Goal: Information Seeking & Learning: Learn about a topic

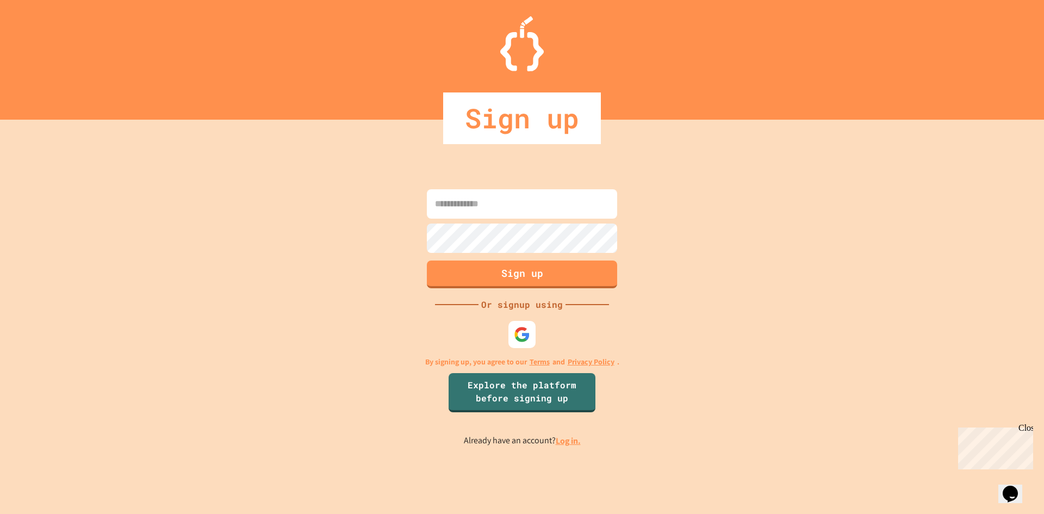
click at [480, 212] on input at bounding box center [522, 203] width 190 height 29
click at [525, 343] on img at bounding box center [522, 334] width 18 height 18
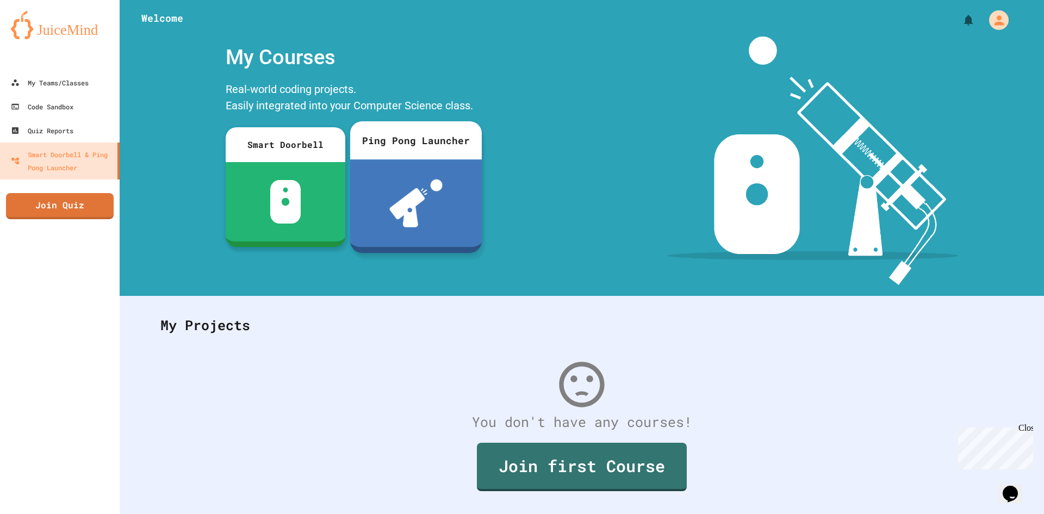
click at [422, 180] on img at bounding box center [415, 204] width 53 height 48
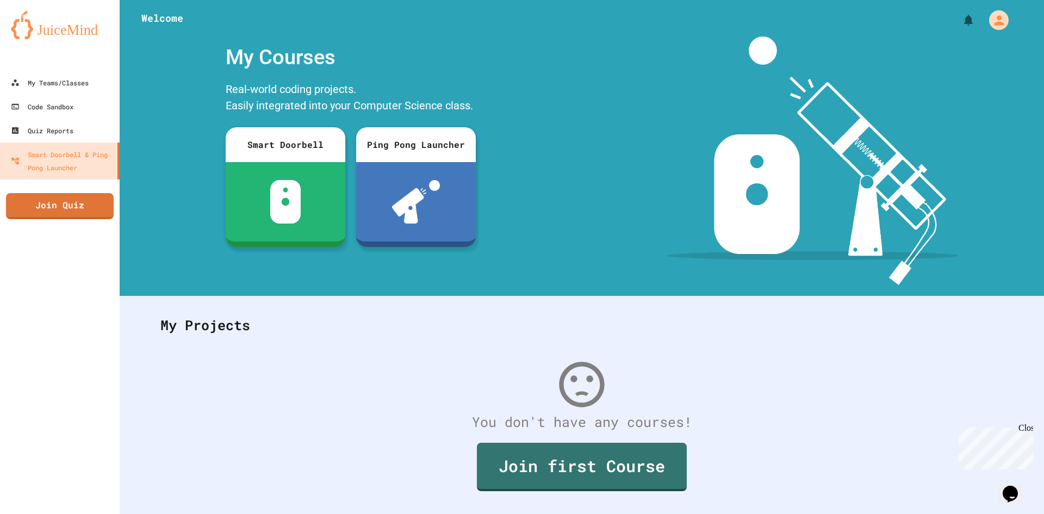
scroll to position [24, 0]
click at [1029, 430] on div "Close" at bounding box center [1026, 430] width 14 height 14
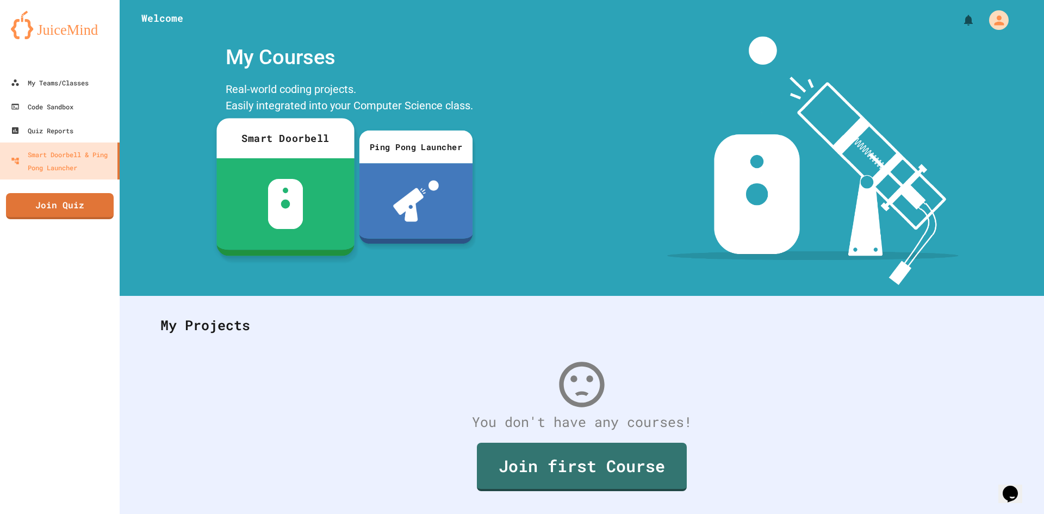
click at [302, 203] on div at bounding box center [285, 203] width 138 height 91
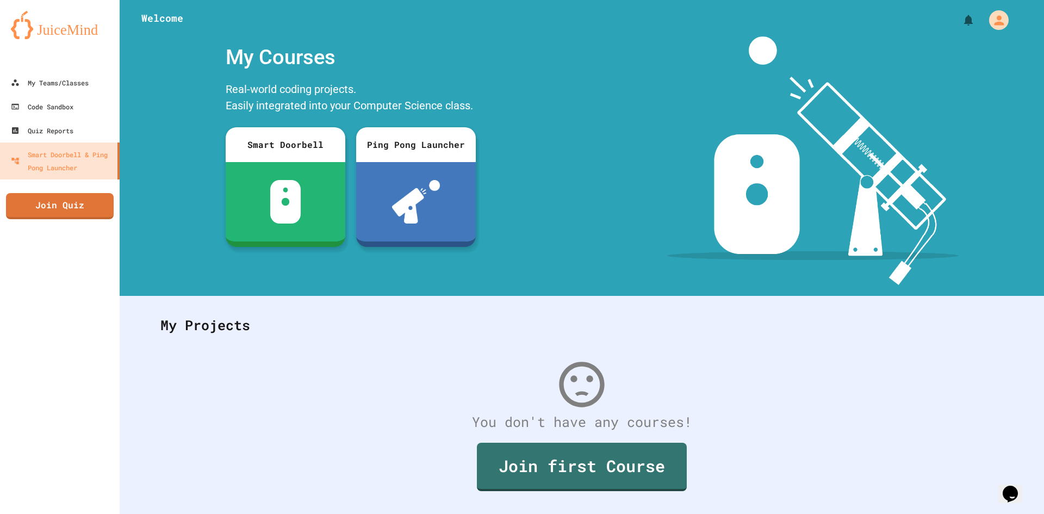
click at [22, 96] on link "Code Sandbox" at bounding box center [59, 106] width 123 height 24
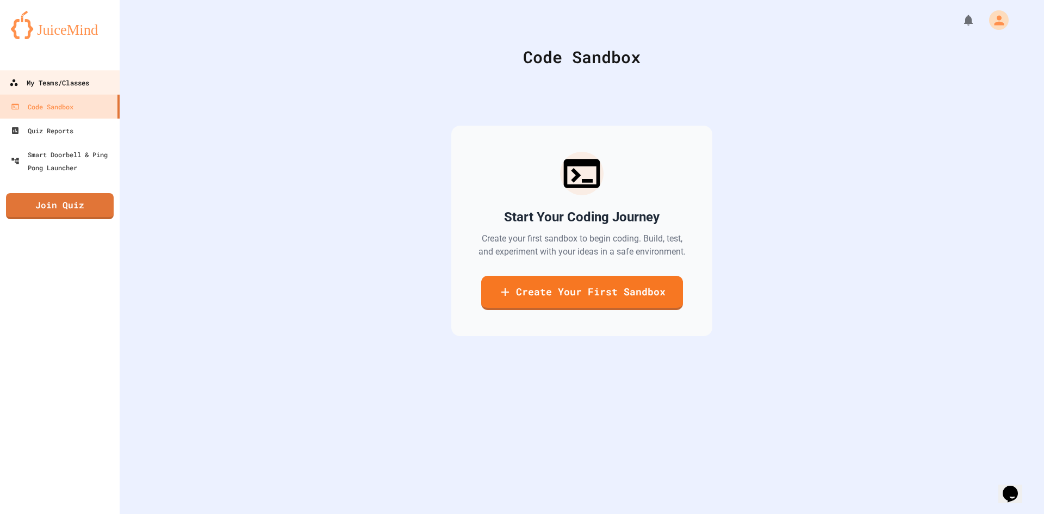
click at [28, 75] on link "My Teams/Classes" at bounding box center [59, 82] width 123 height 24
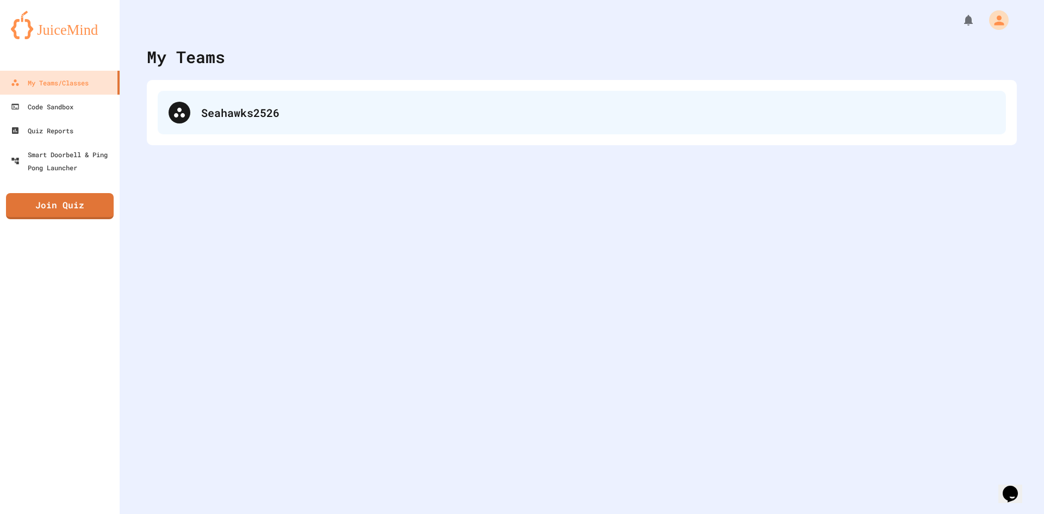
click at [405, 123] on div "Seahawks2526" at bounding box center [582, 113] width 849 height 44
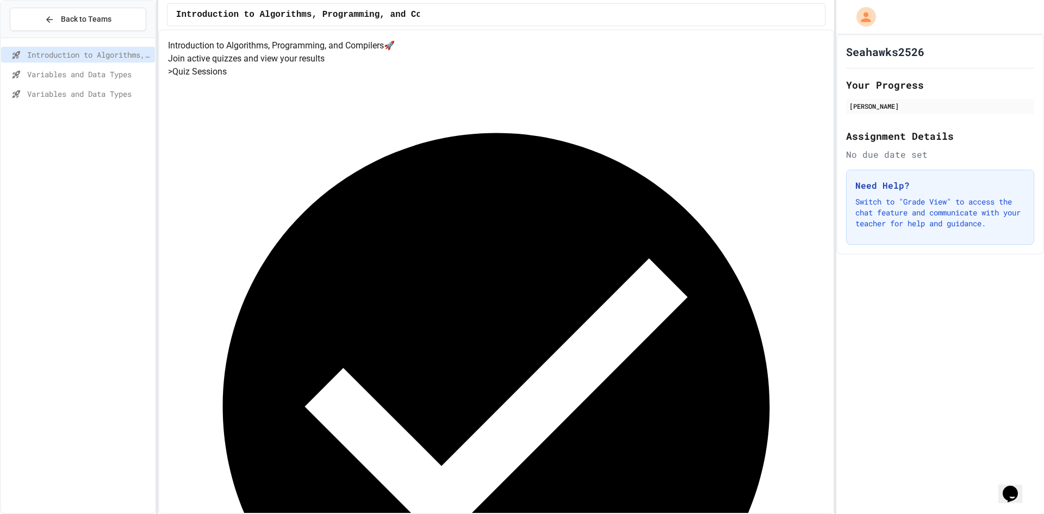
click at [583, 195] on div "Completed Session Finished: 8/22/2025 View Results" at bounding box center [496, 426] width 657 height 696
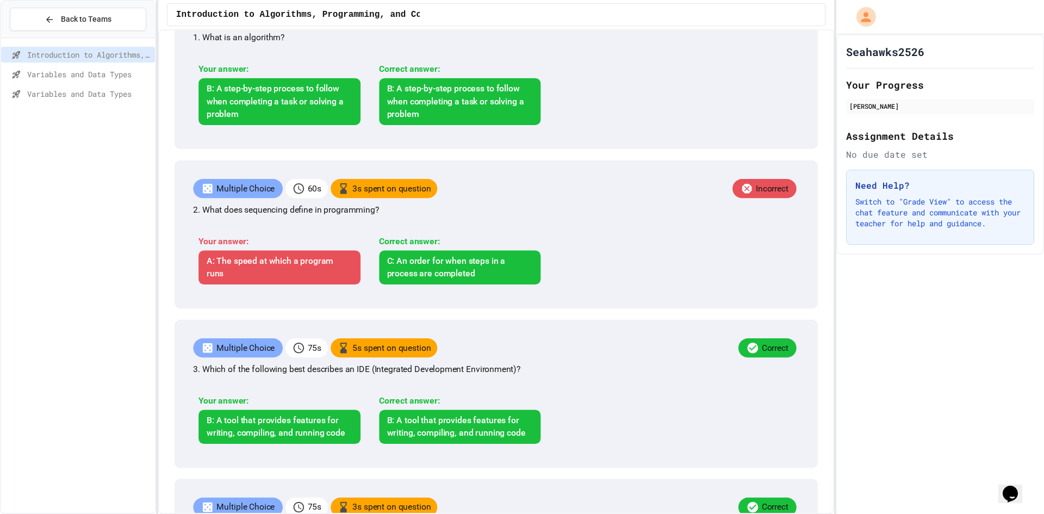
scroll to position [272, 0]
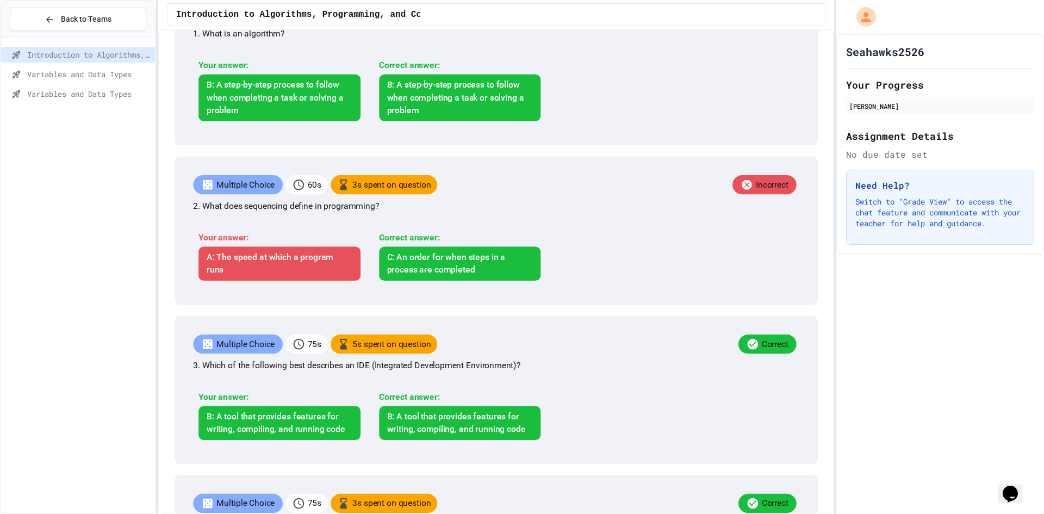
click at [31, 72] on span "Variables and Data Types" at bounding box center [88, 74] width 123 height 11
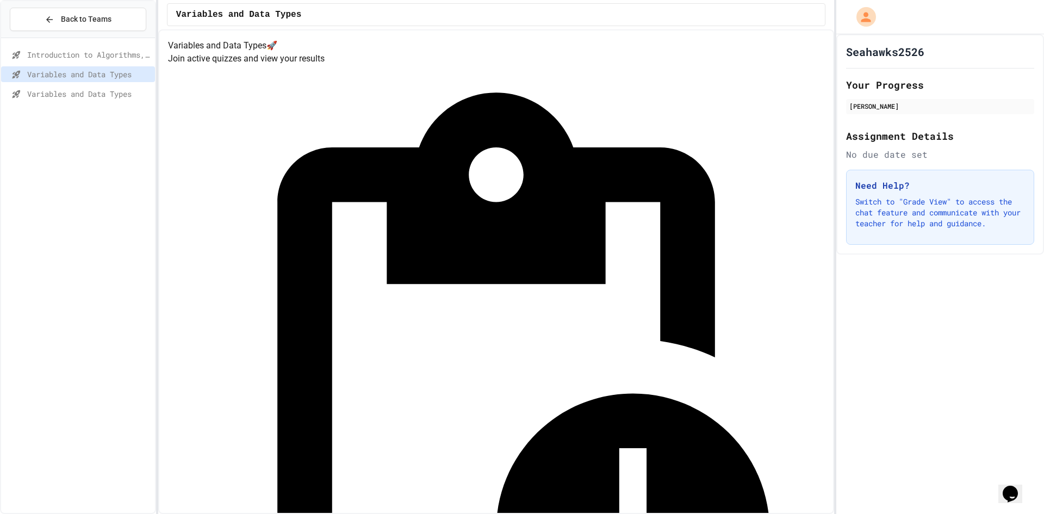
click at [69, 107] on div "Introduction to Algorithms, Programming, and Compilers Variables and Data Types…" at bounding box center [78, 75] width 154 height 67
click at [62, 103] on div "Variables and Data Types" at bounding box center [78, 96] width 154 height 20
click at [58, 95] on span "Variables and Data Types" at bounding box center [88, 93] width 123 height 11
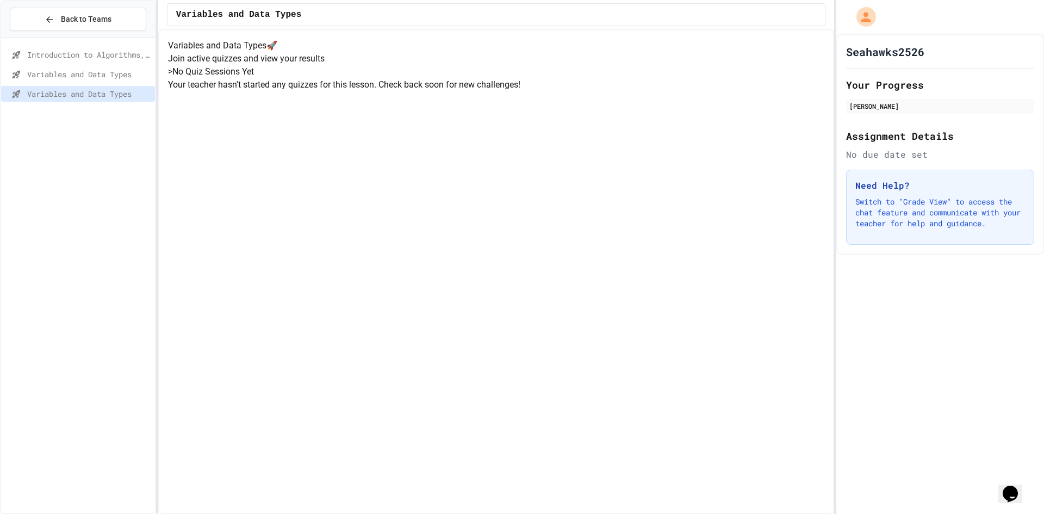
click at [60, 73] on span "Variables and Data Types" at bounding box center [88, 74] width 123 height 11
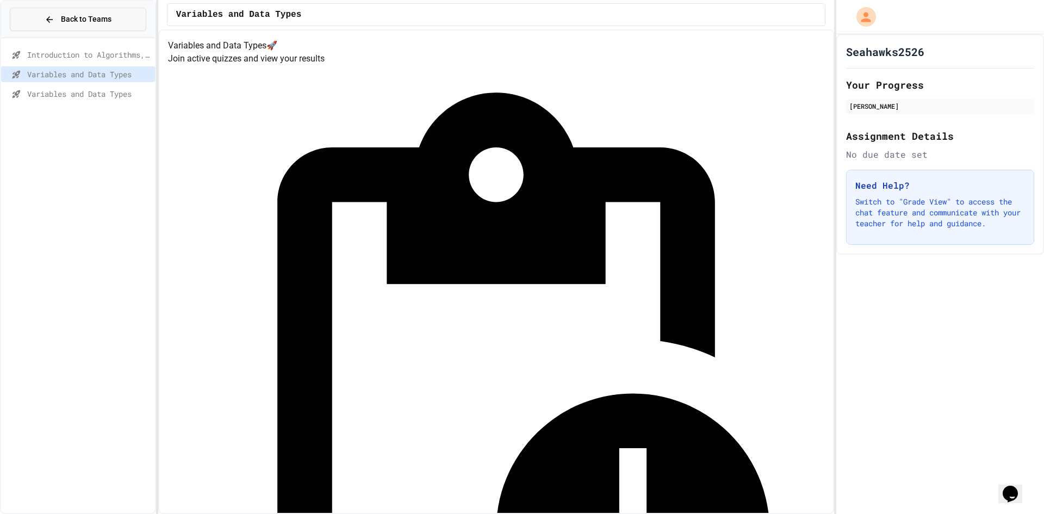
click at [53, 20] on icon at bounding box center [49, 19] width 7 height 7
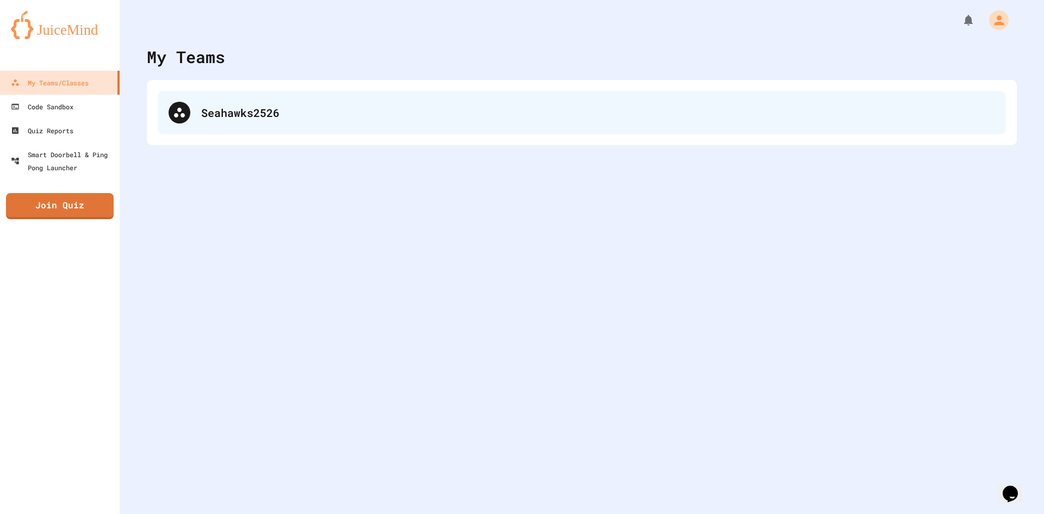
click at [209, 95] on div "Seahawks2526" at bounding box center [582, 113] width 849 height 44
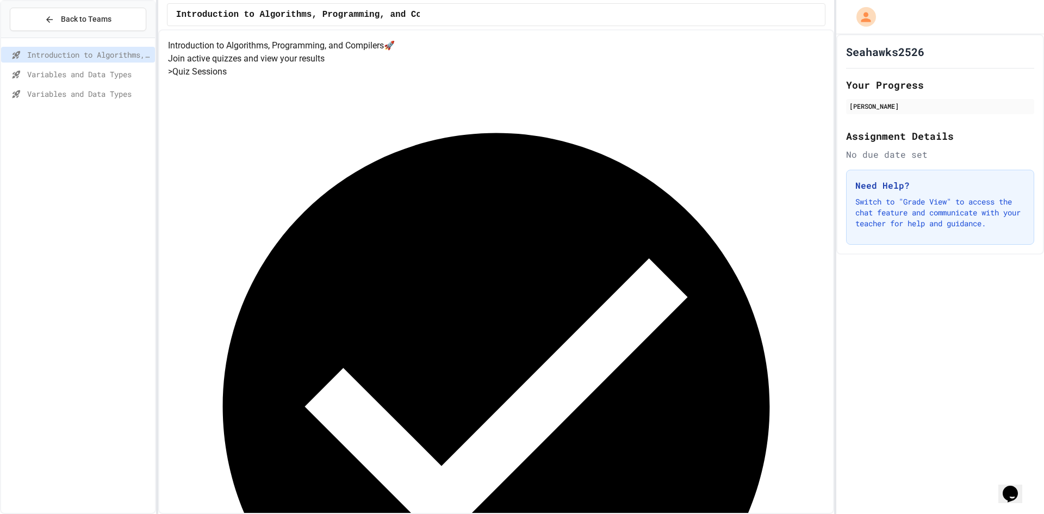
click at [41, 30] on button "Back to Teams" at bounding box center [78, 19] width 137 height 23
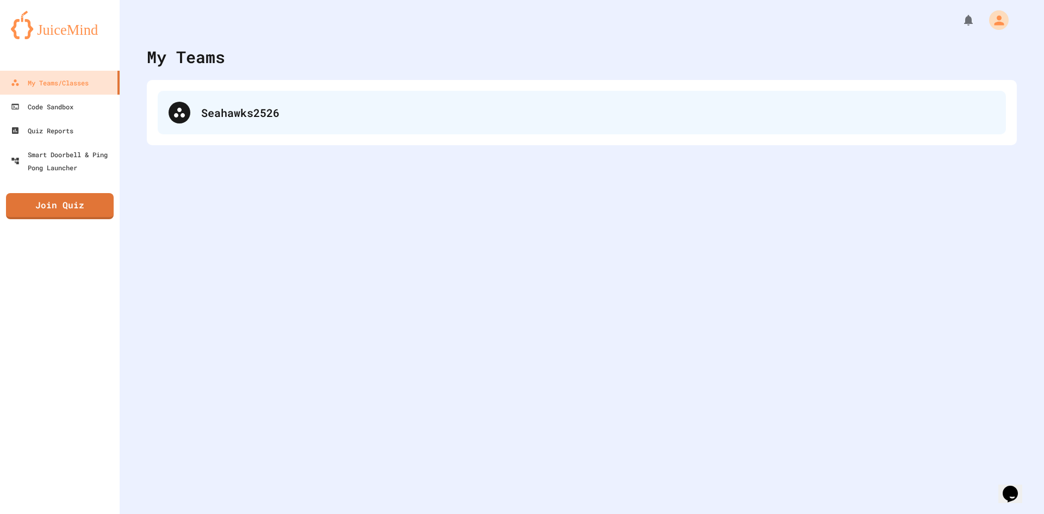
click at [163, 125] on div "Seahawks2526" at bounding box center [582, 113] width 849 height 44
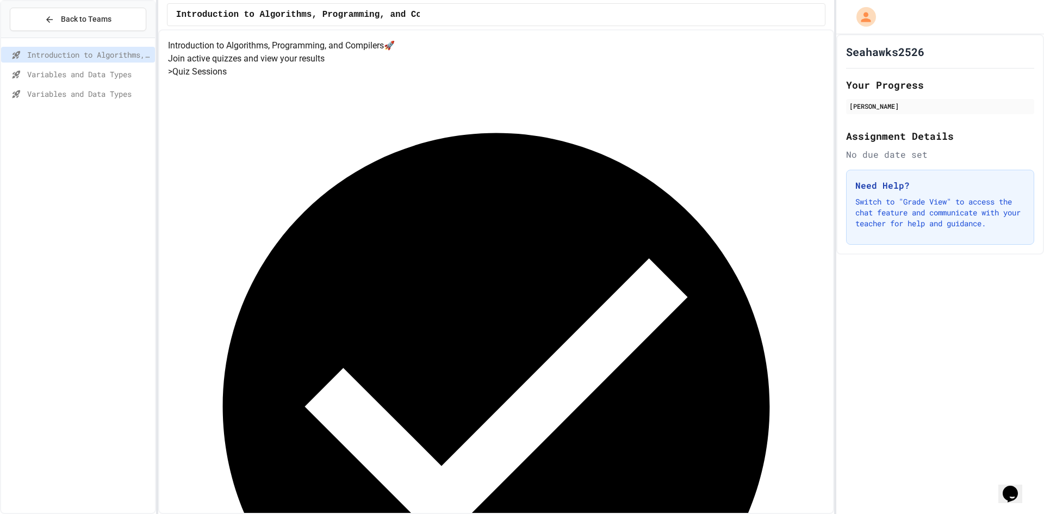
click at [100, 77] on span "Variables and Data Types" at bounding box center [88, 74] width 123 height 11
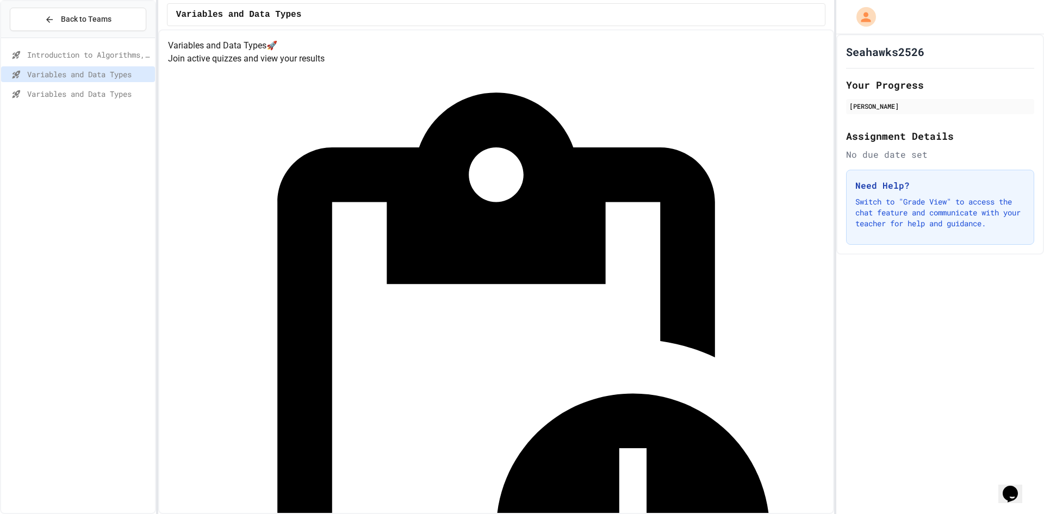
click at [107, 101] on div "Variables and Data Types" at bounding box center [78, 94] width 154 height 16
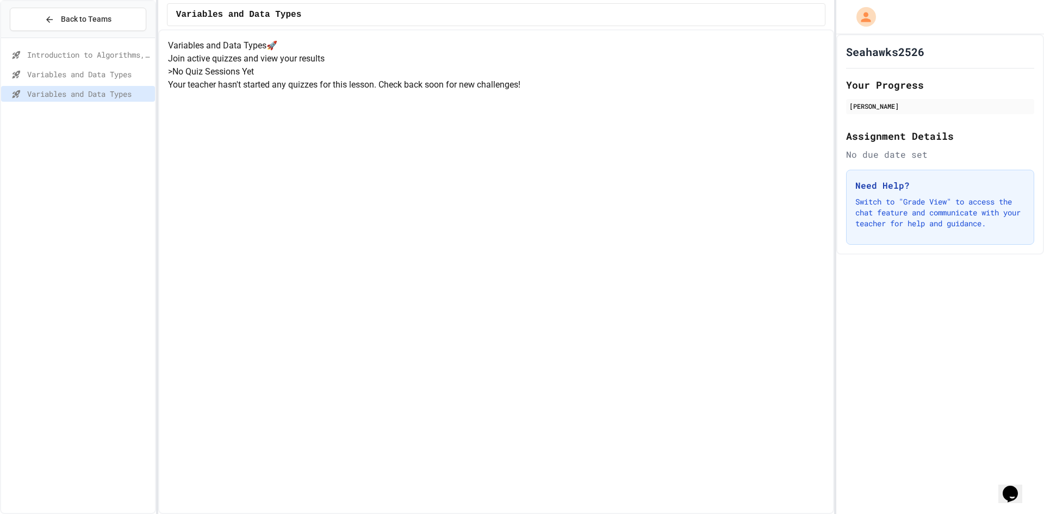
click at [101, 76] on span "Variables and Data Types" at bounding box center [88, 74] width 123 height 11
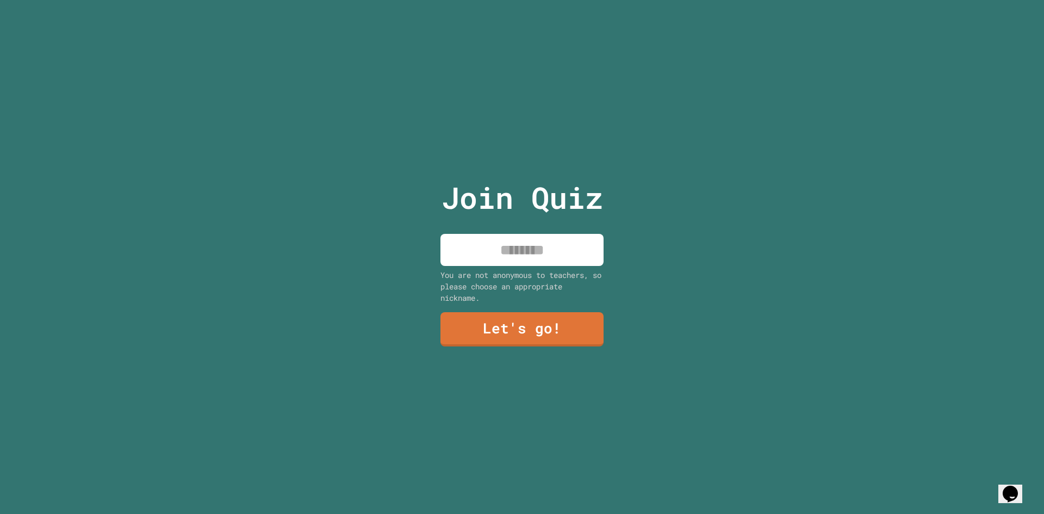
click at [516, 224] on div "Join Quiz You are not anonymous to teachers, so please choose an appropriate ni…" at bounding box center [522, 257] width 183 height 514
click at [557, 234] on input at bounding box center [522, 250] width 163 height 32
type input "*"
click at [524, 257] on input at bounding box center [522, 250] width 163 height 32
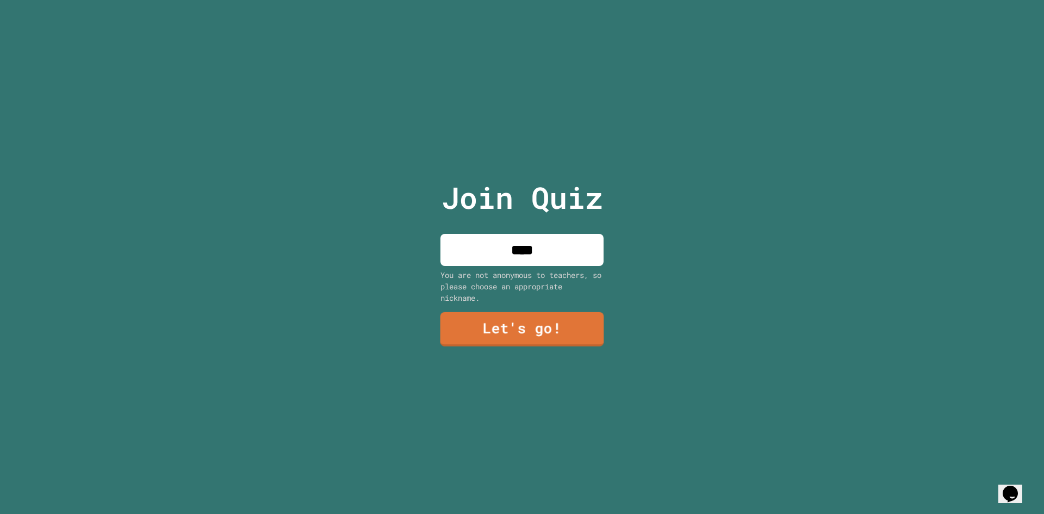
type input "****"
click at [461, 314] on link "Let's go!" at bounding box center [522, 329] width 165 height 36
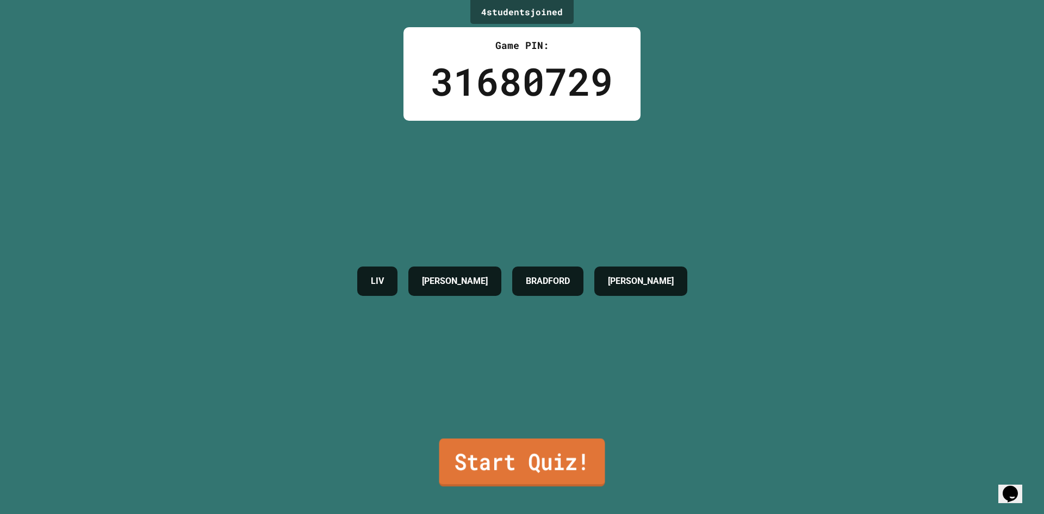
click at [565, 442] on link "Start Quiz!" at bounding box center [523, 462] width 166 height 48
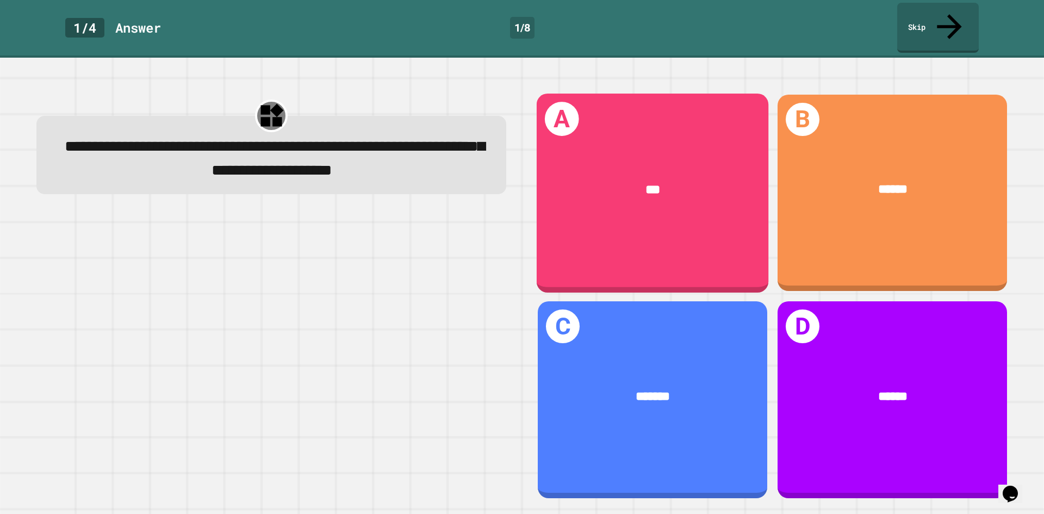
click at [592, 209] on div "A ***" at bounding box center [653, 193] width 232 height 199
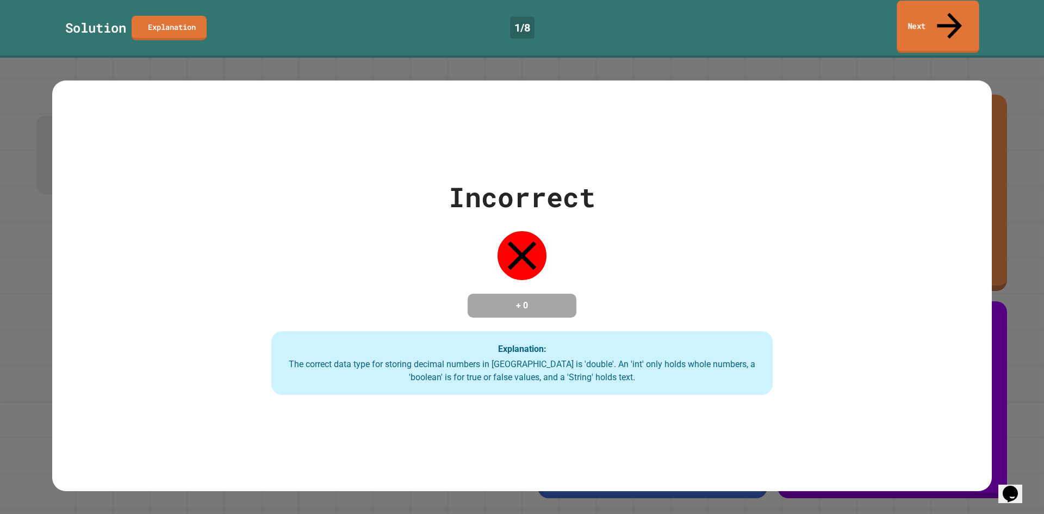
click at [960, 22] on link "Next" at bounding box center [938, 27] width 82 height 53
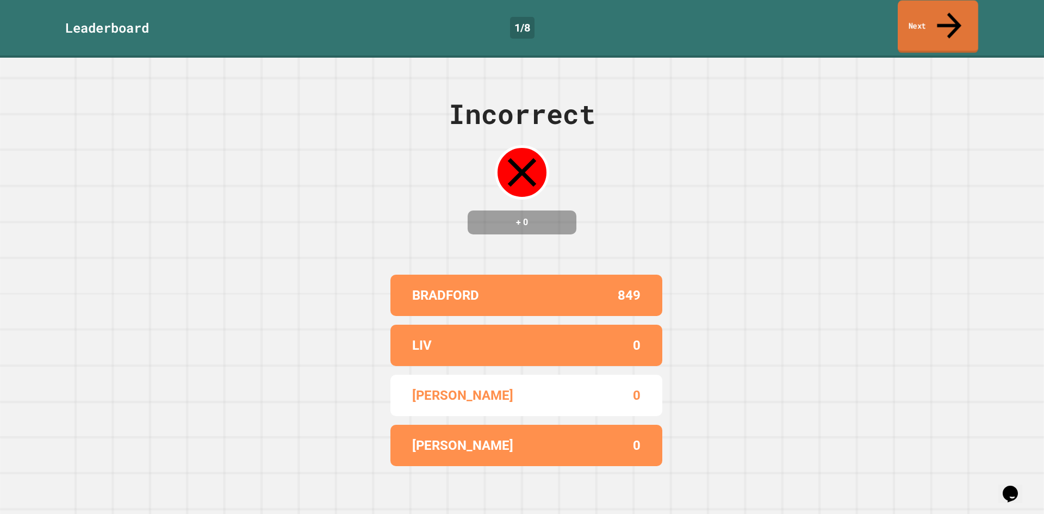
click at [967, 9] on link "Next" at bounding box center [938, 27] width 81 height 53
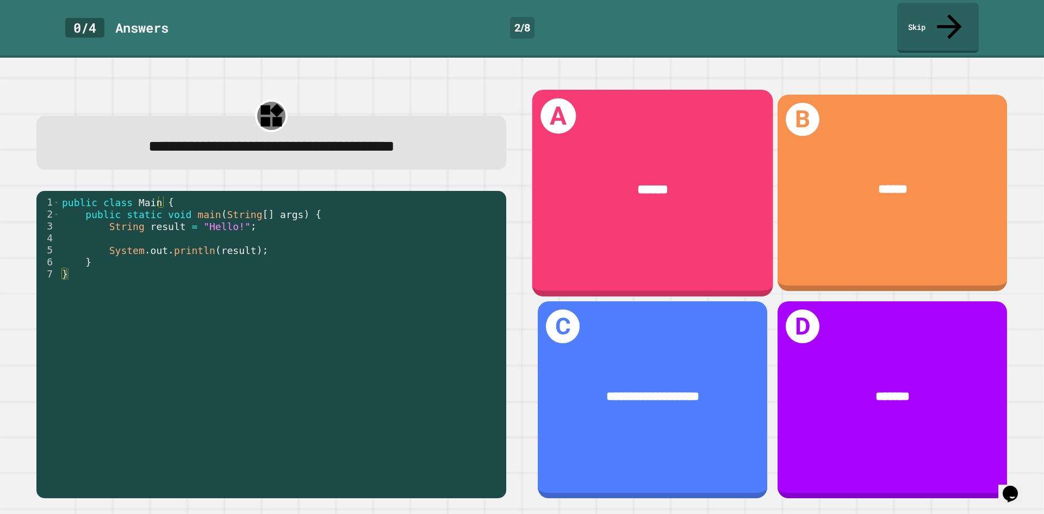
click at [538, 159] on div "******" at bounding box center [653, 189] width 241 height 73
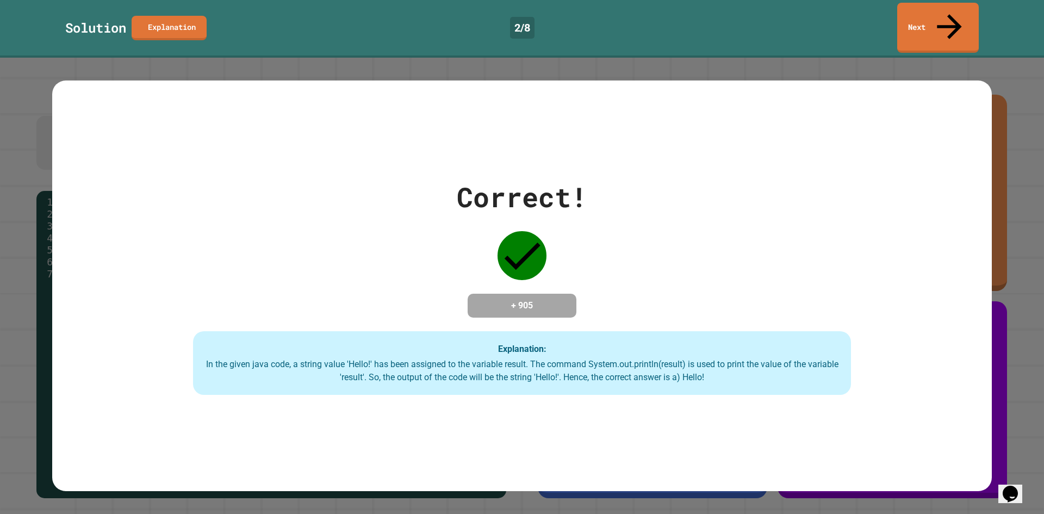
click at [963, 25] on link "Next" at bounding box center [939, 28] width 82 height 50
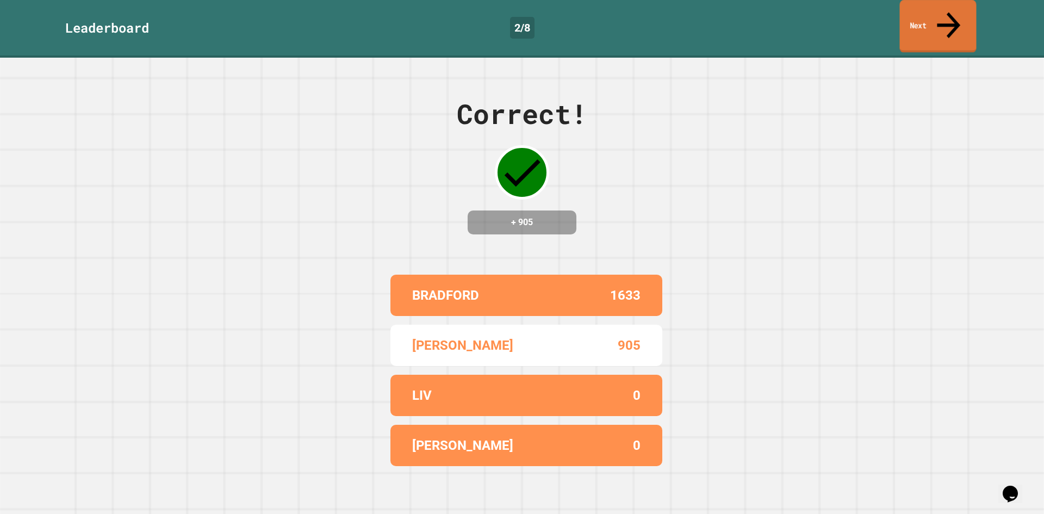
click at [926, 15] on link "Next" at bounding box center [938, 26] width 77 height 53
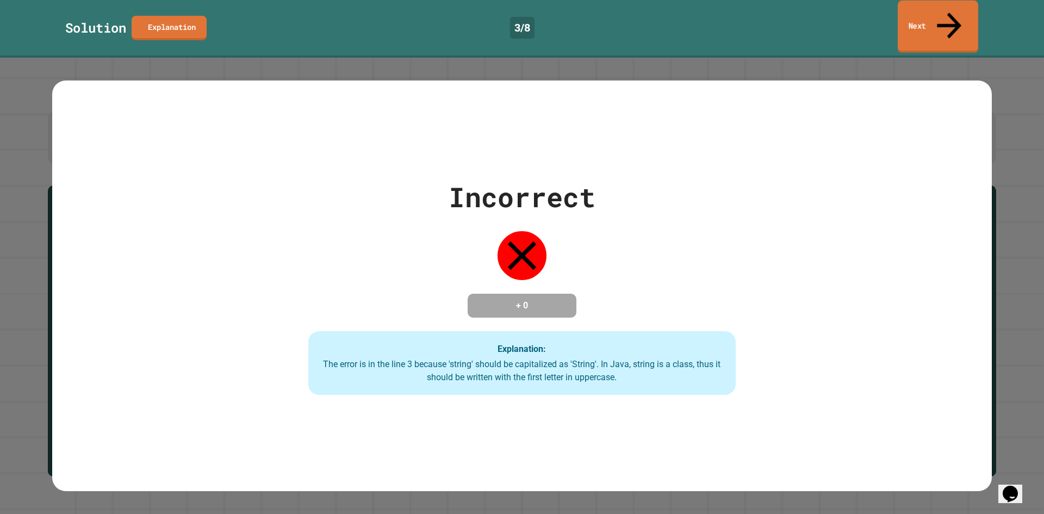
click at [934, 10] on link "Next" at bounding box center [938, 27] width 81 height 53
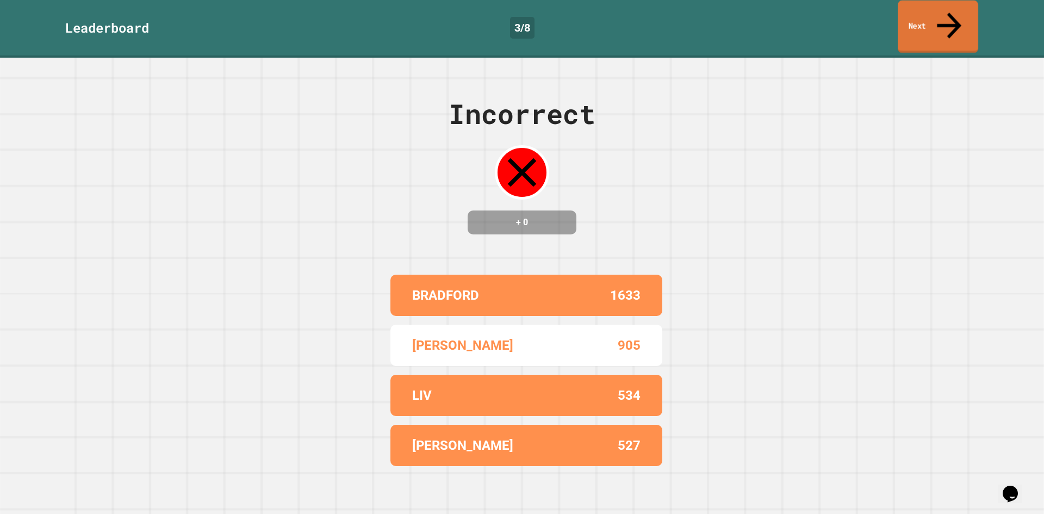
click at [920, 14] on link "Next" at bounding box center [938, 27] width 81 height 53
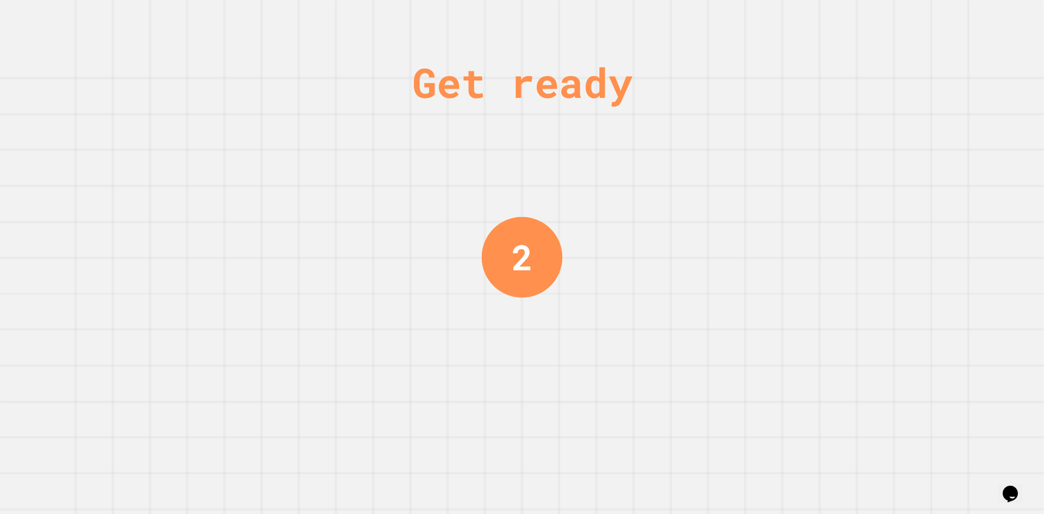
click at [521, 250] on div "2" at bounding box center [522, 257] width 21 height 53
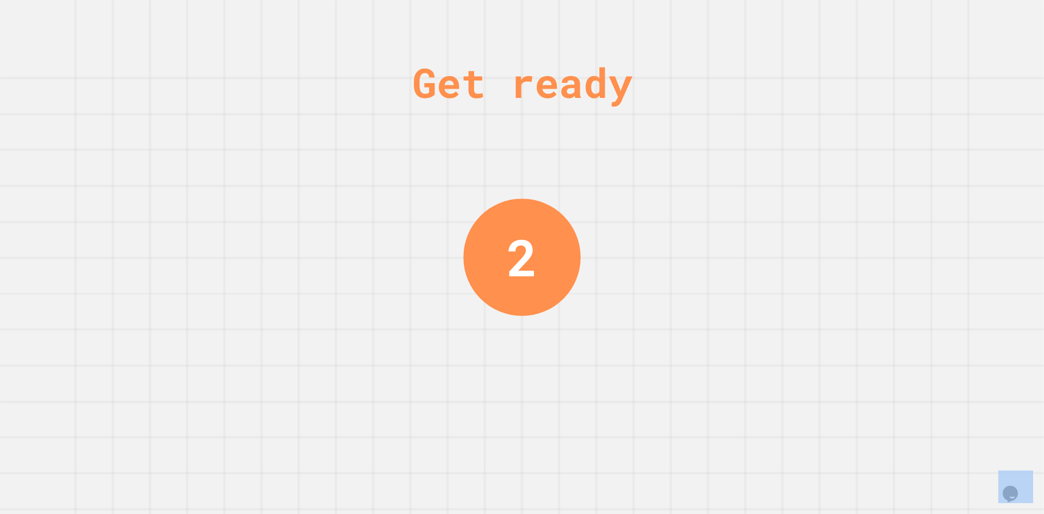
click at [521, 250] on div "2" at bounding box center [522, 257] width 30 height 76
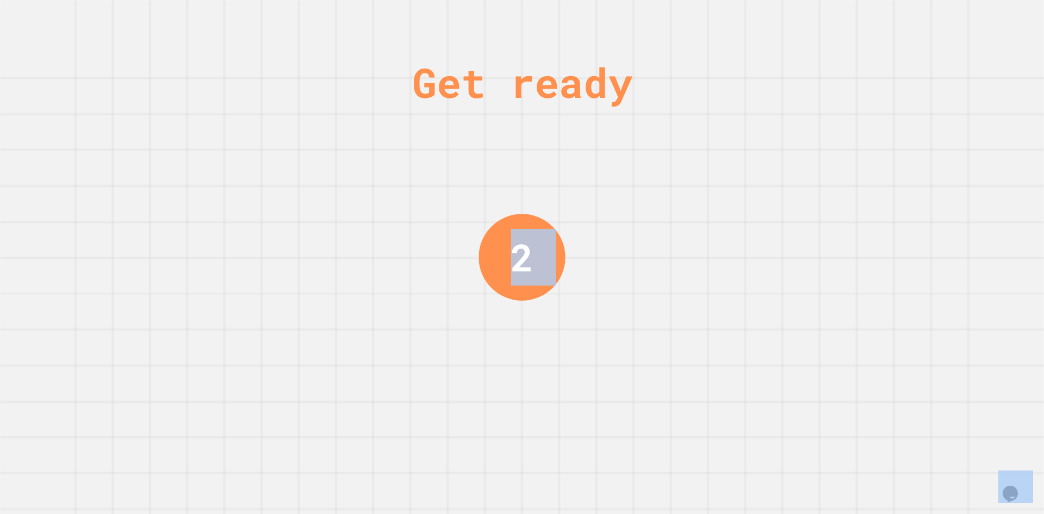
drag, startPoint x: 521, startPoint y: 250, endPoint x: 497, endPoint y: 268, distance: 29.5
click at [497, 268] on div "2" at bounding box center [522, 257] width 86 height 86
click at [497, 268] on div "1" at bounding box center [522, 256] width 81 height 81
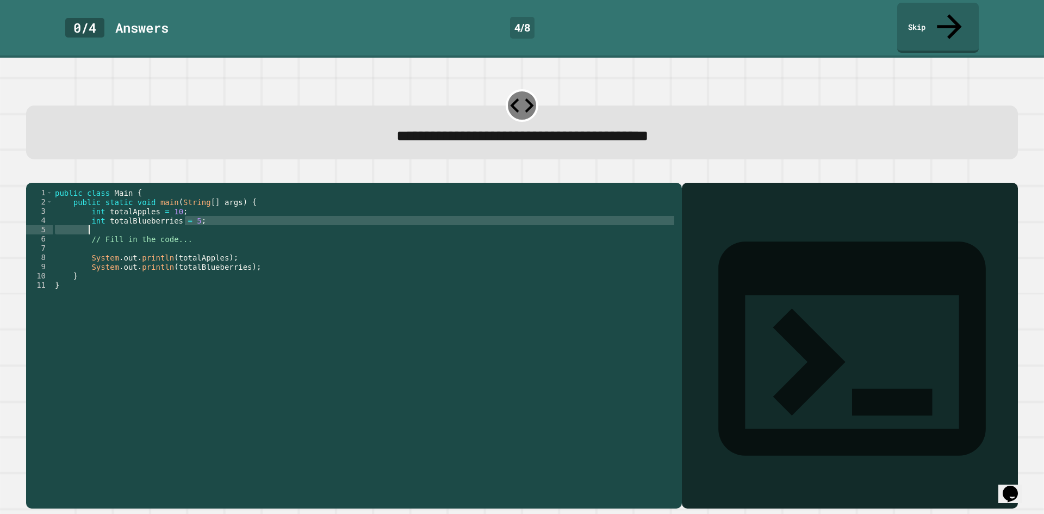
drag, startPoint x: 183, startPoint y: 214, endPoint x: 192, endPoint y: 216, distance: 9.5
click at [192, 216] on div "public class Main { public static void main ( String [ ] args ) { int totalAppl…" at bounding box center [365, 345] width 624 height 314
click at [188, 214] on div "public class Main { public static void main ( String [ ] args ) { int totalAppl…" at bounding box center [365, 336] width 624 height 296
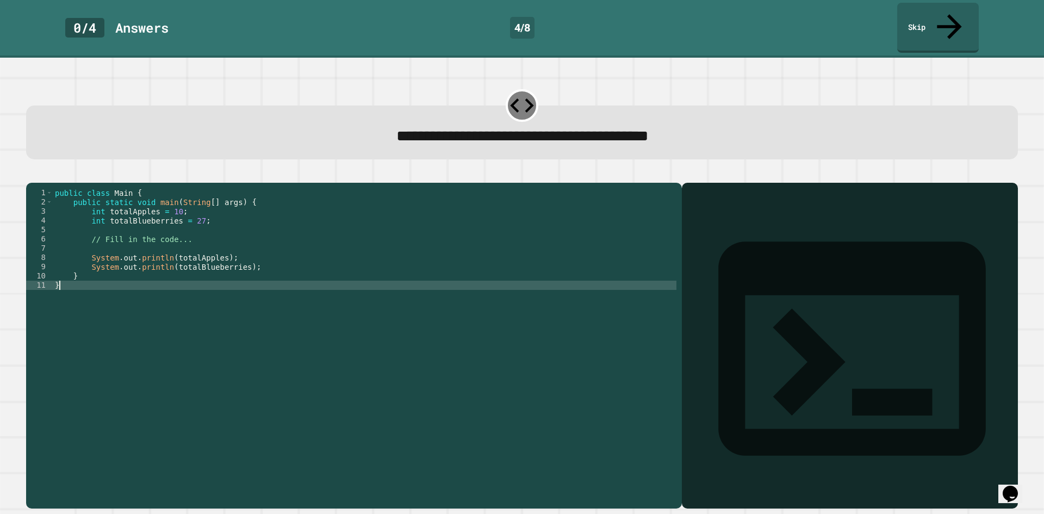
click at [121, 316] on div "public class Main { public static void main ( String [ ] args ) { int totalAppl…" at bounding box center [365, 345] width 624 height 314
type textarea "*"
drag, startPoint x: 558, startPoint y: 89, endPoint x: 543, endPoint y: 83, distance: 16.6
click at [559, 106] on div "**********" at bounding box center [522, 133] width 992 height 54
drag, startPoint x: 519, startPoint y: 79, endPoint x: 591, endPoint y: 99, distance: 75.1
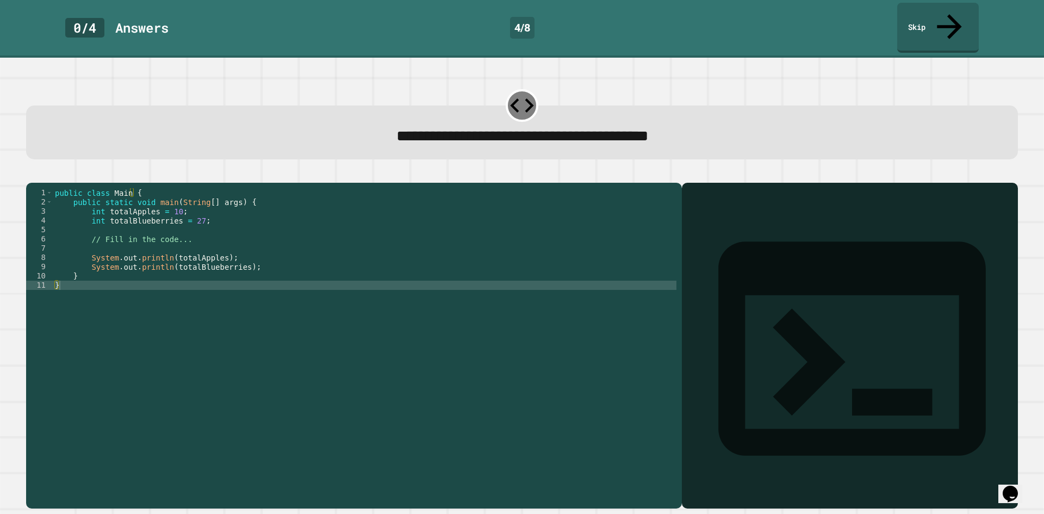
click at [591, 106] on div "**********" at bounding box center [522, 133] width 992 height 54
click at [154, 420] on div "public class Main { public static void main ( String [ ] args ) { int totalAppl…" at bounding box center [365, 345] width 624 height 314
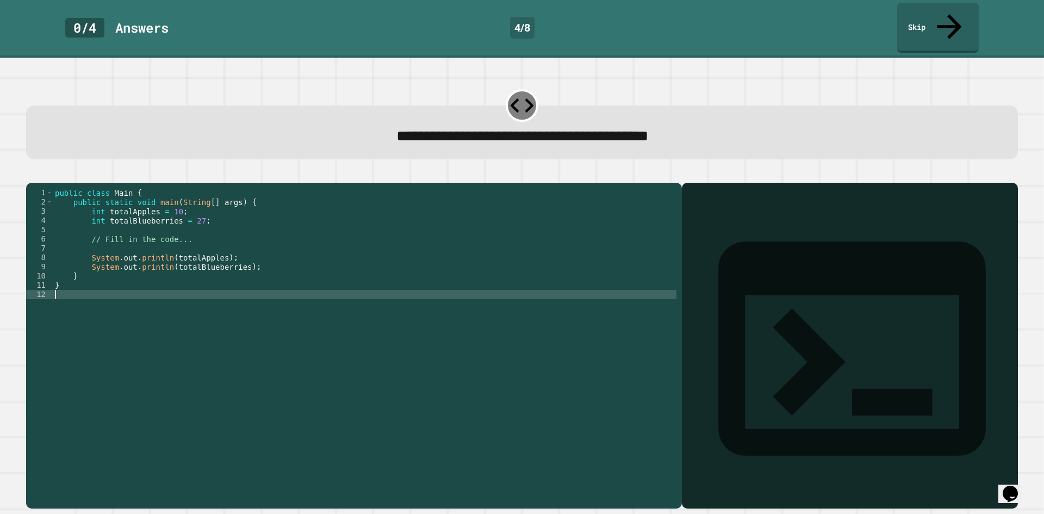
type textarea "*"
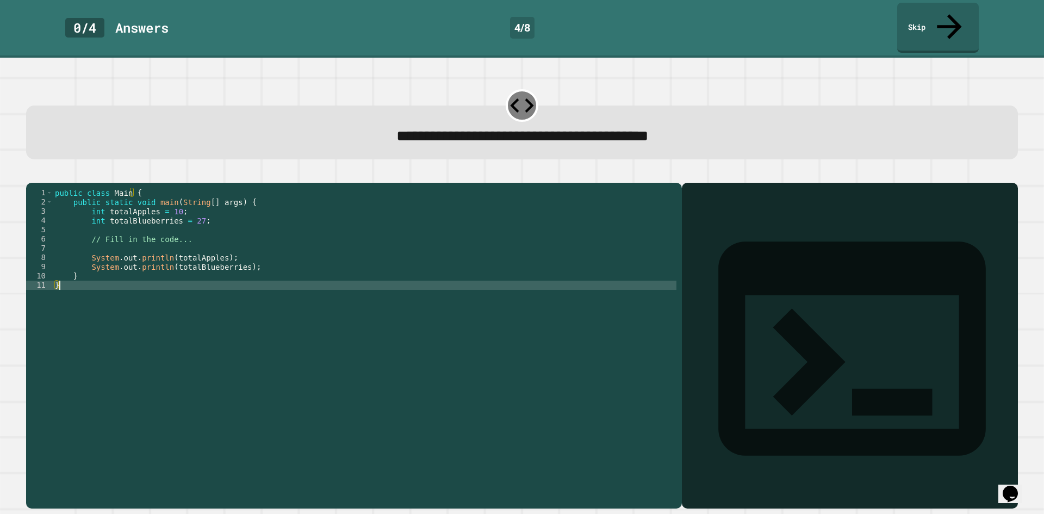
click at [32, 174] on icon "button" at bounding box center [32, 174] width 0 height 0
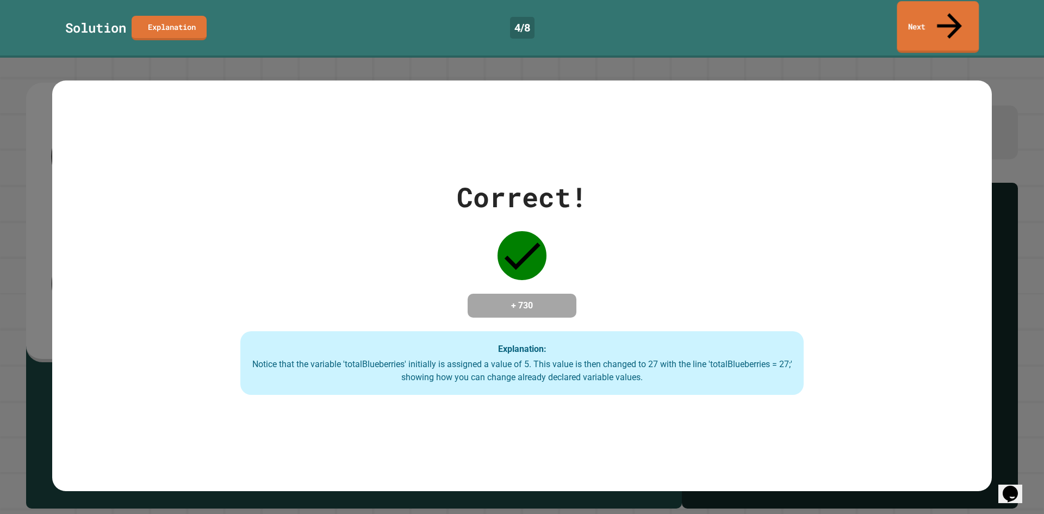
click at [968, 10] on link "Next" at bounding box center [939, 27] width 82 height 52
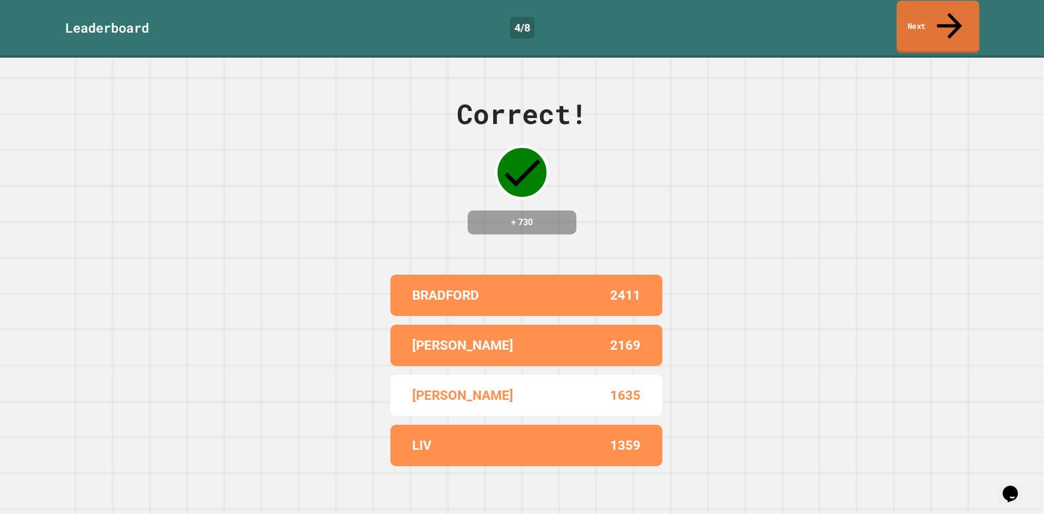
click at [949, 7] on link "Next" at bounding box center [938, 27] width 83 height 53
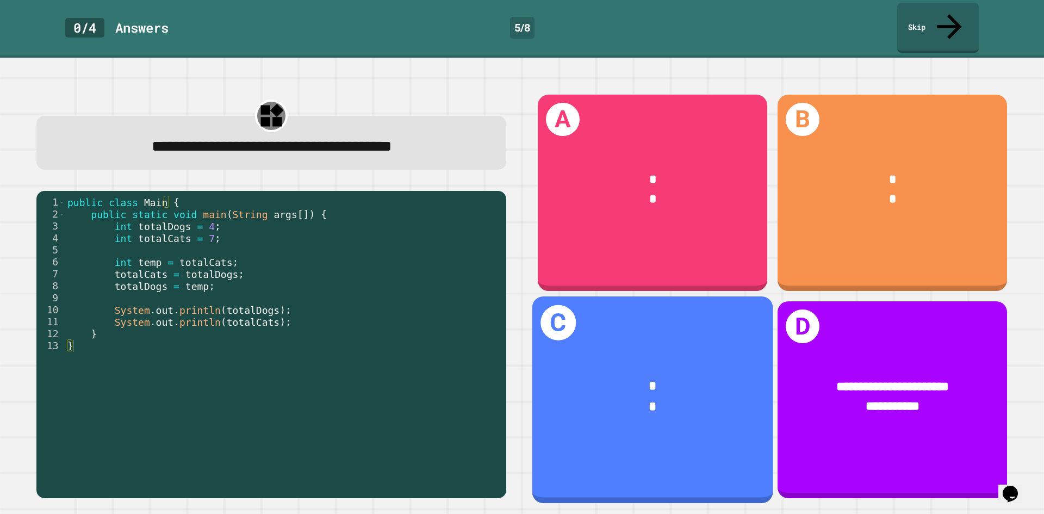
click at [665, 377] on div "*" at bounding box center [653, 386] width 188 height 20
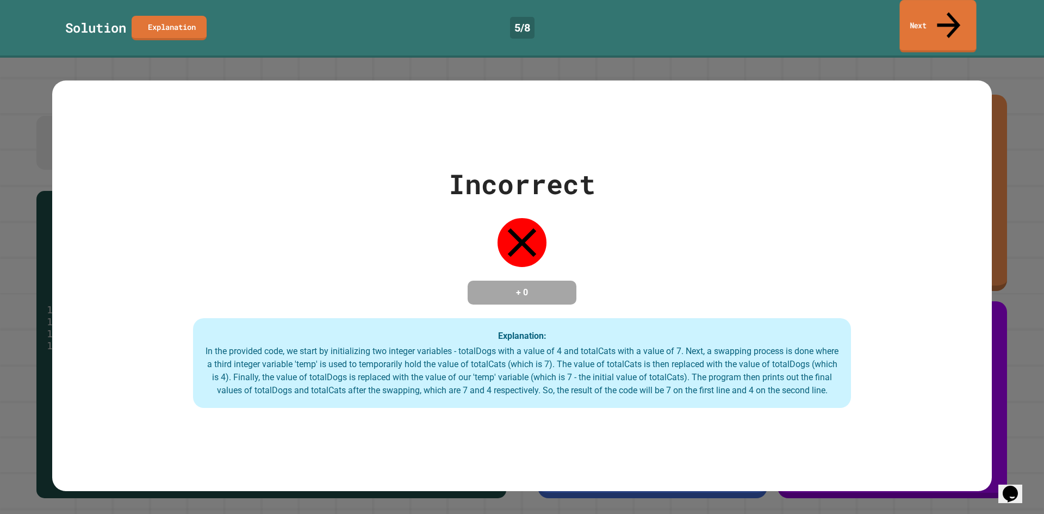
click at [969, 22] on link "Next" at bounding box center [938, 26] width 77 height 53
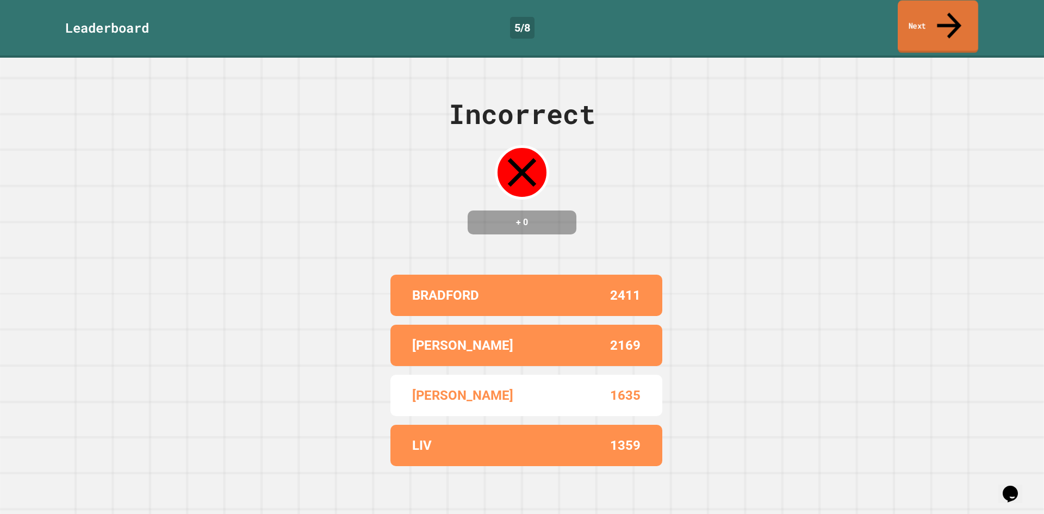
click at [960, 14] on link "Next" at bounding box center [938, 27] width 81 height 53
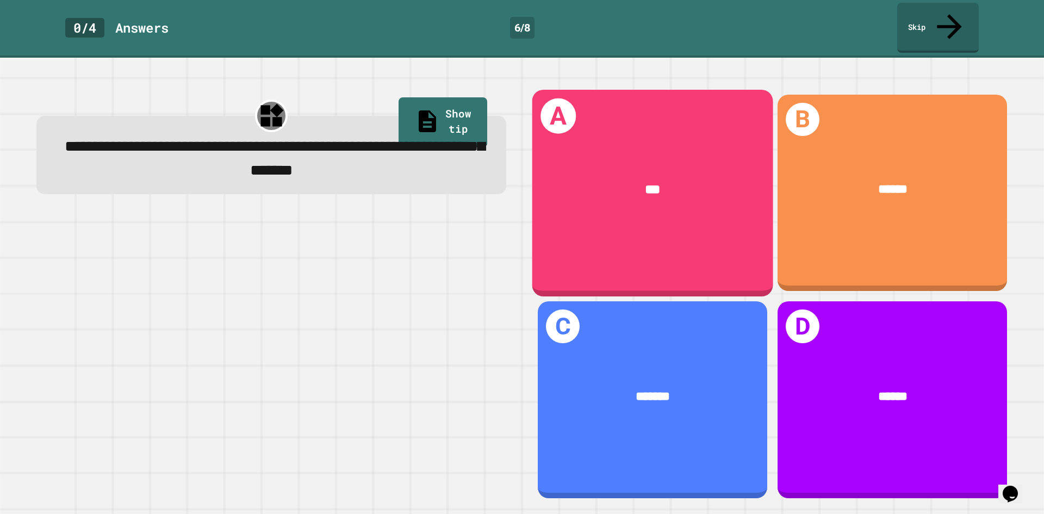
click at [692, 180] on div "***" at bounding box center [653, 190] width 188 height 20
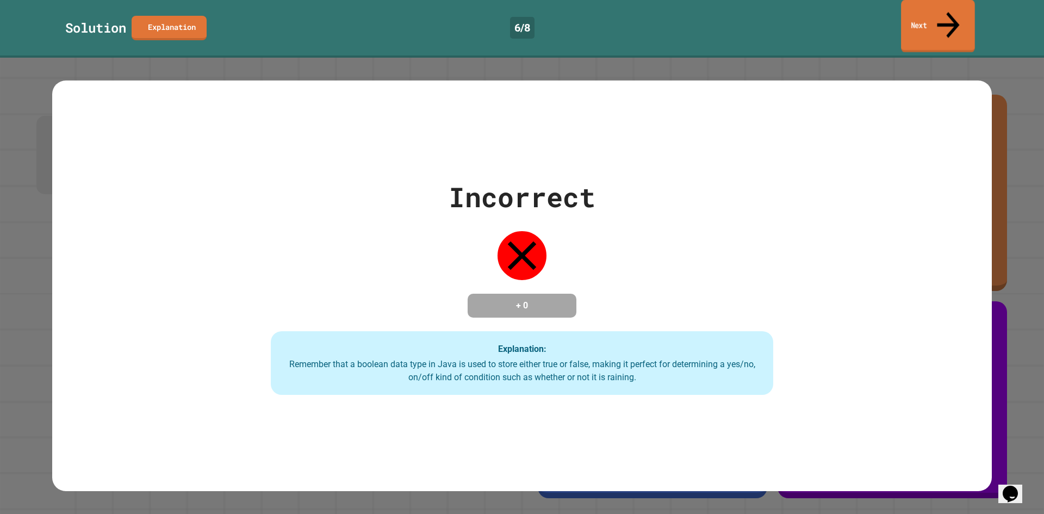
click at [942, 23] on link "Next" at bounding box center [938, 26] width 74 height 53
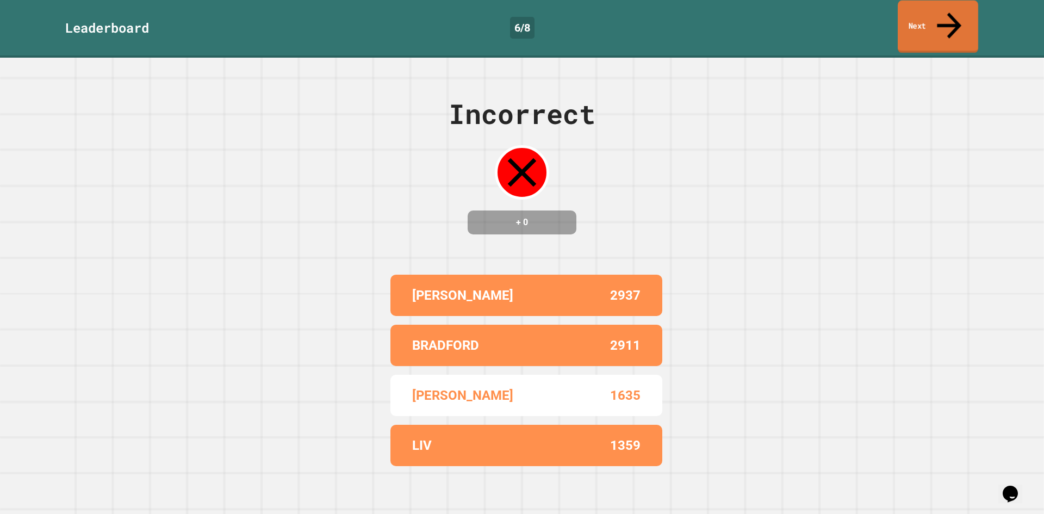
click at [927, 16] on link "Next" at bounding box center [938, 27] width 81 height 53
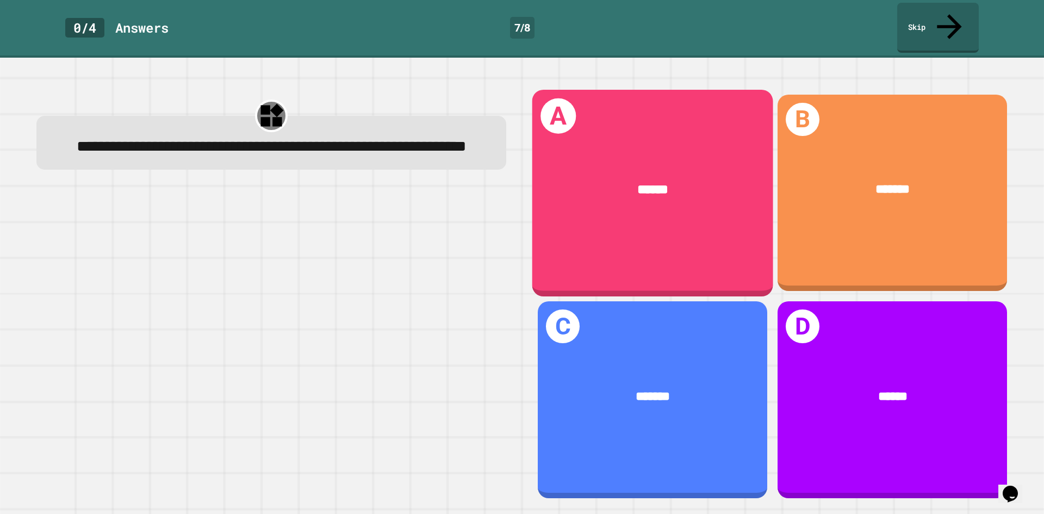
click at [670, 206] on div "A ******" at bounding box center [653, 193] width 241 height 207
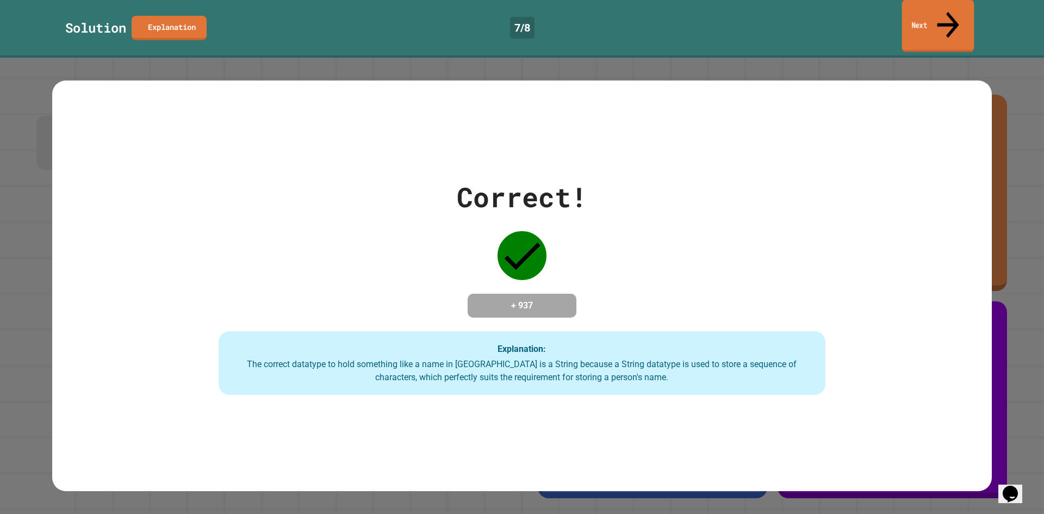
click at [964, 23] on link "Next" at bounding box center [938, 25] width 72 height 53
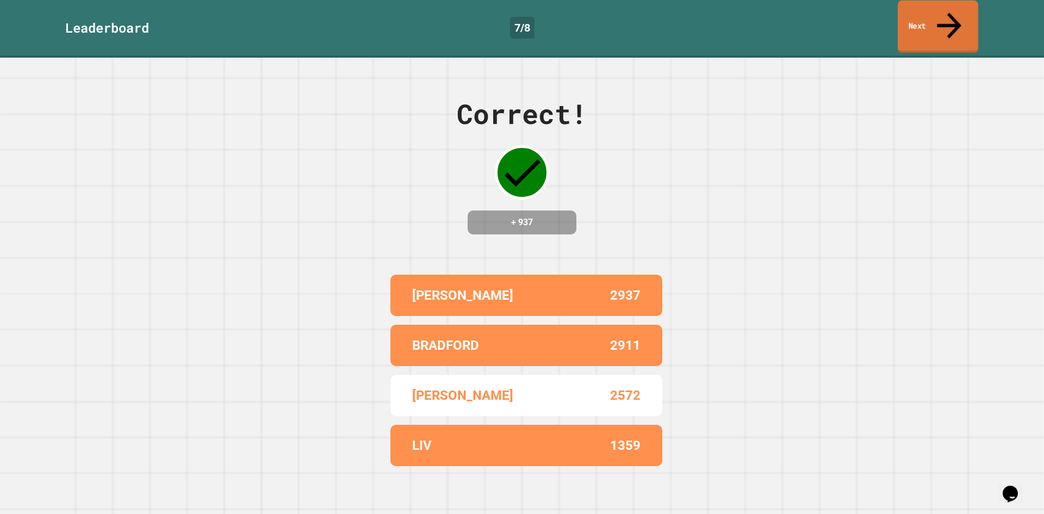
click at [956, 7] on link "Next" at bounding box center [938, 27] width 81 height 53
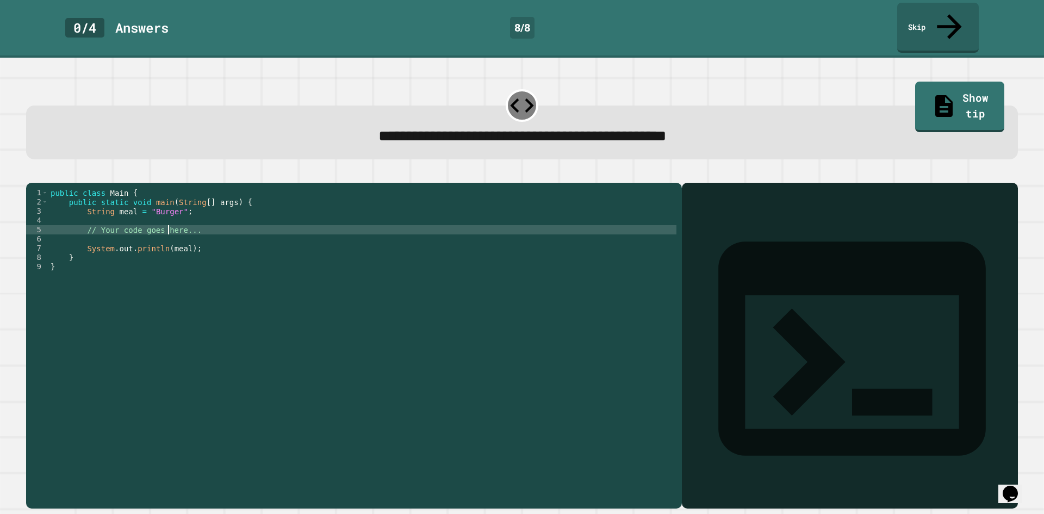
click at [169, 222] on div "public class Main { public static void main ( String [ ] args ) { String meal =…" at bounding box center [362, 345] width 628 height 314
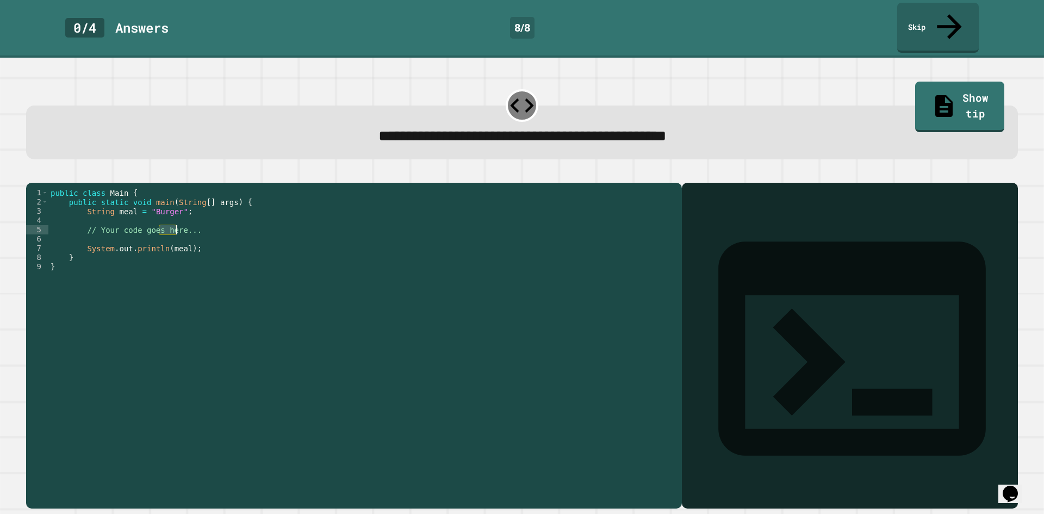
click at [169, 222] on div "public class Main { public static void main ( String [ ] args ) { String meal =…" at bounding box center [362, 345] width 628 height 314
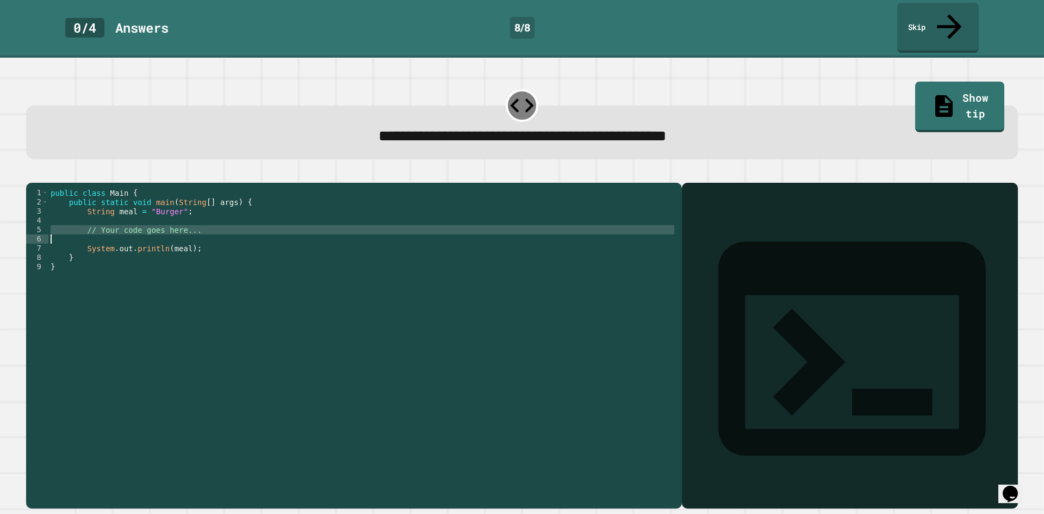
click at [169, 222] on div "public class Main { public static void main ( String [ ] args ) { String meal =…" at bounding box center [362, 345] width 628 height 314
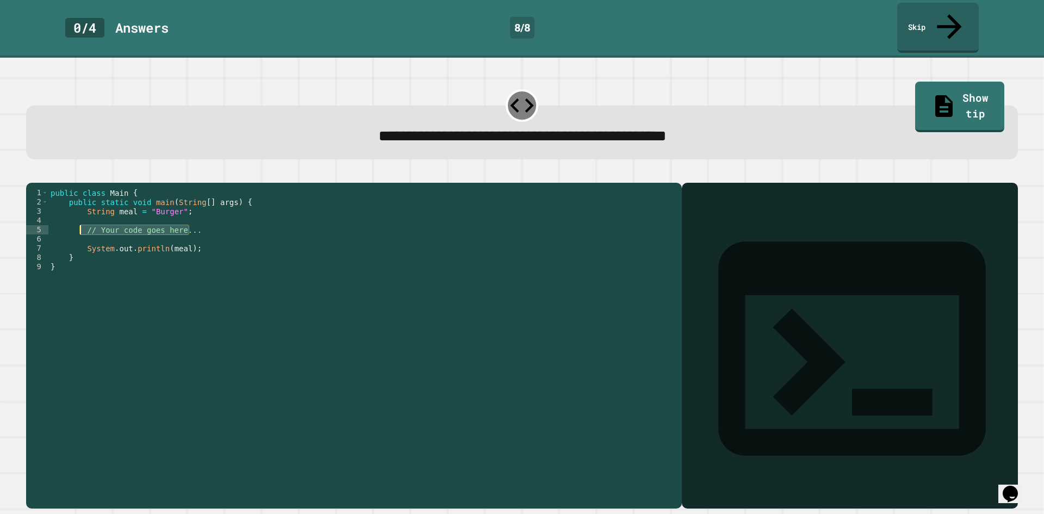
drag, startPoint x: 203, startPoint y: 220, endPoint x: 81, endPoint y: 217, distance: 121.9
click at [81, 217] on div "public class Main { public static void main ( String [ ] args ) { String meal =…" at bounding box center [362, 345] width 628 height 314
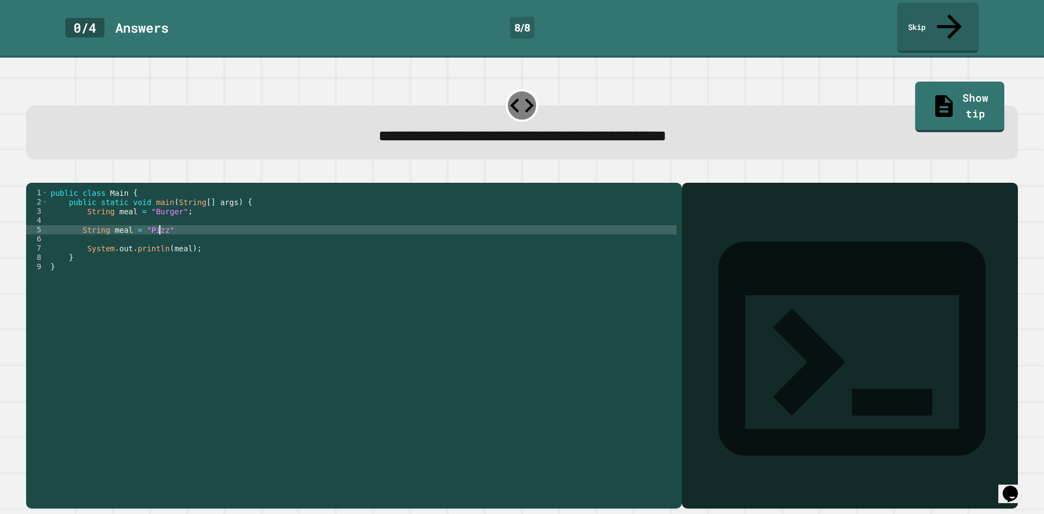
scroll to position [0, 7]
type textarea "**********"
click at [32, 174] on icon "button" at bounding box center [32, 174] width 0 height 0
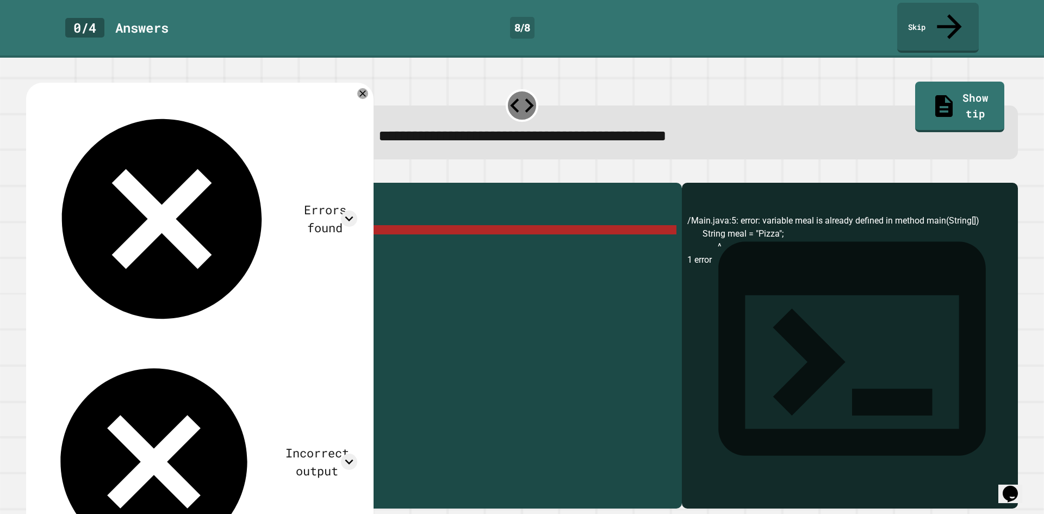
click at [53, 174] on icon "button" at bounding box center [53, 174] width 0 height 0
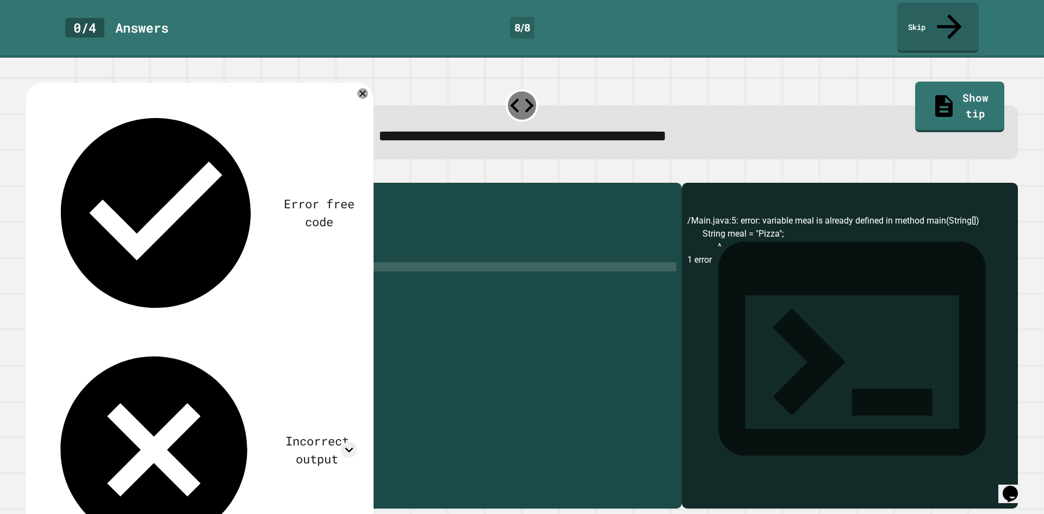
click at [53, 174] on icon "button" at bounding box center [53, 174] width 0 height 0
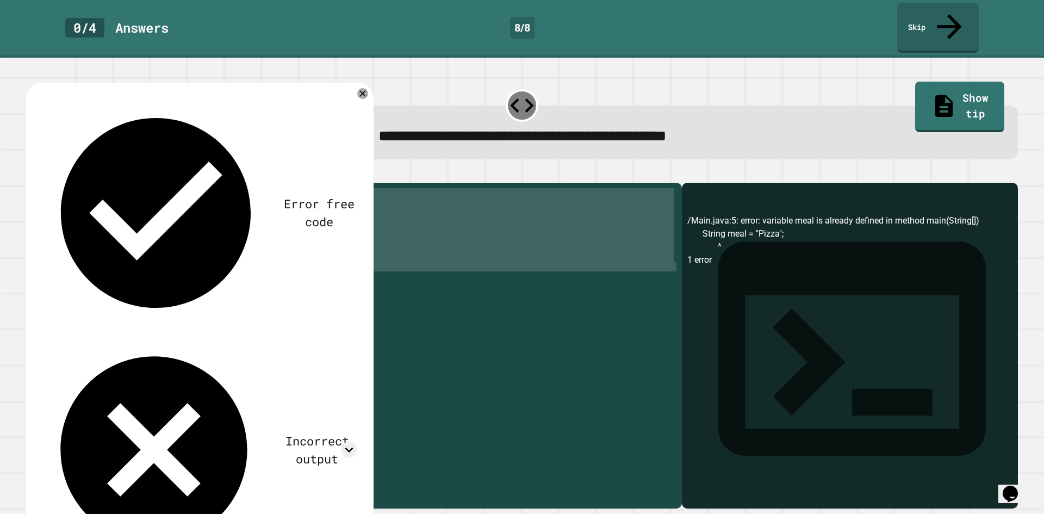
click at [758, 228] on div "/Main.java:5: error: variable meal is already defined in method main(String[]) …" at bounding box center [850, 361] width 325 height 294
click at [759, 232] on div "/Main.java:5: error: variable meal is already defined in method main(String[]) …" at bounding box center [850, 361] width 325 height 294
click at [136, 222] on div "public class Main { public static void main ( String [ ] args ) { String meal =…" at bounding box center [362, 336] width 628 height 296
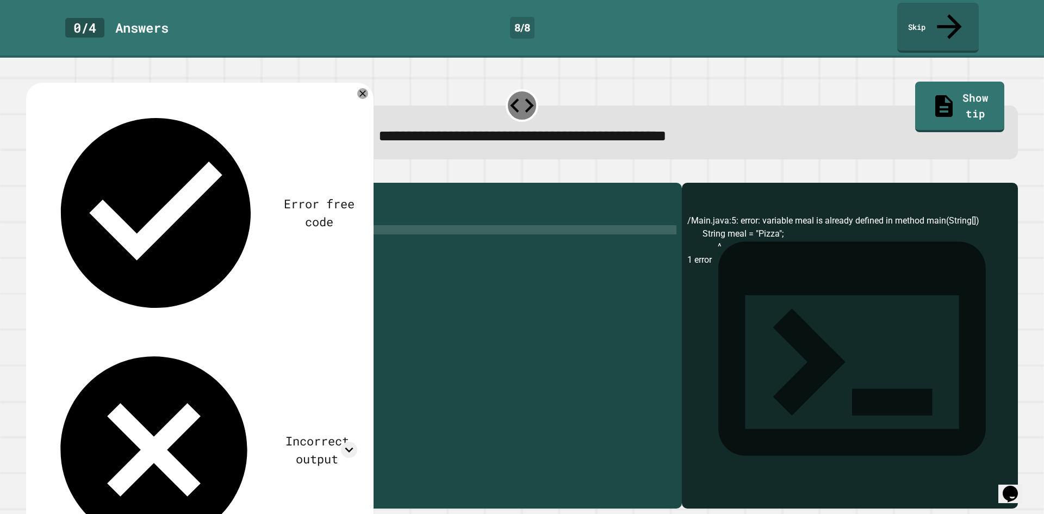
click at [135, 221] on div "public class Main { public static void main ( String [ ] args ) { String meal =…" at bounding box center [362, 345] width 628 height 314
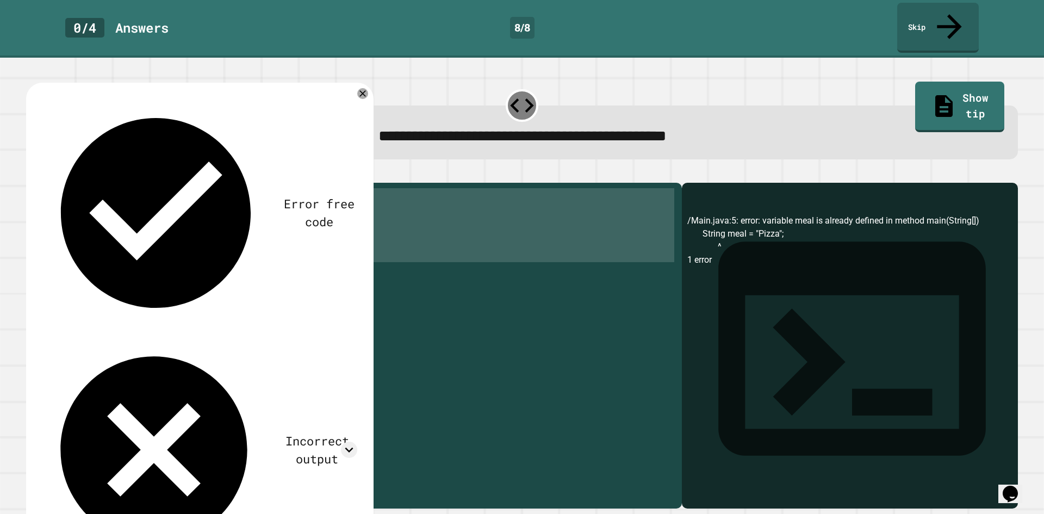
click at [135, 221] on div "public class Main { public static void main ( String [ ] args ) { String meal =…" at bounding box center [362, 345] width 628 height 314
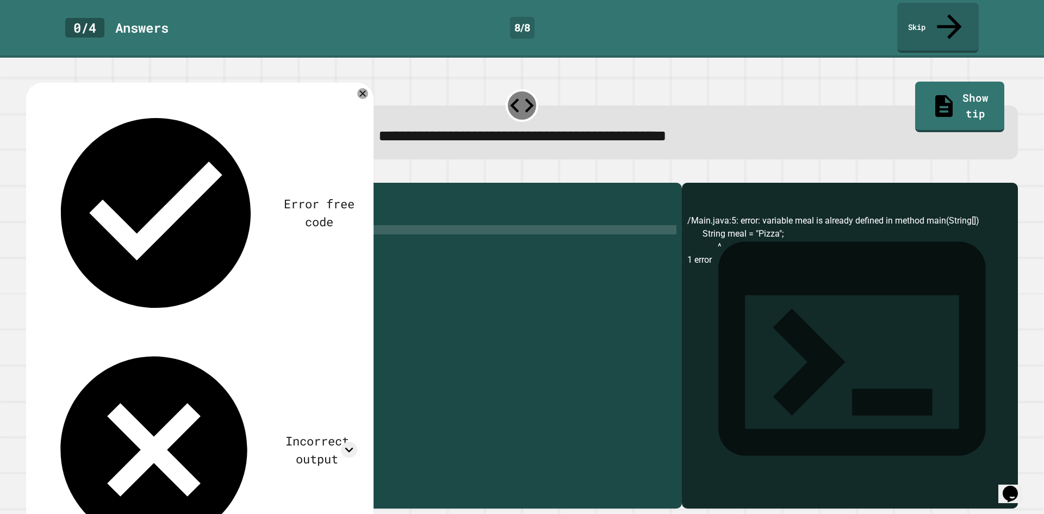
click at [135, 221] on div "public class Main { public static void main ( String [ ] args ) { String meal =…" at bounding box center [362, 345] width 628 height 314
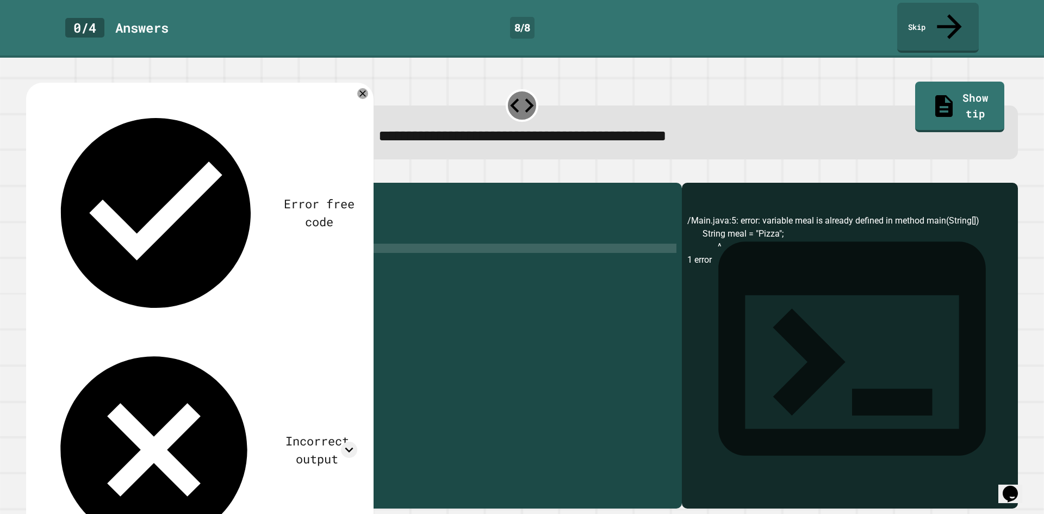
click at [172, 237] on div "public class Main { public static void main ( String [ ] args ) { String meal =…" at bounding box center [362, 345] width 628 height 314
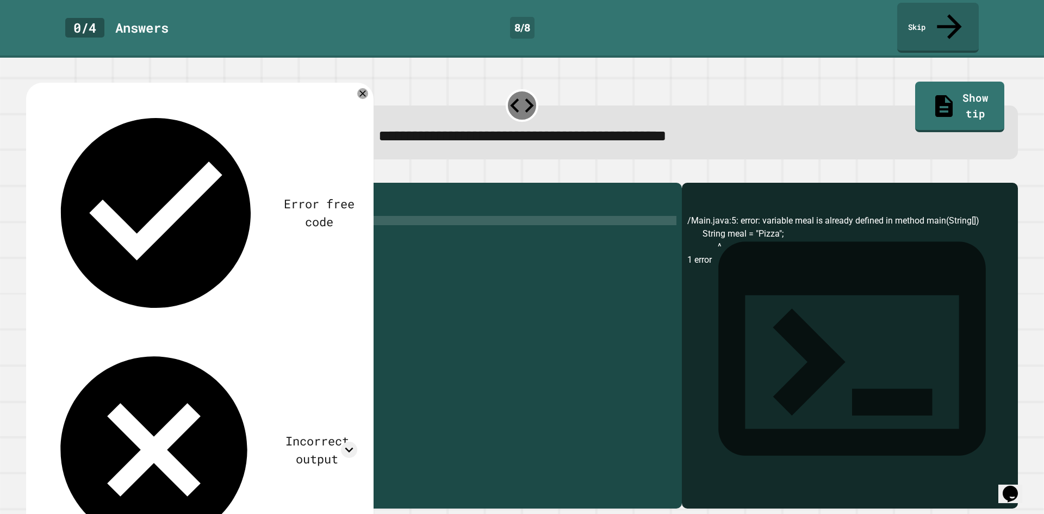
click at [158, 214] on div "public class Main { public static void main ( String [ ] args ) { String meal =…" at bounding box center [362, 345] width 628 height 314
click at [167, 220] on div "public class Main { public static void main ( String [ ] args ) { String meal =…" at bounding box center [362, 345] width 628 height 314
click at [910, 58] on div "**********" at bounding box center [522, 286] width 1044 height 456
click at [931, 92] on icon at bounding box center [944, 105] width 26 height 26
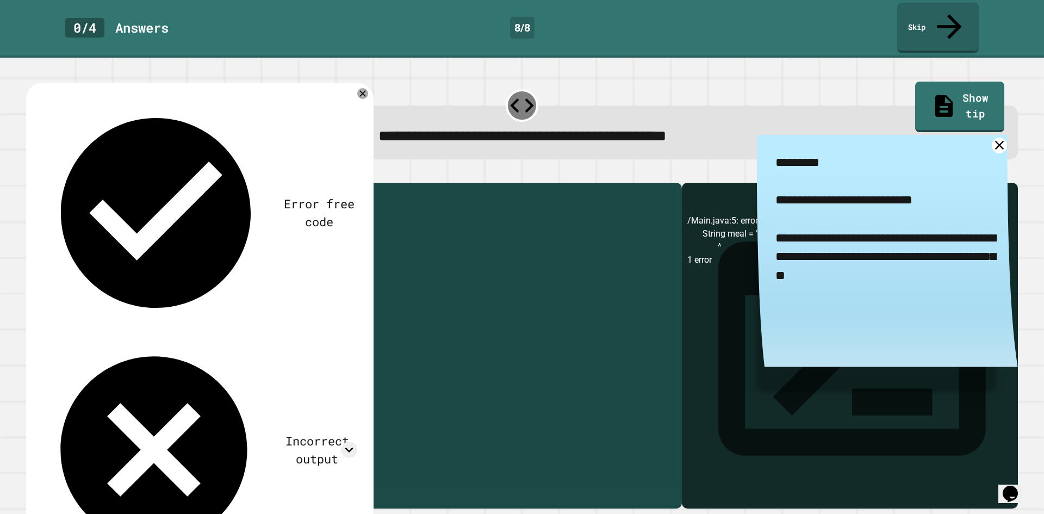
click at [159, 224] on div "public class Main { public static void main ( String [ ] args ) { String meal =…" at bounding box center [362, 336] width 628 height 296
click at [156, 221] on div "public class Main { public static void main ( String [ ] args ) { String meal =…" at bounding box center [362, 345] width 628 height 314
click at [156, 221] on div "public class Main { public static void main ( String [ ] args ) { String meal =…" at bounding box center [362, 336] width 628 height 296
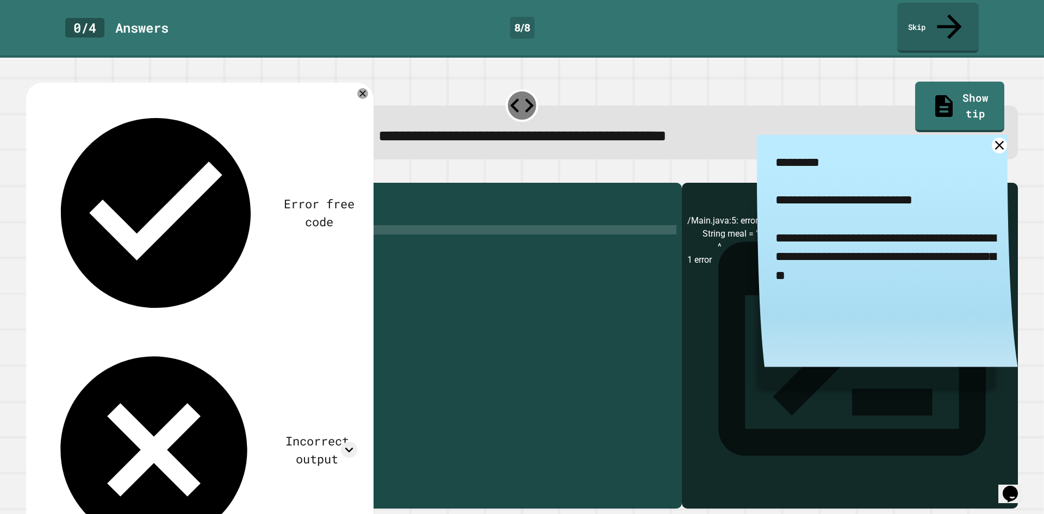
click at [156, 221] on div "public class Main { public static void main ( String [ ] args ) { String meal =…" at bounding box center [362, 345] width 628 height 314
click at [156, 221] on div "public class Main { public static void main ( String [ ] args ) { String meal =…" at bounding box center [362, 336] width 628 height 296
click at [147, 227] on div "public class Main { public static void main ( String [ ] args ) { String meal =…" at bounding box center [362, 345] width 628 height 314
click at [139, 224] on div "public class Main { public static void main ( String [ ] args ) { String meal =…" at bounding box center [362, 345] width 628 height 314
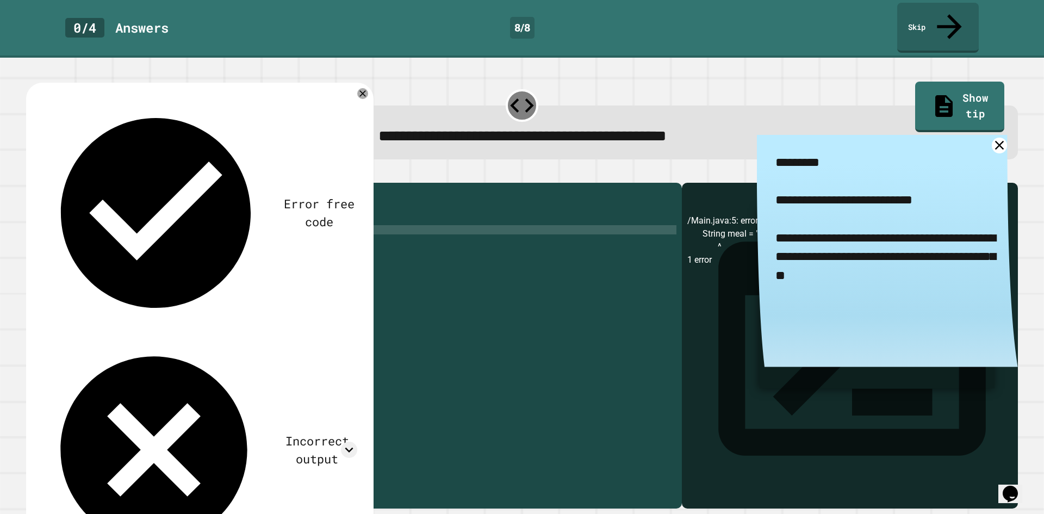
scroll to position [0, 7]
click at [263, 227] on div "public class Main { public static void main ( String [ ] args ) { String meal =…" at bounding box center [362, 345] width 628 height 314
drag, startPoint x: 251, startPoint y: 212, endPoint x: 226, endPoint y: 214, distance: 25.7
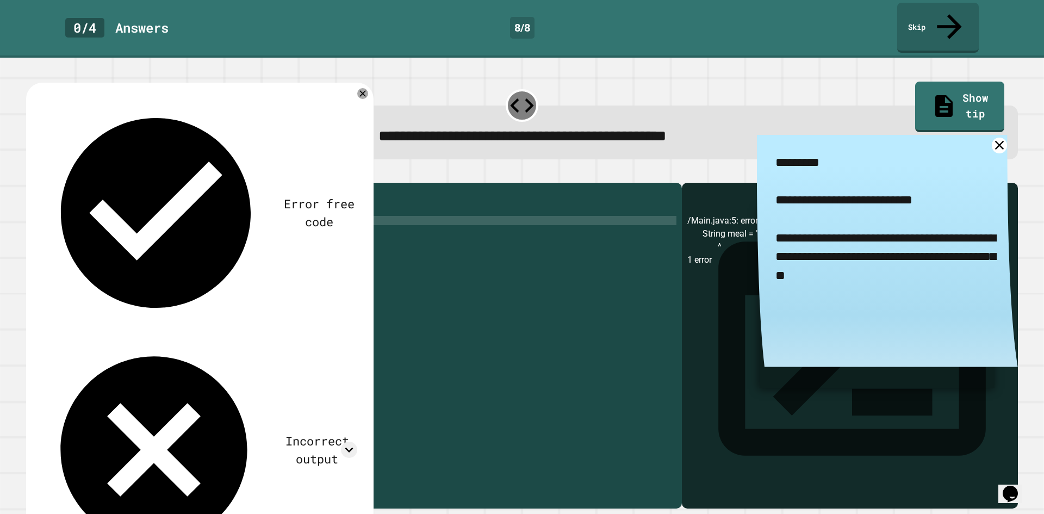
click at [226, 213] on div "public class Main { public static void main ( String [ ] args ) { String meal =…" at bounding box center [362, 345] width 628 height 314
click at [225, 217] on div "public class Main { public static void main ( String [ ] args ) { String meal =…" at bounding box center [362, 345] width 628 height 314
type textarea "*"
type textarea "******"
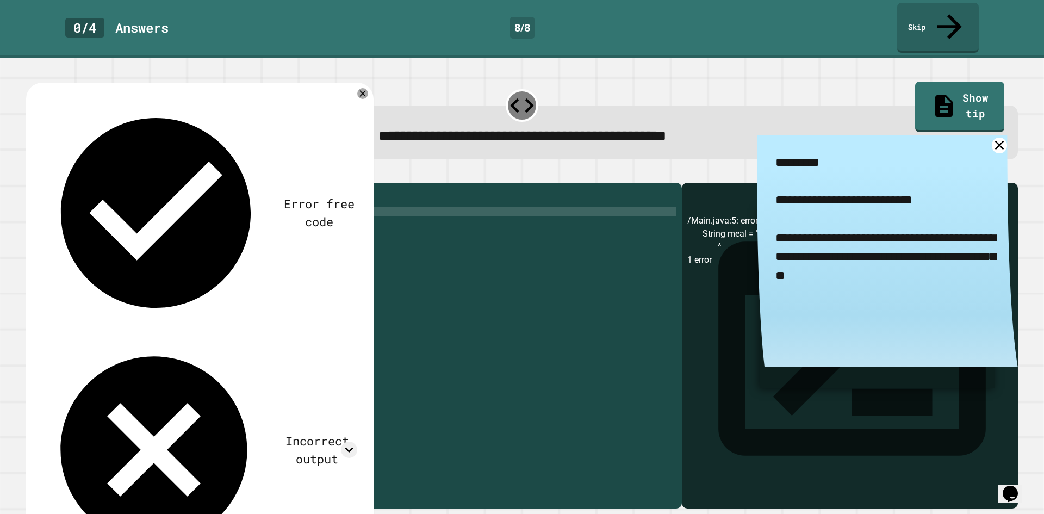
click at [53, 174] on icon "button" at bounding box center [53, 174] width 0 height 0
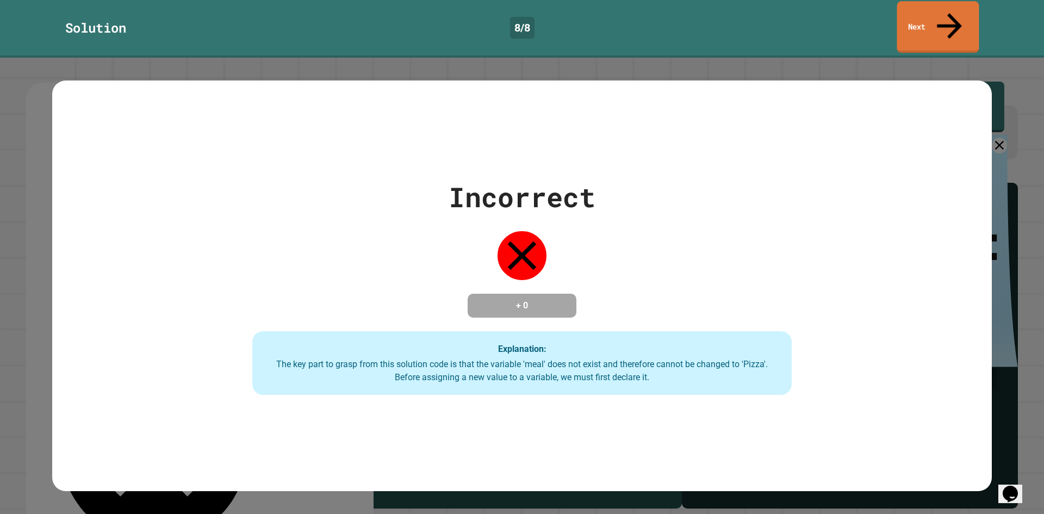
click at [919, 23] on link "Next" at bounding box center [939, 27] width 82 height 52
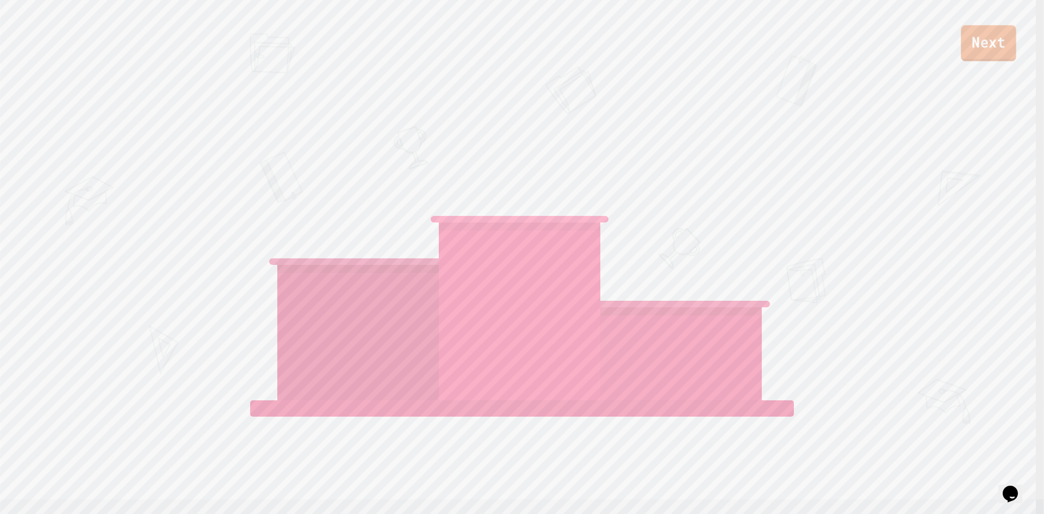
click at [1006, 57] on link "Next" at bounding box center [988, 43] width 55 height 36
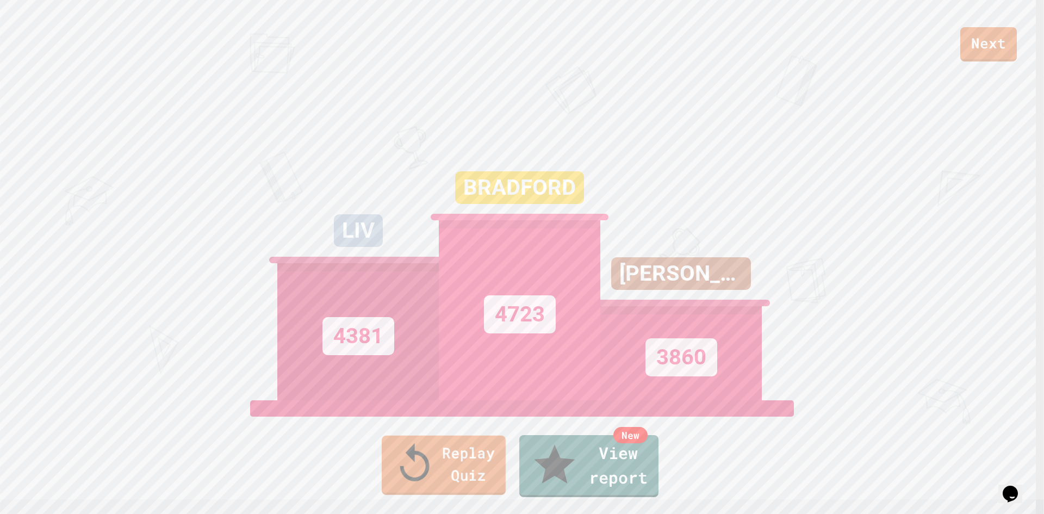
click at [429, 481] on link "Replay Quiz" at bounding box center [444, 465] width 124 height 59
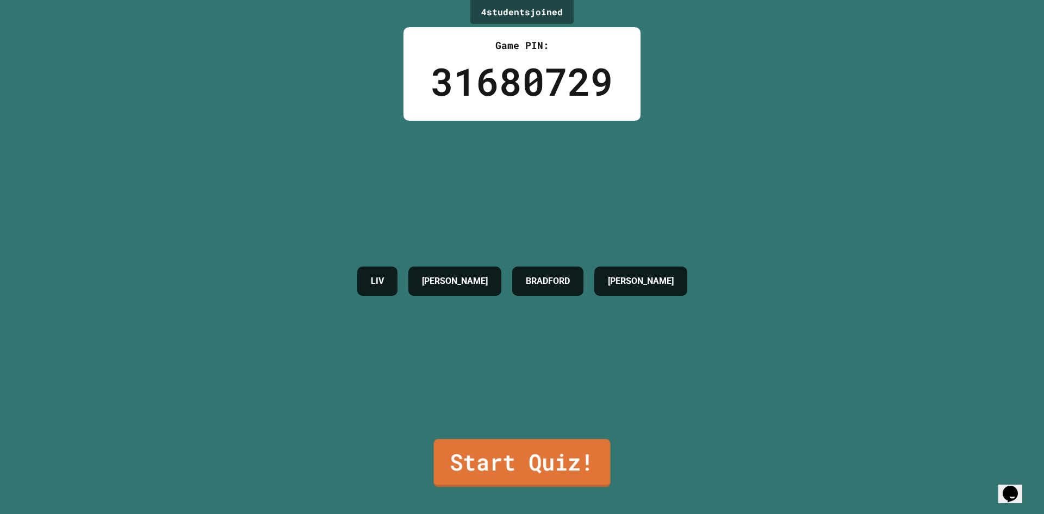
click at [487, 439] on link "Start Quiz!" at bounding box center [522, 463] width 177 height 48
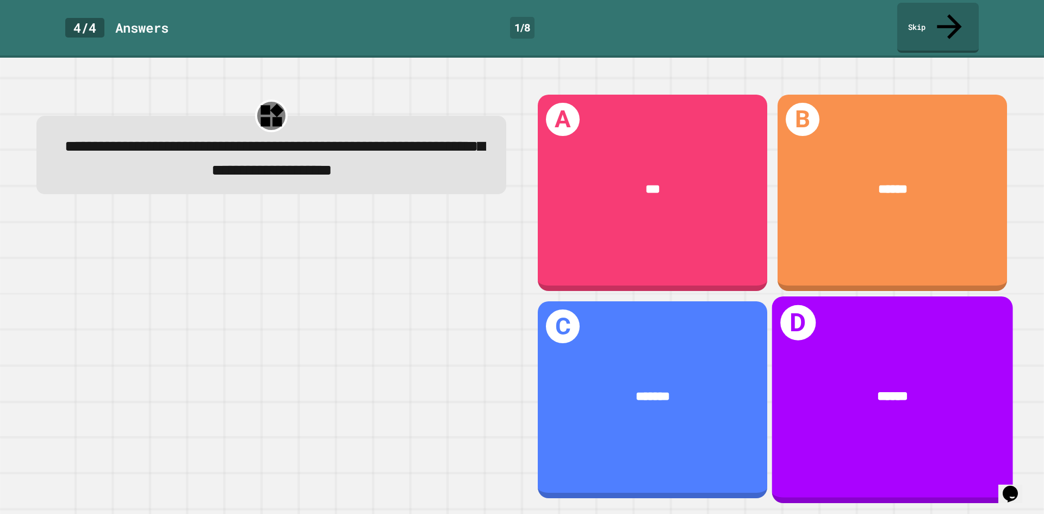
click at [827, 361] on div "******" at bounding box center [892, 397] width 241 height 73
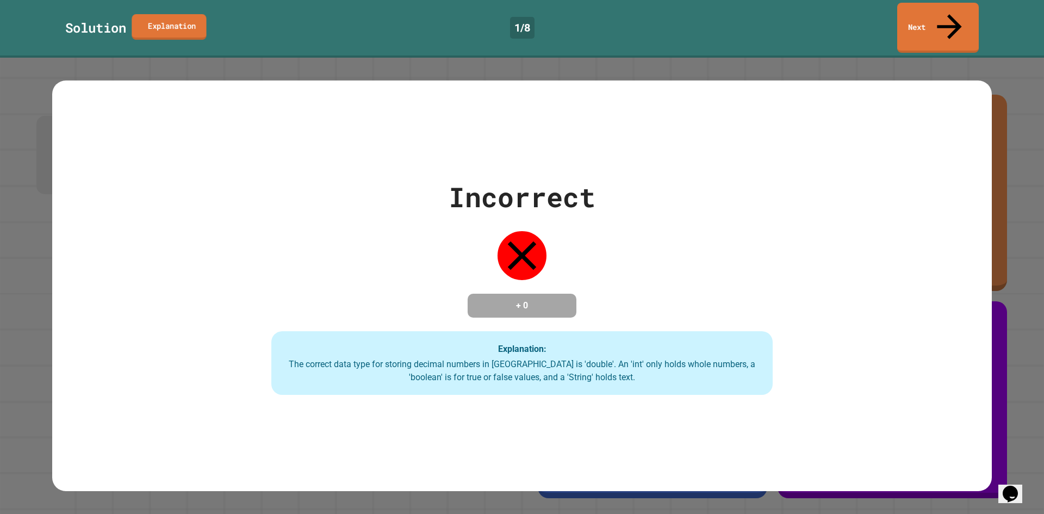
click at [147, 26] on icon at bounding box center [150, 32] width 12 height 13
click at [934, 58] on div "Incorrect + 0 Explanation: The correct data type for storing decimal numbers in…" at bounding box center [522, 286] width 1044 height 456
click at [930, 7] on link "Next" at bounding box center [938, 27] width 81 height 51
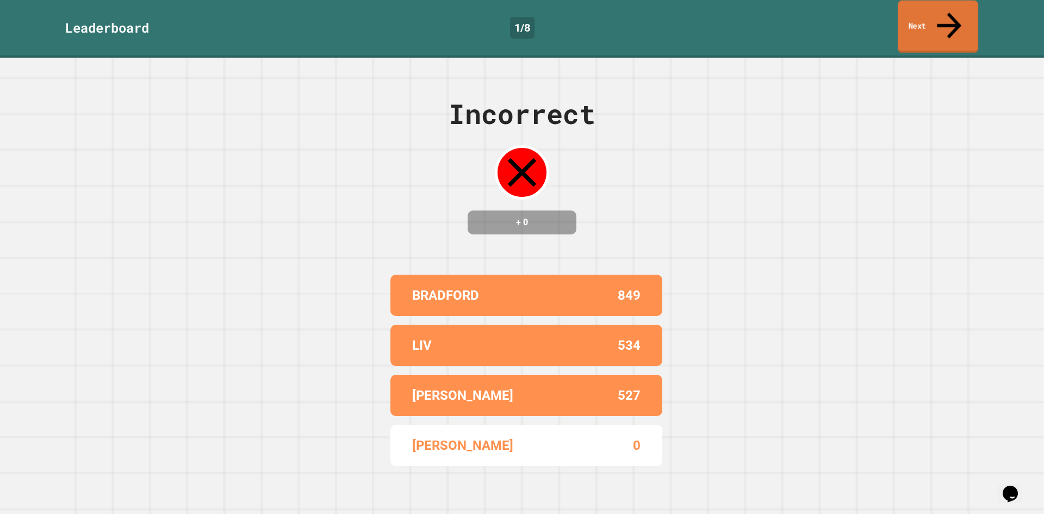
click at [960, 11] on link "Next" at bounding box center [938, 27] width 81 height 53
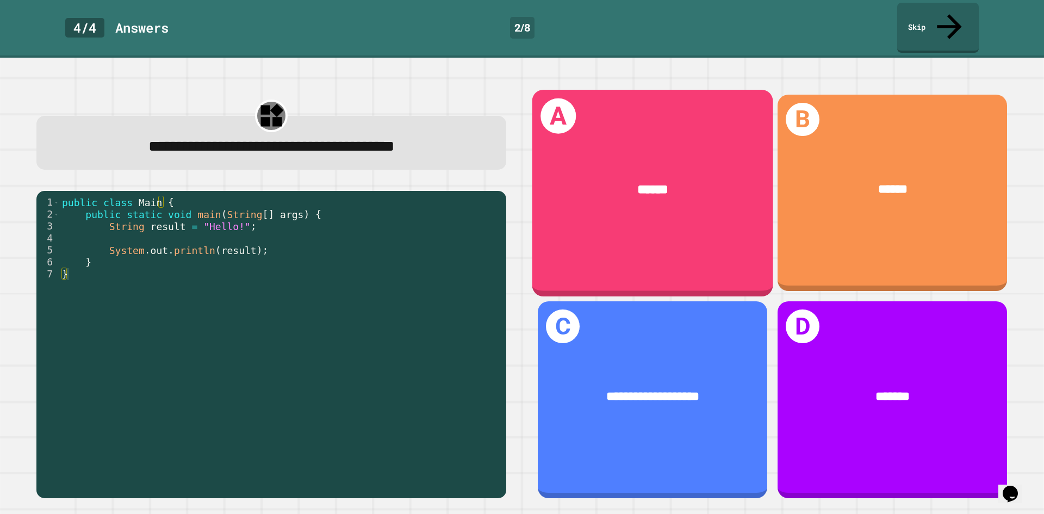
click at [631, 180] on div "******" at bounding box center [653, 190] width 188 height 20
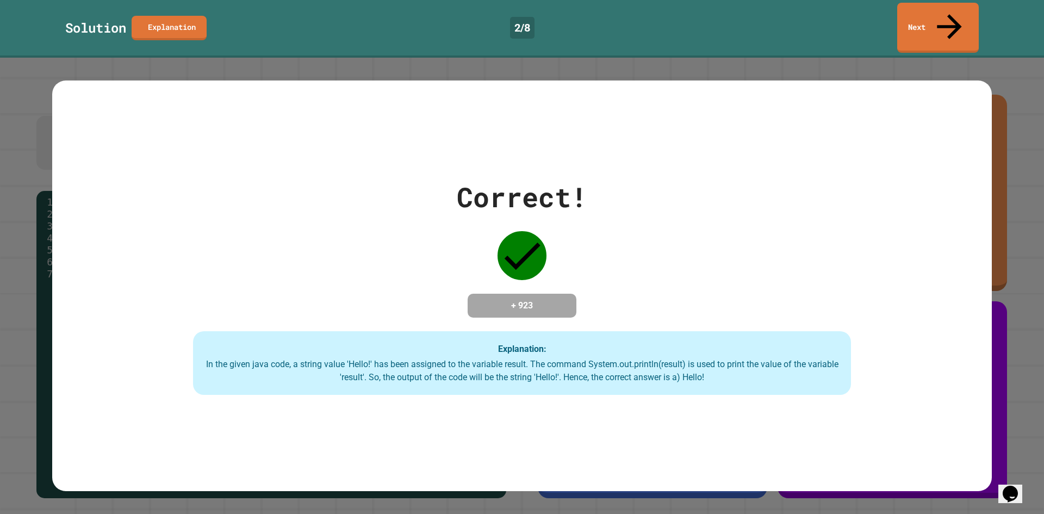
click at [600, 177] on div "Correct! + 923 Explanation: In the given java code, a string value 'Hello!' has…" at bounding box center [522, 286] width 940 height 219
click at [948, 14] on icon at bounding box center [949, 24] width 34 height 39
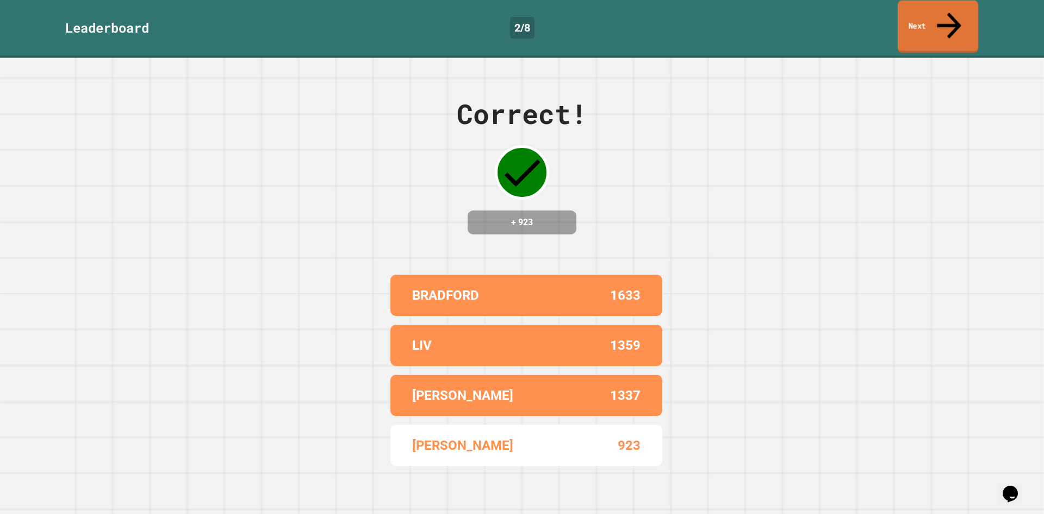
click at [951, 26] on link "Next" at bounding box center [938, 27] width 81 height 53
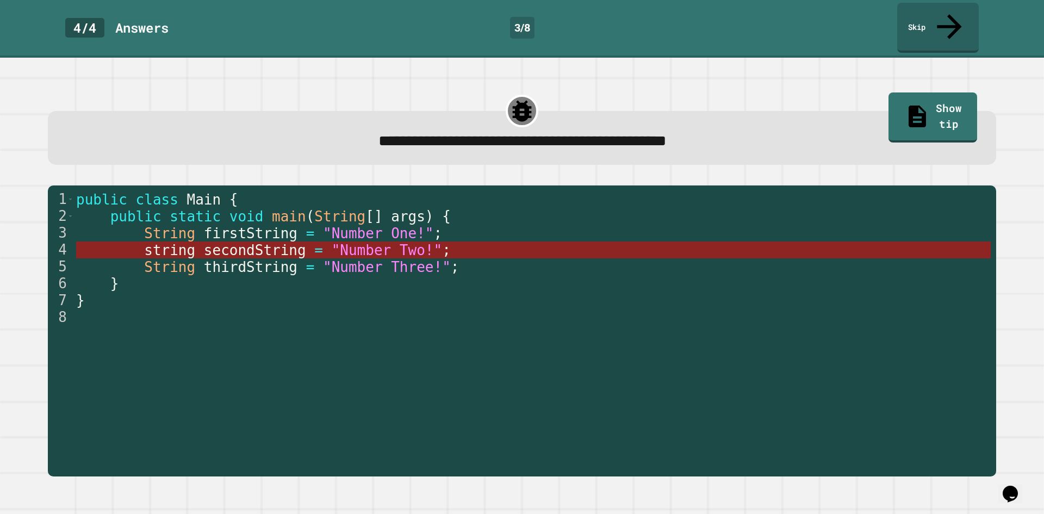
click at [216, 242] on span "secondString" at bounding box center [254, 250] width 102 height 16
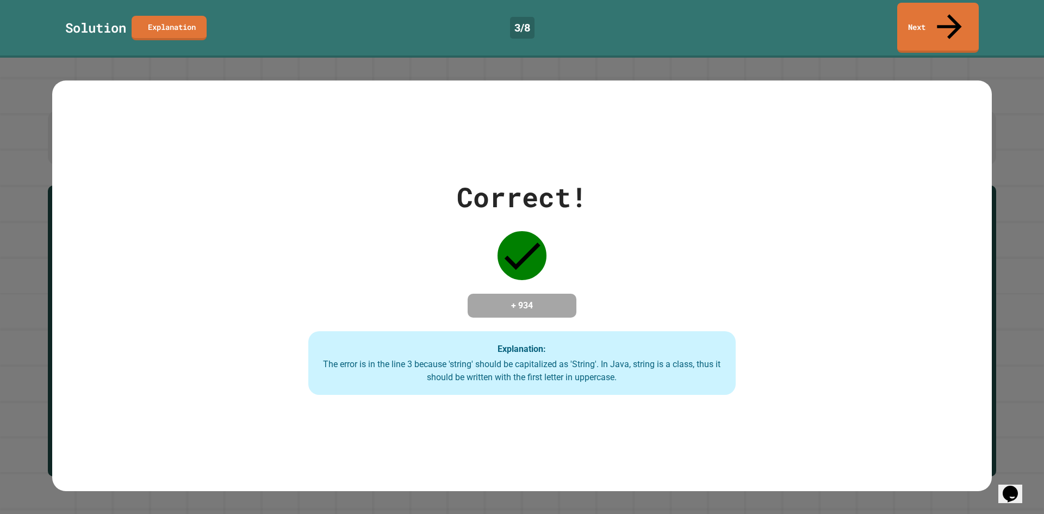
drag, startPoint x: 940, startPoint y: 29, endPoint x: 937, endPoint y: 21, distance: 9.5
click at [938, 21] on div "Solution Explanation 3 / 8 Next" at bounding box center [522, 29] width 1044 height 58
click at [936, 20] on link "Next" at bounding box center [938, 26] width 76 height 53
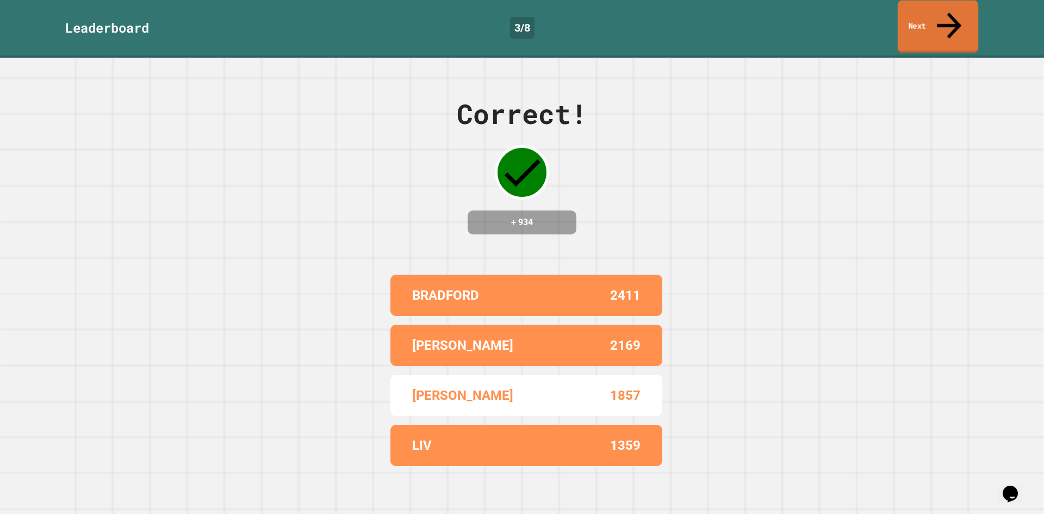
click at [927, 14] on link "Next" at bounding box center [938, 27] width 81 height 53
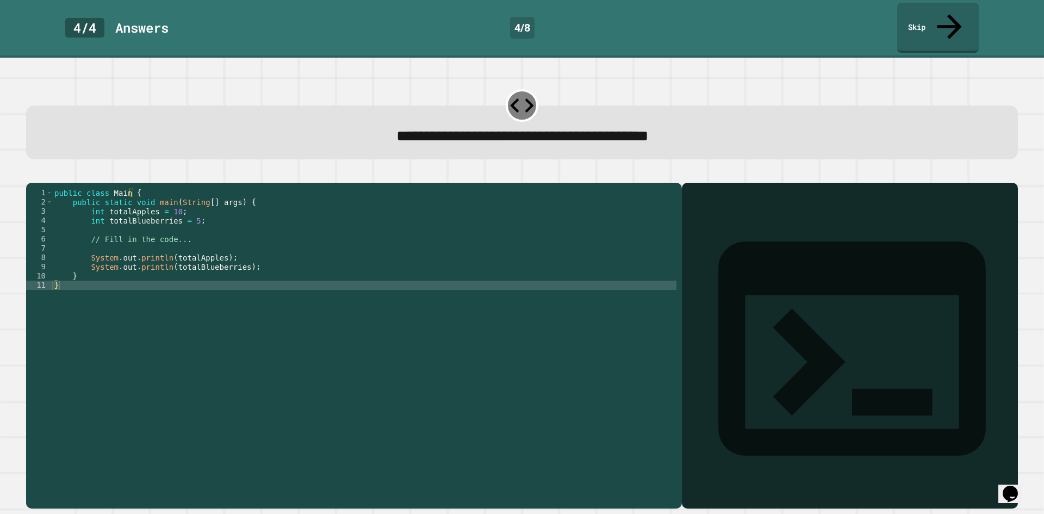
click at [184, 212] on div "public class Main { public static void main ( String [ ] args ) { int totalAppl…" at bounding box center [364, 345] width 624 height 314
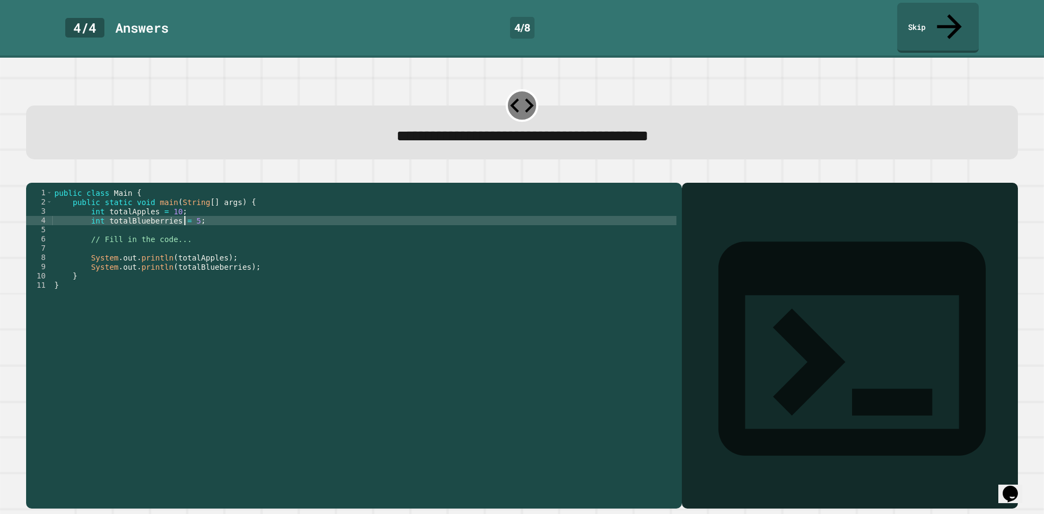
click at [184, 212] on div "public class Main { public static void main ( String [ ] args ) { int totalAppl…" at bounding box center [364, 345] width 624 height 314
type textarea "**********"
click at [32, 170] on div at bounding box center [522, 176] width 992 height 13
click at [32, 174] on icon "button" at bounding box center [32, 174] width 0 height 0
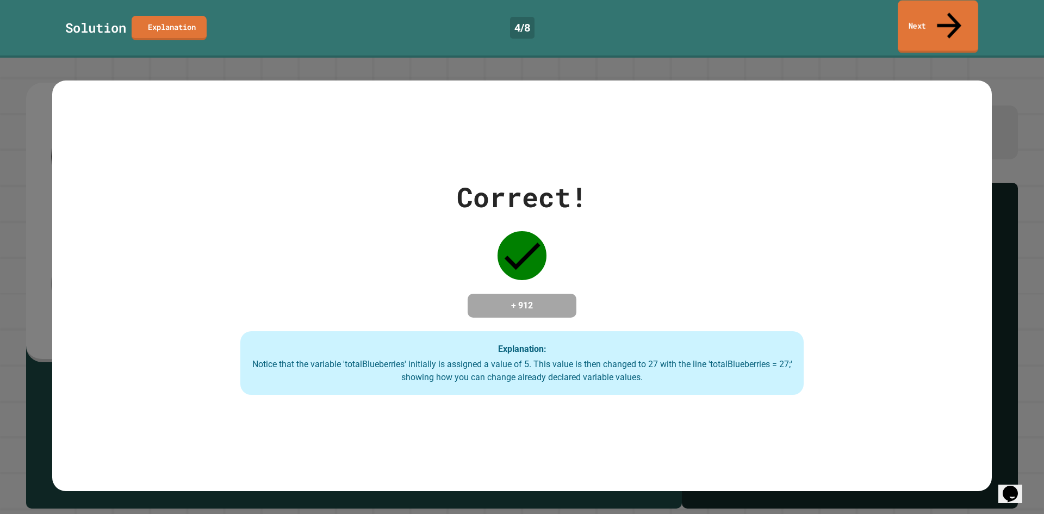
click at [950, 17] on icon at bounding box center [949, 25] width 36 height 39
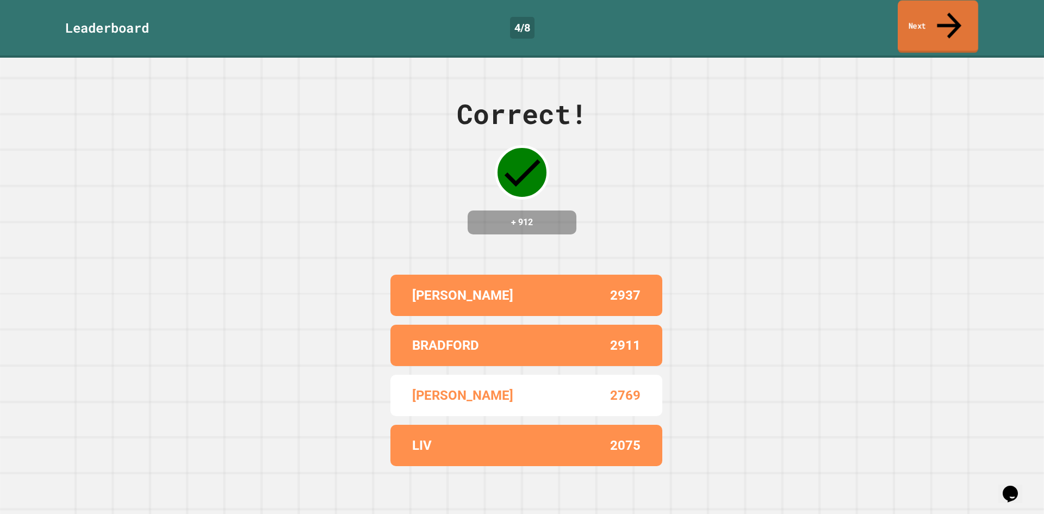
click at [924, 13] on link "Next" at bounding box center [938, 27] width 81 height 53
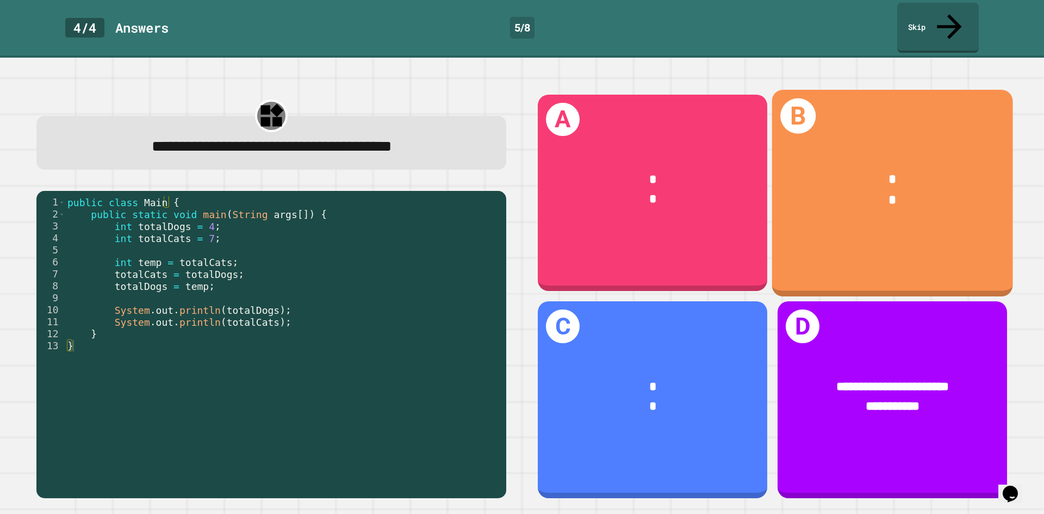
click at [813, 240] on div "B * *" at bounding box center [892, 193] width 241 height 207
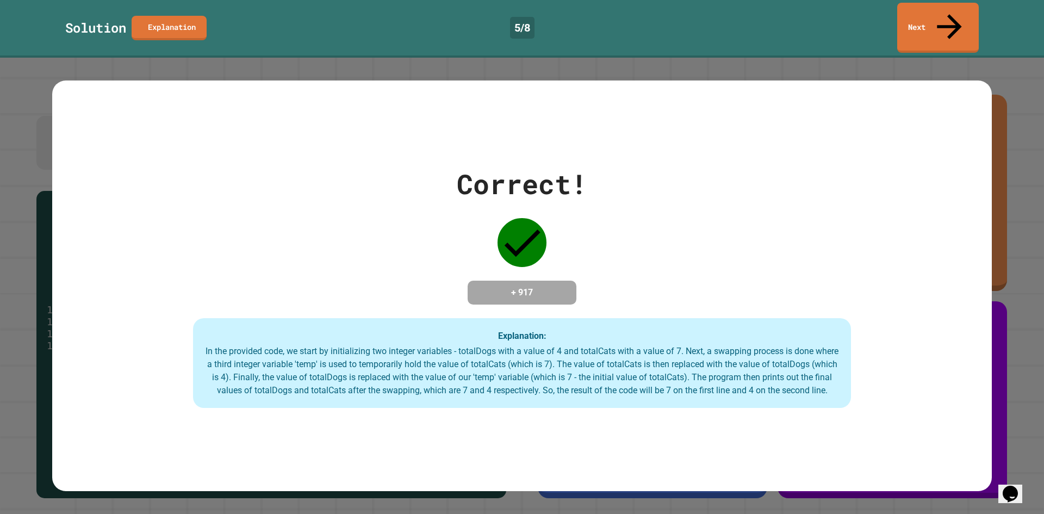
click at [930, 27] on div "Solution Explanation 5 / 8 Next" at bounding box center [522, 29] width 1044 height 58
click at [930, 23] on link "Next" at bounding box center [938, 26] width 74 height 53
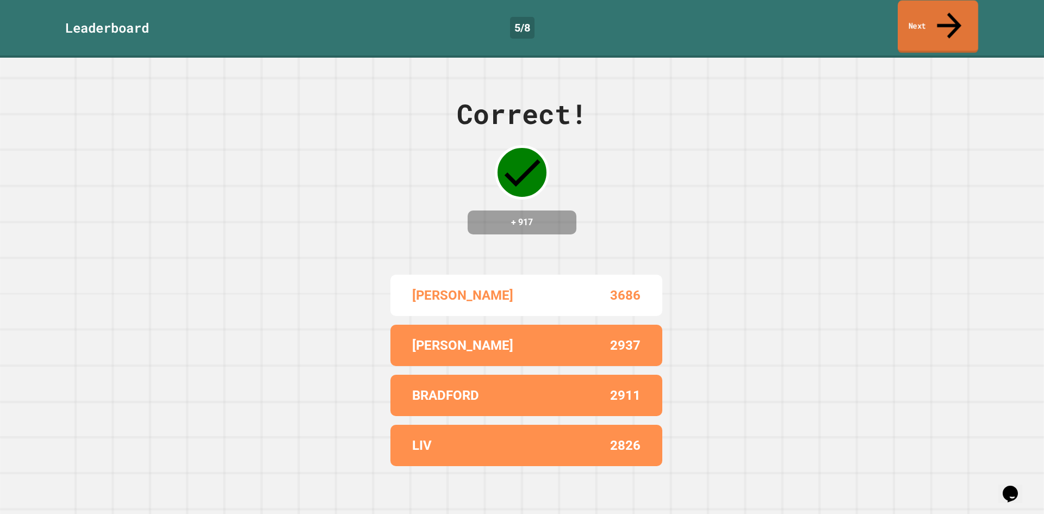
click at [921, 15] on link "Next" at bounding box center [938, 27] width 81 height 53
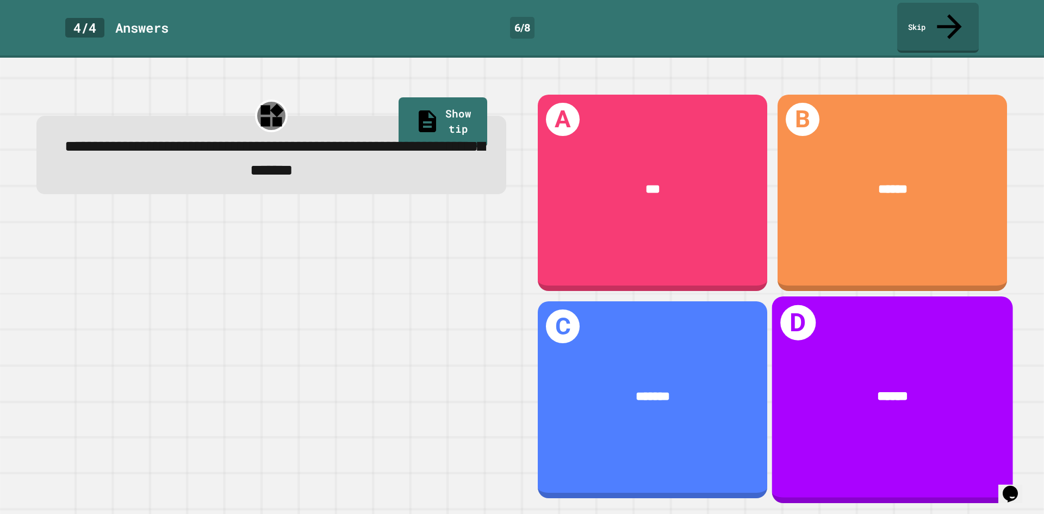
click at [802, 361] on div "******" at bounding box center [892, 397] width 241 height 73
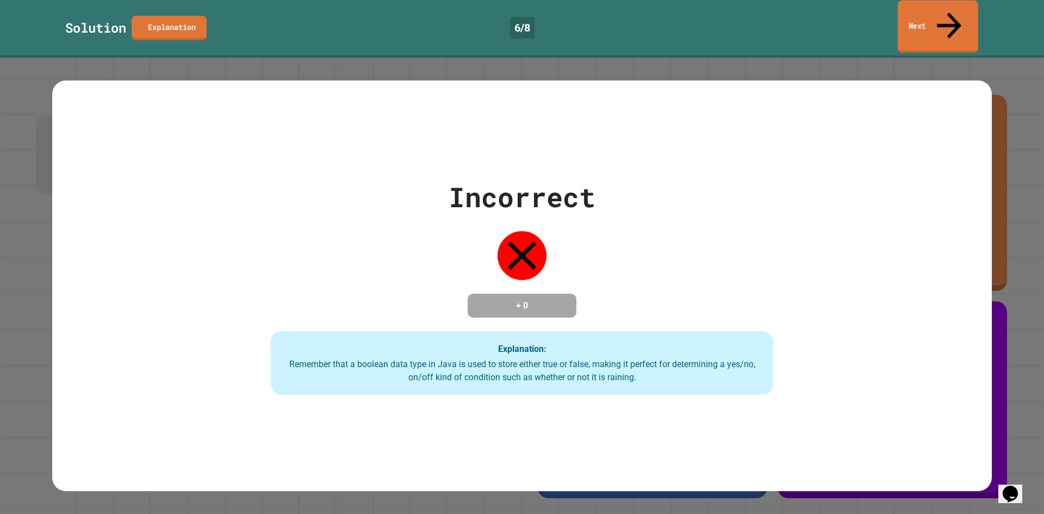
click at [932, 13] on link "Next" at bounding box center [938, 27] width 81 height 53
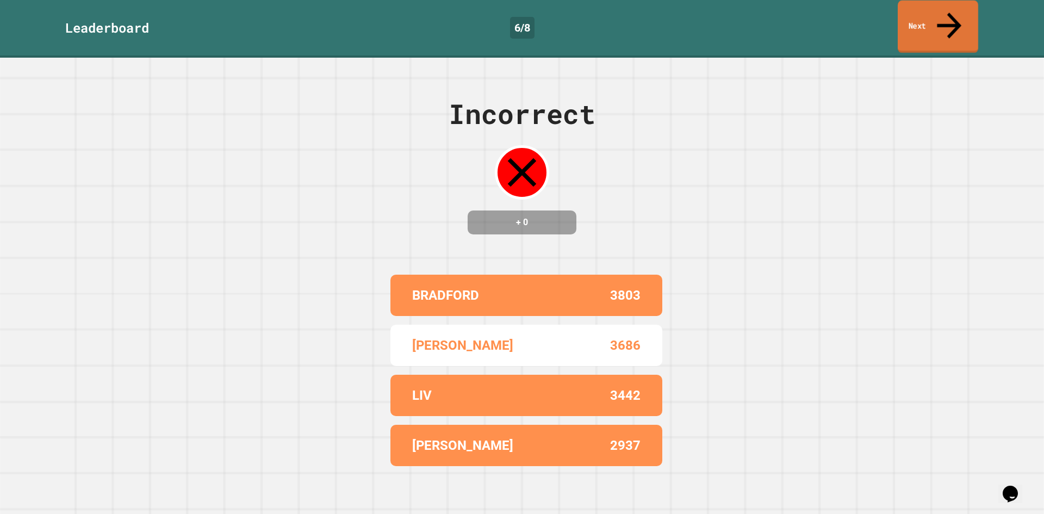
click at [945, 6] on link "Next" at bounding box center [938, 27] width 81 height 53
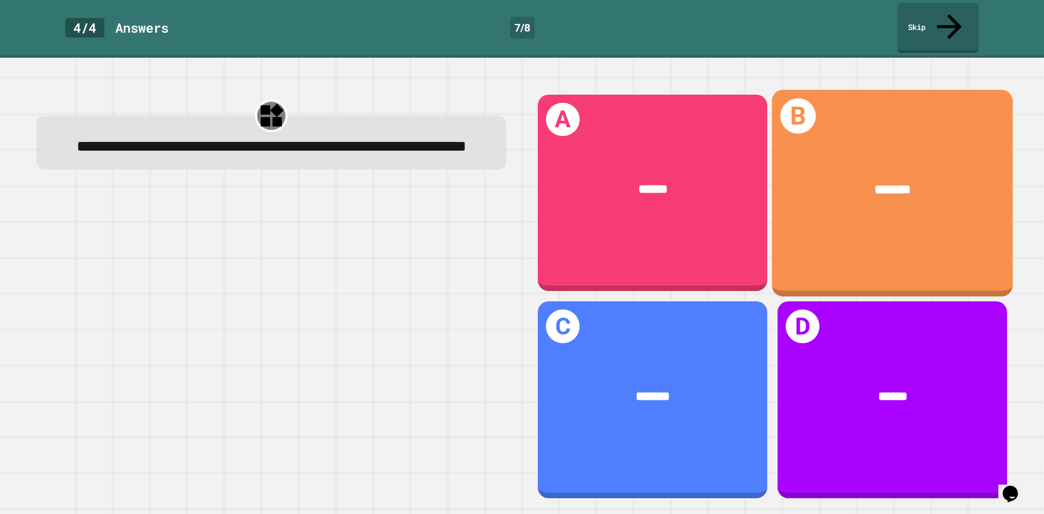
click at [827, 190] on div "*******" at bounding box center [892, 189] width 241 height 73
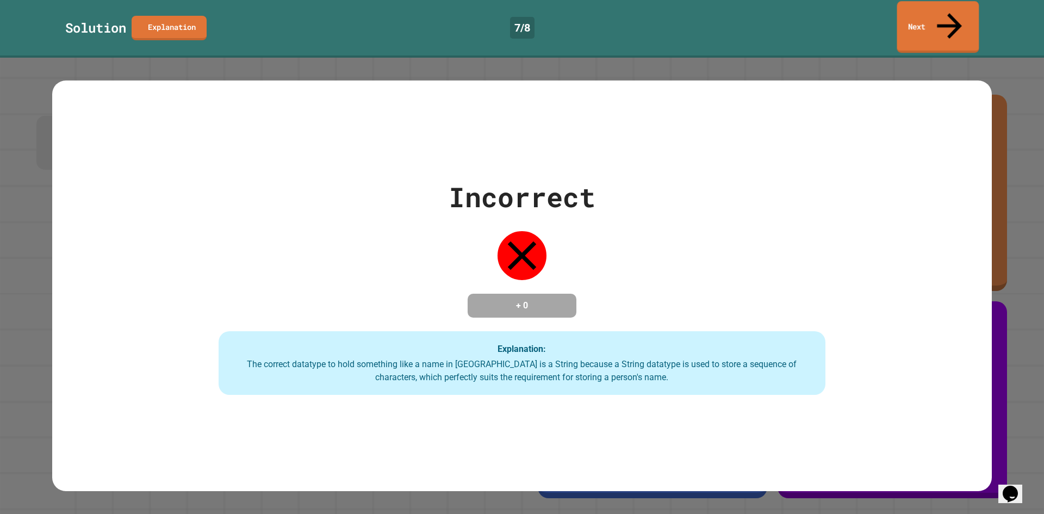
click at [936, 14] on link "Next" at bounding box center [939, 27] width 82 height 52
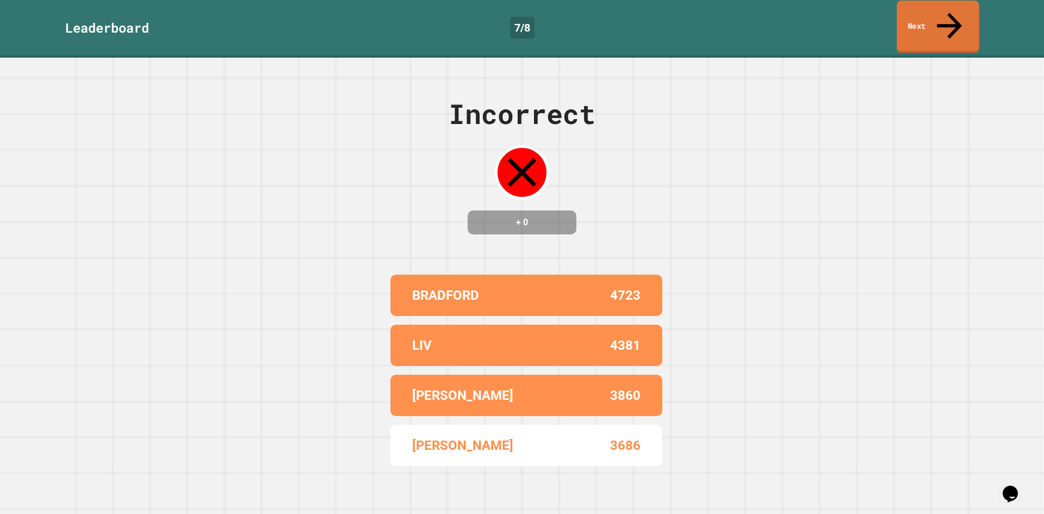
click at [930, 17] on link "Next" at bounding box center [938, 27] width 82 height 53
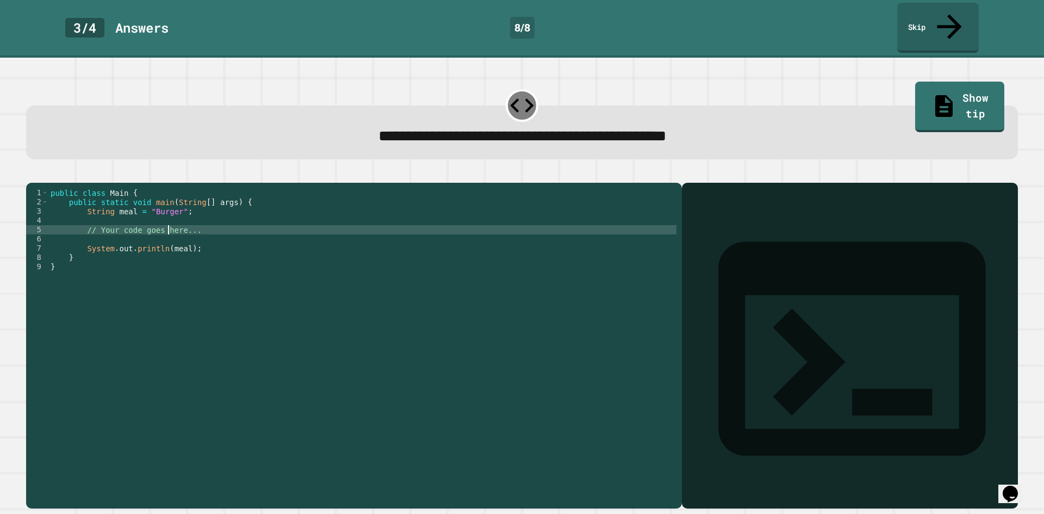
click at [168, 220] on div "public class Main { public static void main ( String [ ] args ) { String meal =…" at bounding box center [362, 345] width 628 height 314
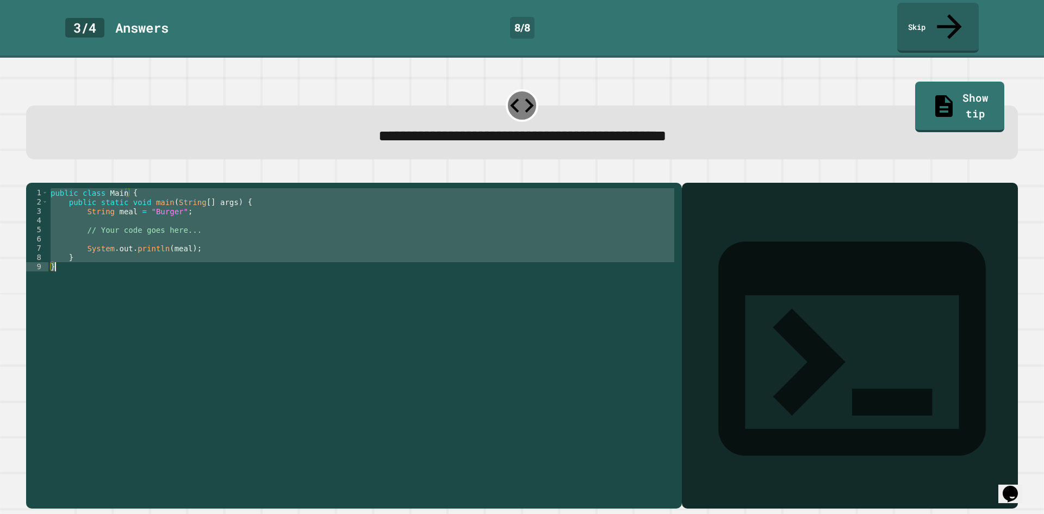
click at [168, 220] on div "public class Main { public static void main ( String [ ] args ) { String meal =…" at bounding box center [362, 345] width 628 height 314
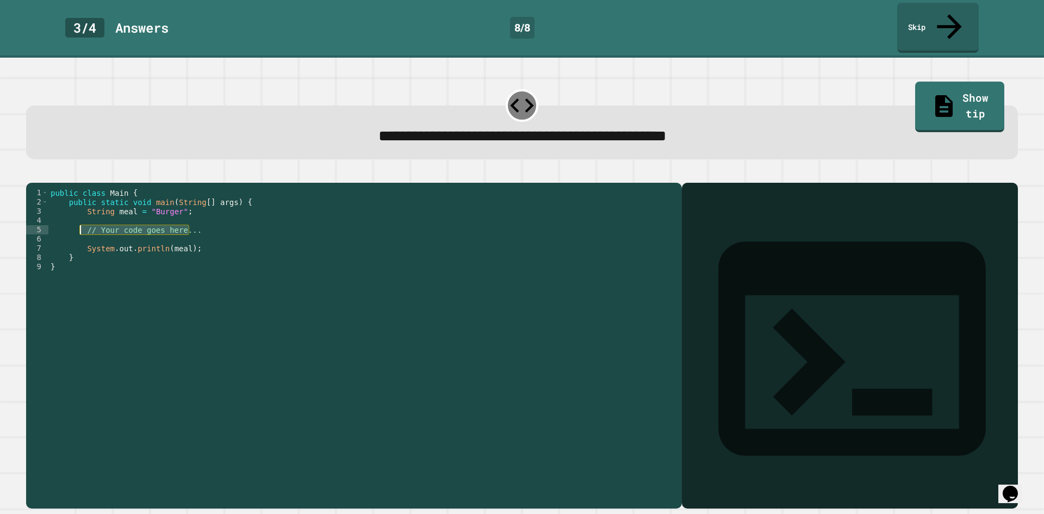
drag, startPoint x: 197, startPoint y: 220, endPoint x: 81, endPoint y: 221, distance: 116.4
click at [81, 221] on div "public class Main { public static void main ( String [ ] args ) { String meal =…" at bounding box center [362, 345] width 628 height 314
click at [947, 79] on link "Show tip" at bounding box center [959, 105] width 85 height 53
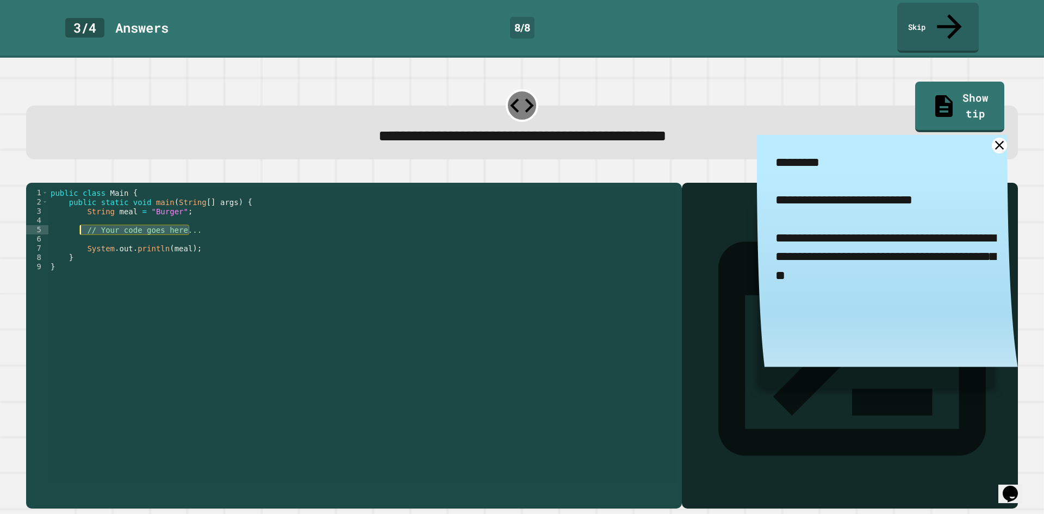
click at [193, 216] on div "public class Main { public static void main ( String [ ] args ) { String meal =…" at bounding box center [362, 336] width 628 height 296
drag, startPoint x: 191, startPoint y: 218, endPoint x: 82, endPoint y: 220, distance: 109.4
click at [82, 220] on div "public class Main { public static void main ( String [ ] args ) { String meal =…" at bounding box center [362, 345] width 628 height 314
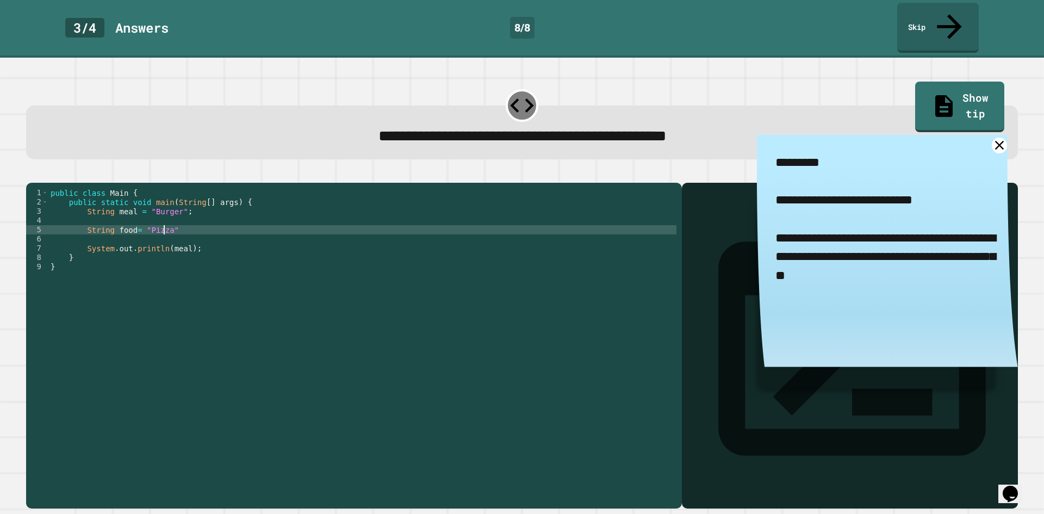
scroll to position [0, 8]
type textarea "**********"
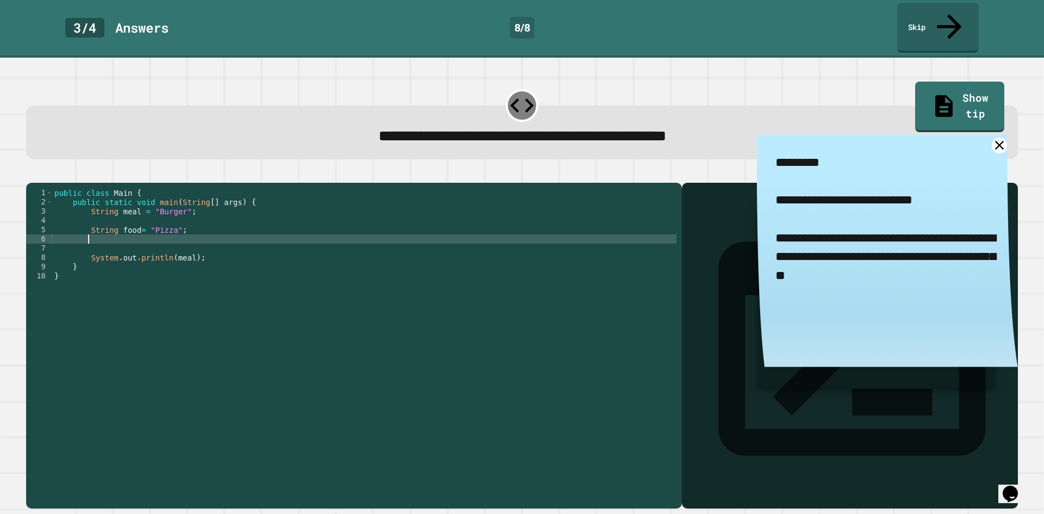
type textarea "*"
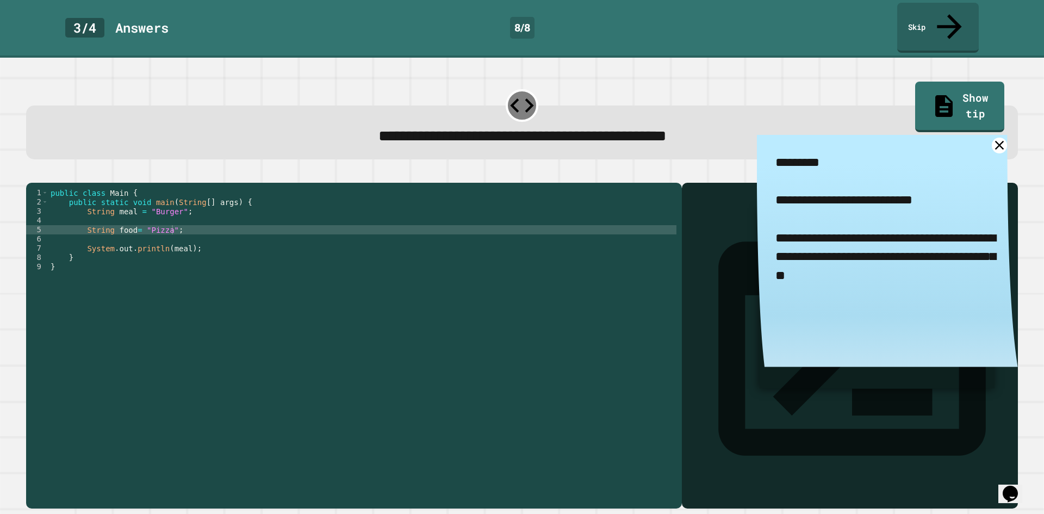
click at [29, 170] on div at bounding box center [522, 176] width 992 height 13
click at [32, 174] on icon "button" at bounding box center [32, 174] width 0 height 0
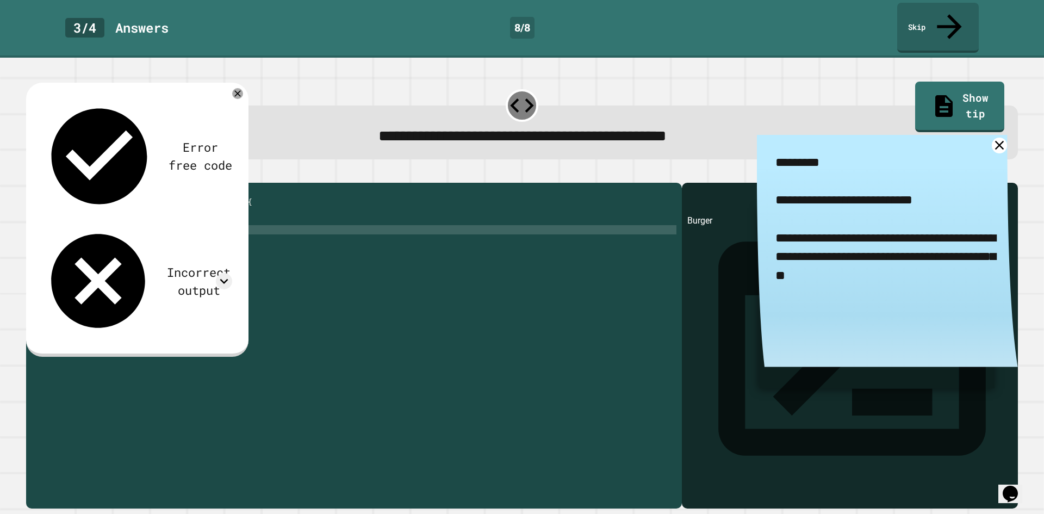
click at [98, 219] on div "public class Main { public static void main ( String [ ] args ) { String meal =…" at bounding box center [362, 345] width 628 height 314
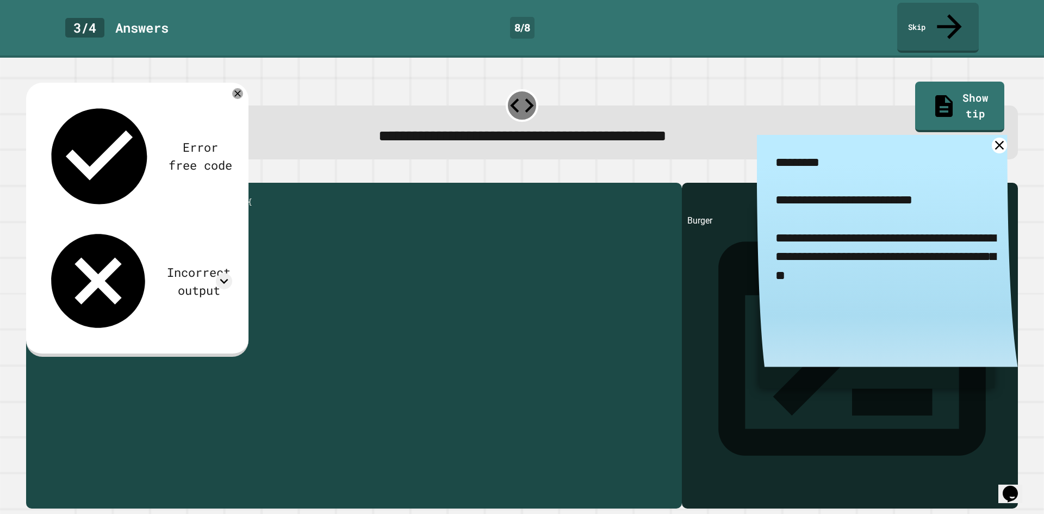
click at [100, 219] on div "public class Main { public static void main ( String [ ] args ) { String meal =…" at bounding box center [362, 345] width 628 height 314
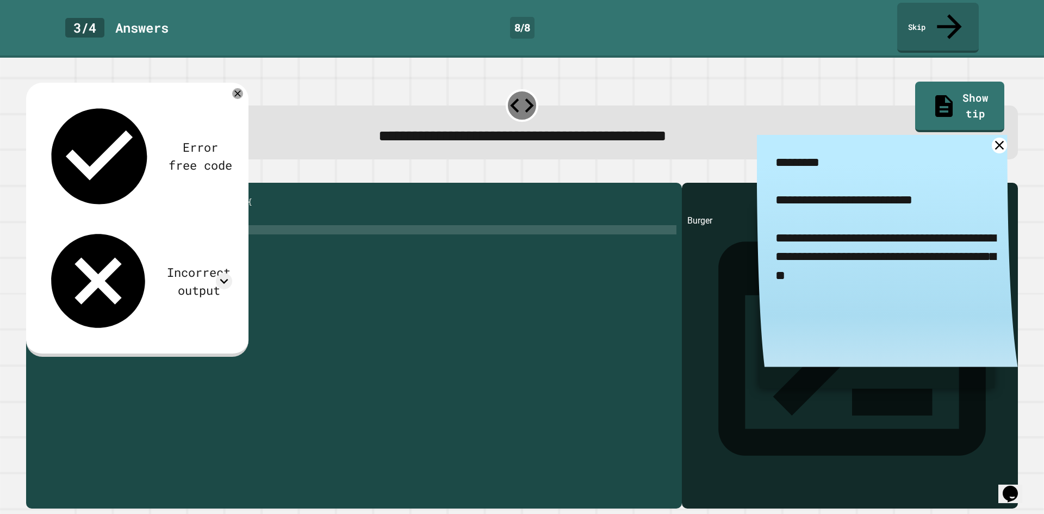
scroll to position [0, 3]
click at [32, 174] on icon "button" at bounding box center [32, 174] width 0 height 0
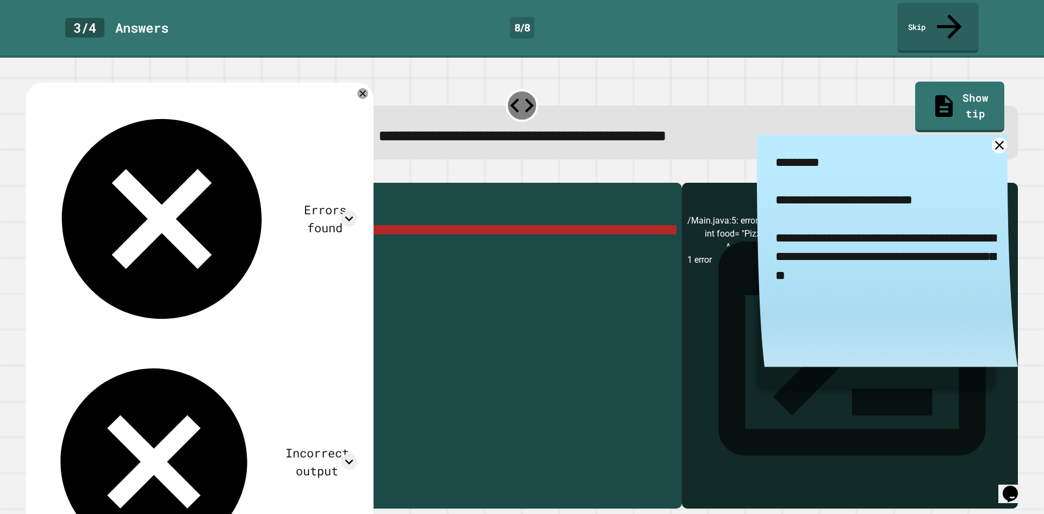
click at [92, 223] on div "public class Main { public static void main ( String [ ] args ) { String meal =…" at bounding box center [362, 345] width 628 height 314
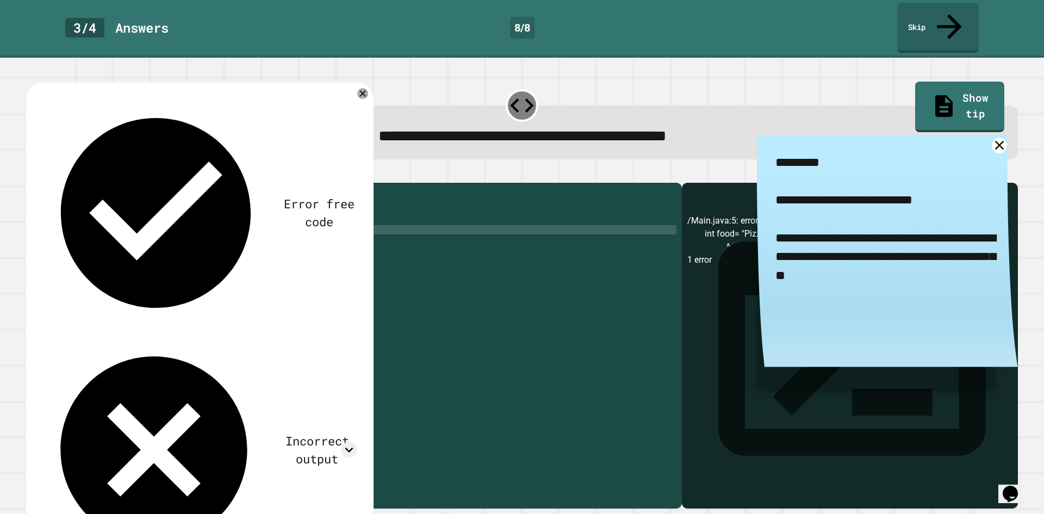
scroll to position [0, 4]
click at [32, 174] on icon "button" at bounding box center [32, 174] width 0 height 0
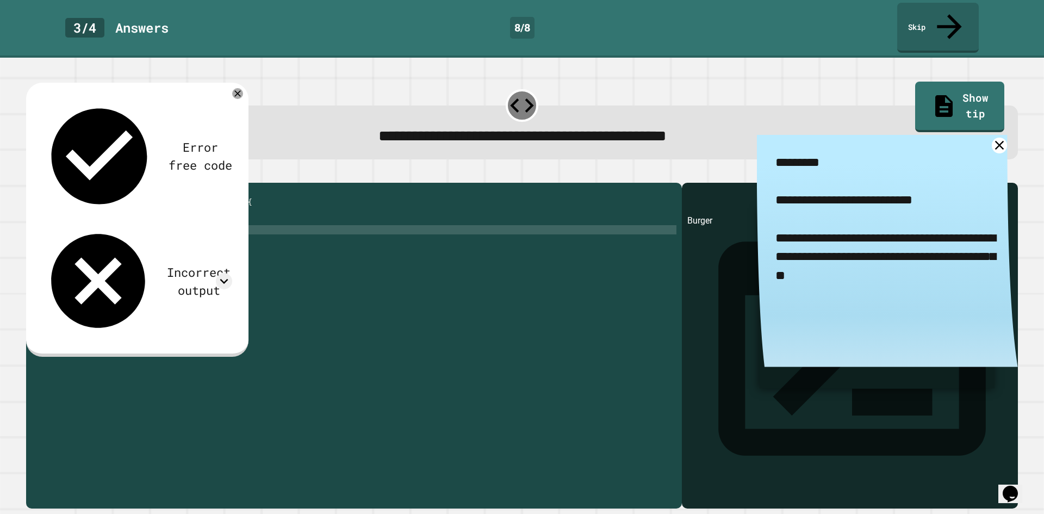
click at [117, 221] on div "public class Main { public static void main ( String [ ] args ) { String meal =…" at bounding box center [362, 345] width 628 height 314
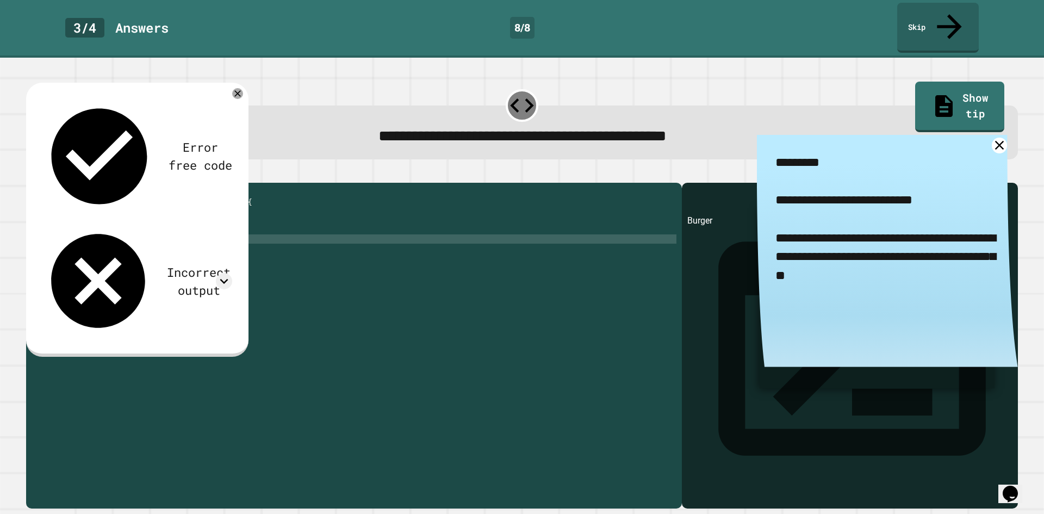
click at [119, 227] on div "public class Main { public static void main ( String [ ] args ) { String meal =…" at bounding box center [362, 345] width 628 height 314
click at [120, 224] on div "public class Main { public static void main ( String [ ] args ) { String meal =…" at bounding box center [362, 345] width 628 height 314
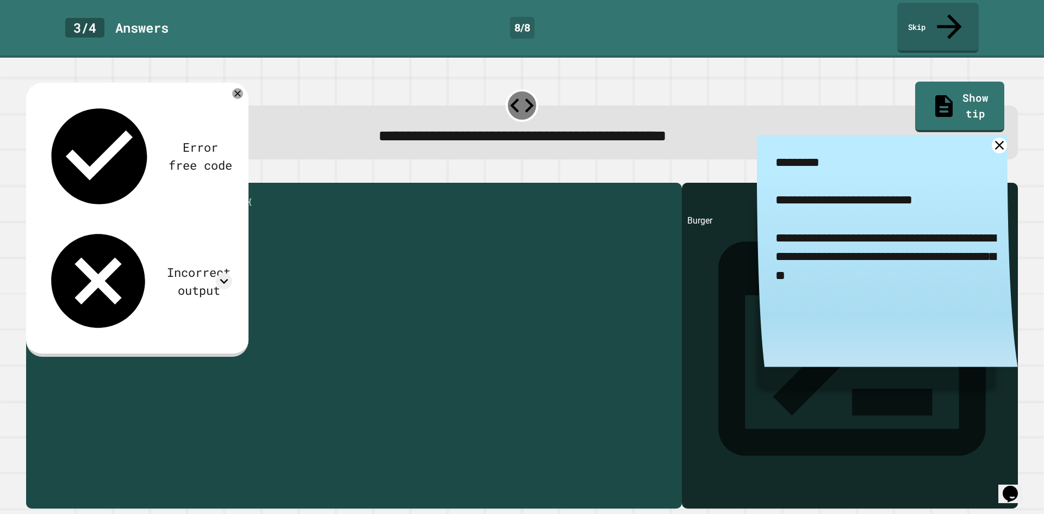
click at [120, 224] on div "public class Main { public static void main ( String [ ] args ) { String meal =…" at bounding box center [362, 345] width 628 height 314
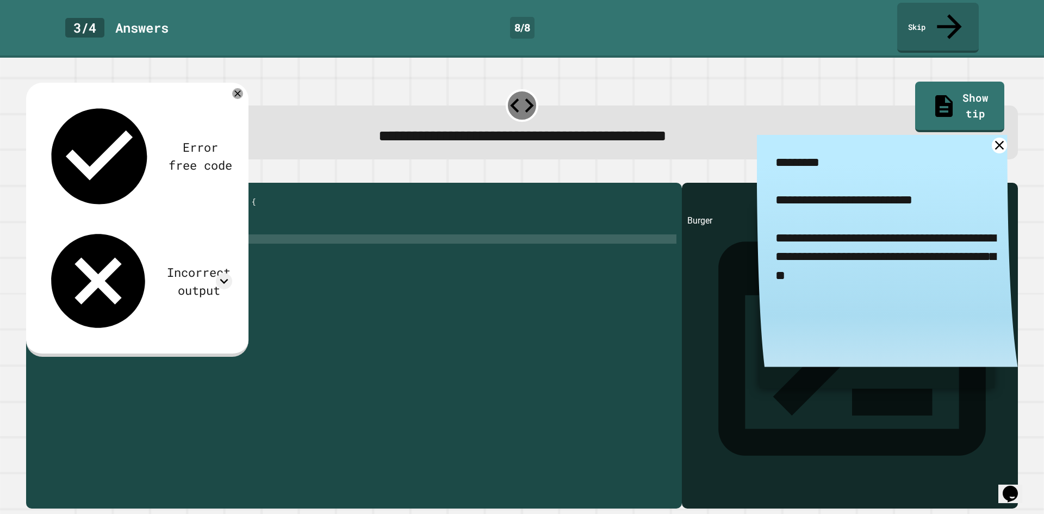
scroll to position [0, 2]
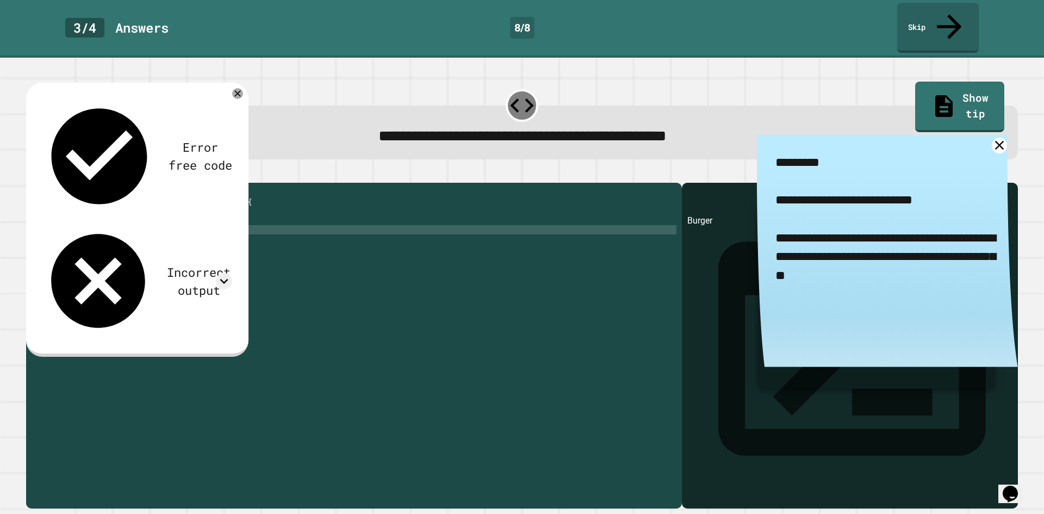
click at [32, 174] on button "button" at bounding box center [32, 174] width 0 height 0
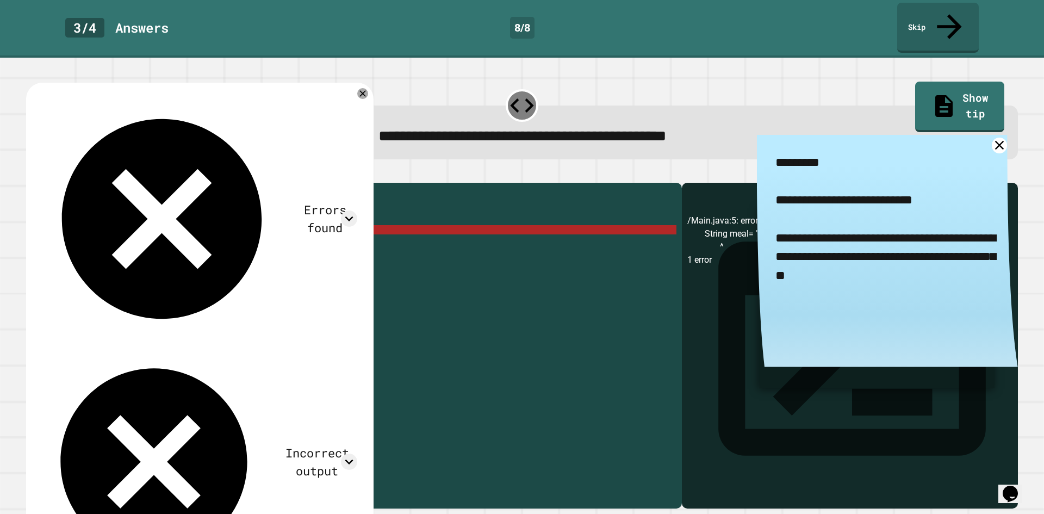
click at [122, 222] on div "public class Main { public static void main ( String [ ] args ) { String meal =…" at bounding box center [362, 345] width 628 height 314
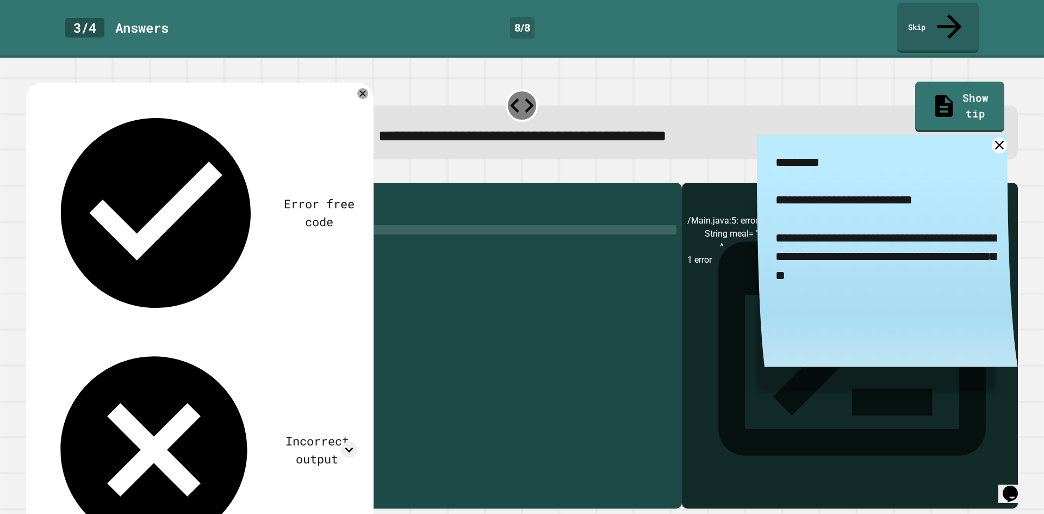
scroll to position [0, 5]
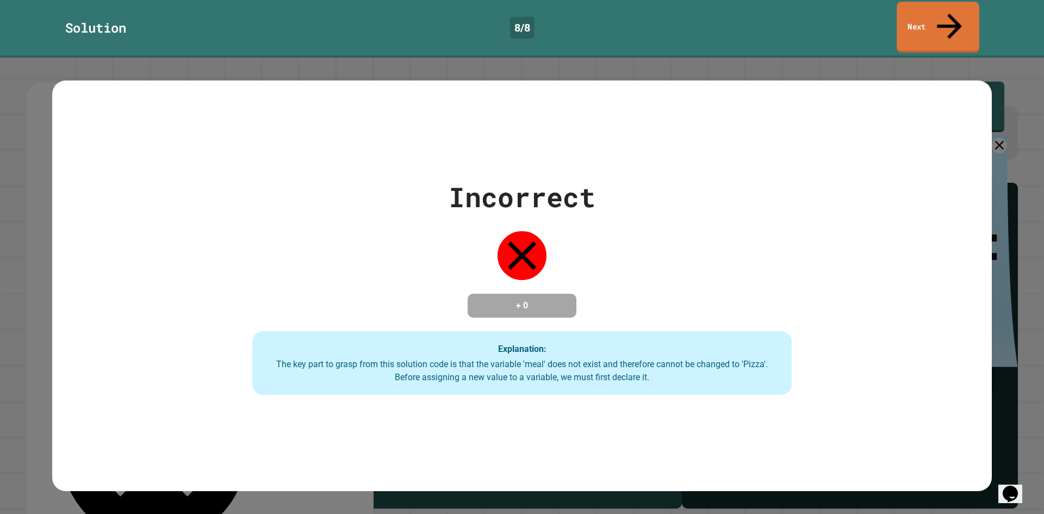
type textarea "**********"
click at [958, 21] on link "Next" at bounding box center [938, 27] width 82 height 53
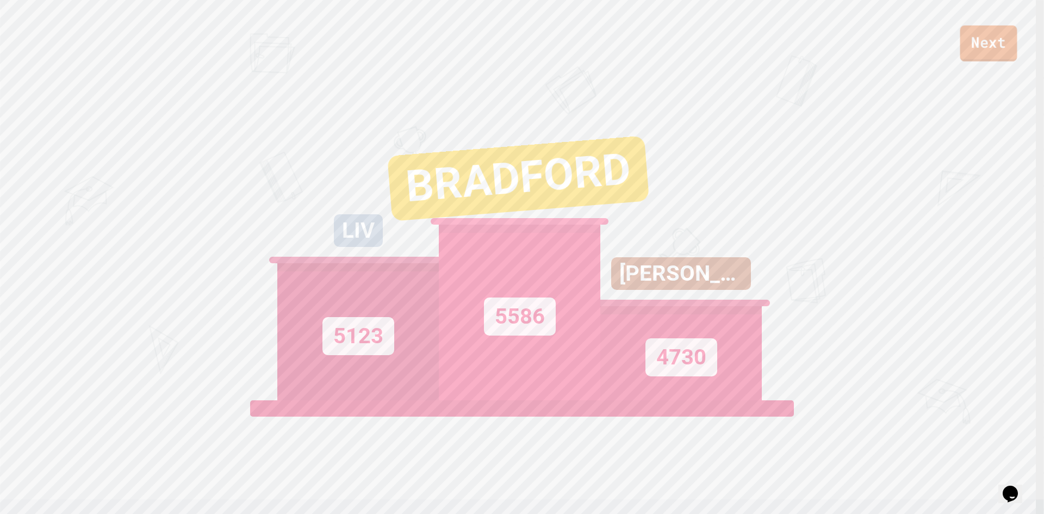
click at [1004, 41] on link "Next" at bounding box center [989, 44] width 57 height 36
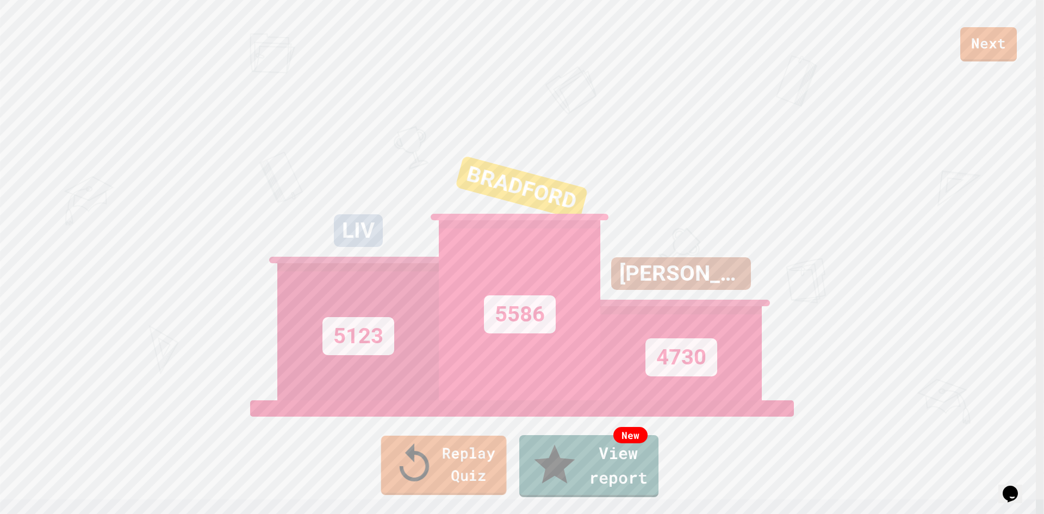
click at [447, 485] on link "Replay Quiz" at bounding box center [444, 465] width 126 height 59
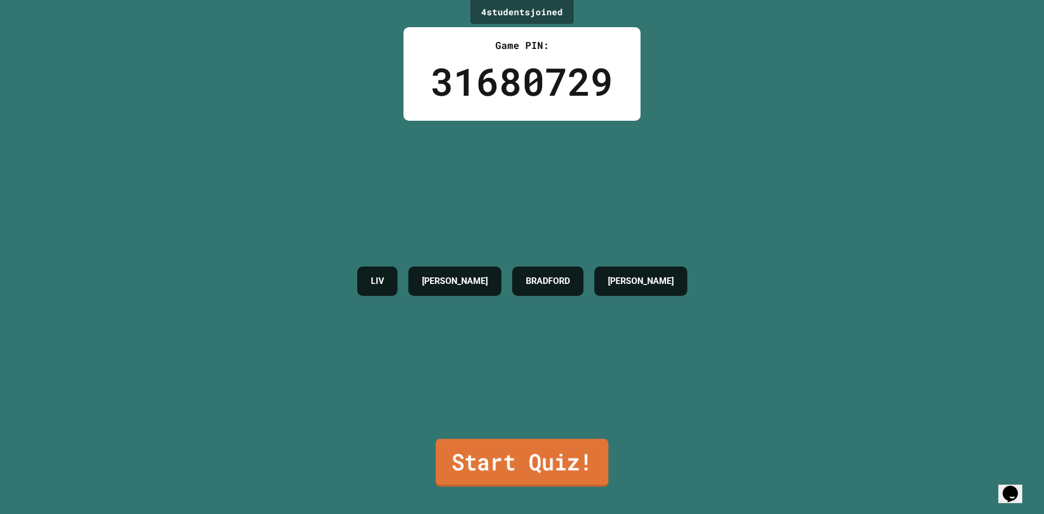
click at [554, 450] on link "Start Quiz!" at bounding box center [522, 463] width 173 height 48
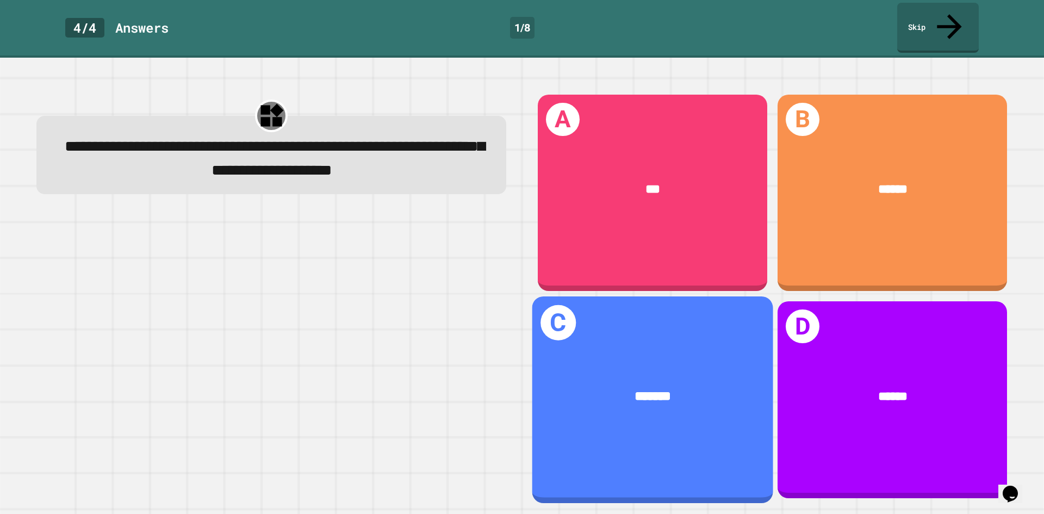
click at [592, 361] on div "*******" at bounding box center [653, 397] width 241 height 73
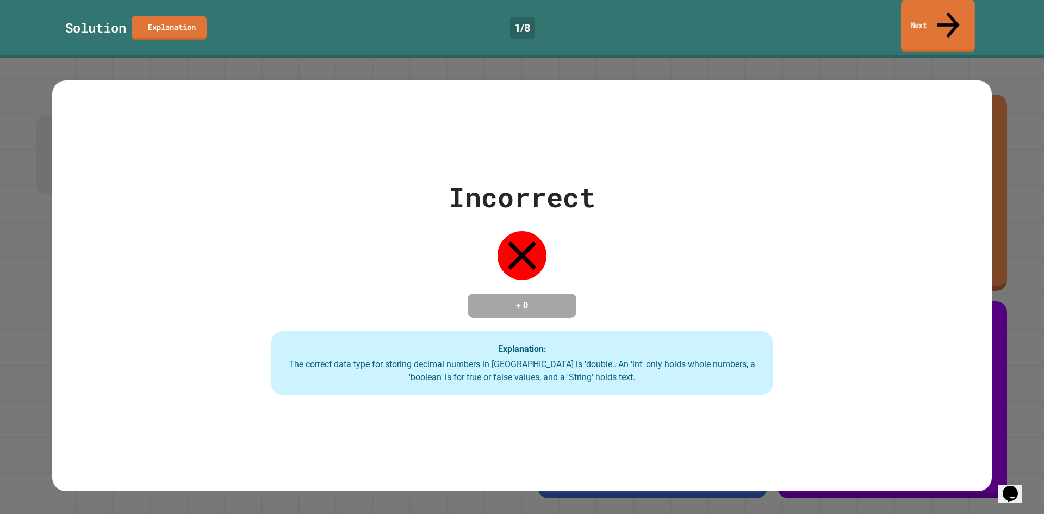
click at [918, 8] on link "Next" at bounding box center [938, 26] width 74 height 53
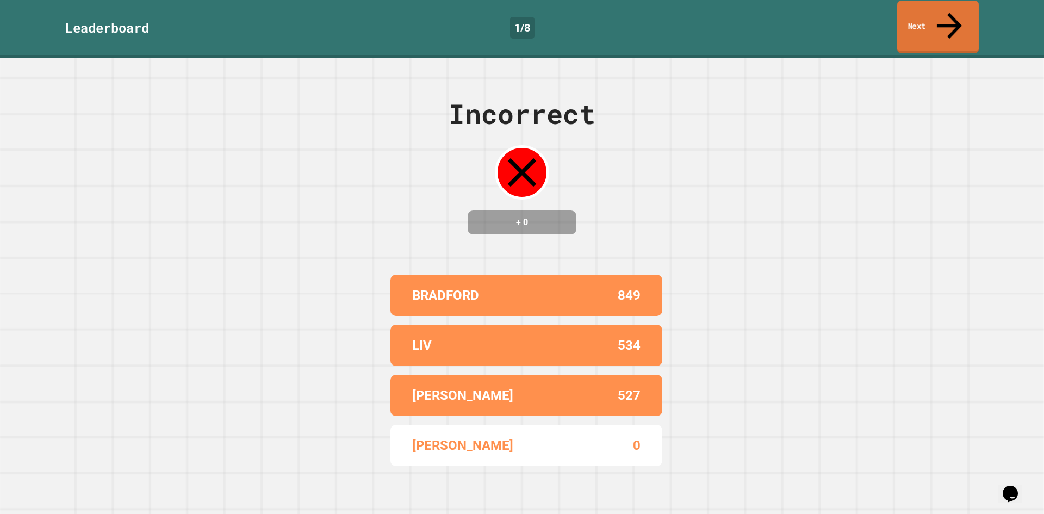
click at [962, 20] on link "Next" at bounding box center [938, 27] width 82 height 53
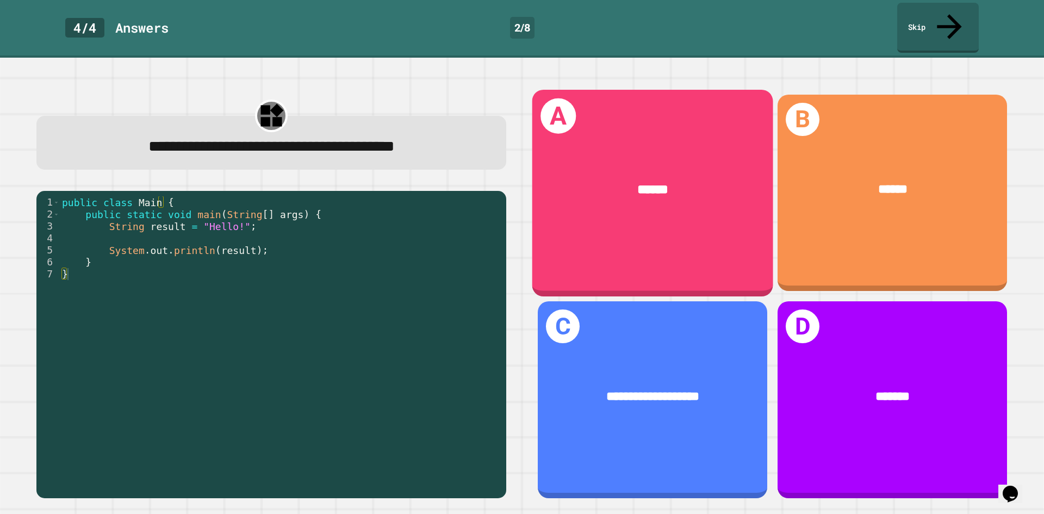
click at [695, 207] on div "A ******" at bounding box center [653, 193] width 241 height 207
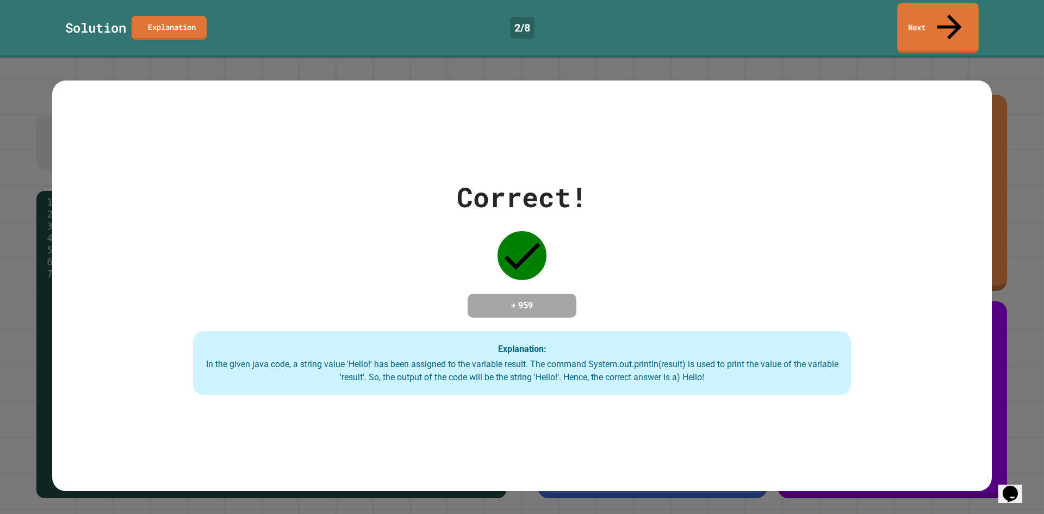
click at [980, 19] on div "Solution Explanation 2 / 8 Next" at bounding box center [522, 28] width 1044 height 50
click at [979, 19] on div "Solution Explanation 2 / 8 Next" at bounding box center [522, 28] width 1044 height 50
click at [977, 18] on div "Solution Explanation 2 / 8 Next" at bounding box center [522, 28] width 1044 height 50
click at [974, 18] on link "Next" at bounding box center [938, 27] width 81 height 53
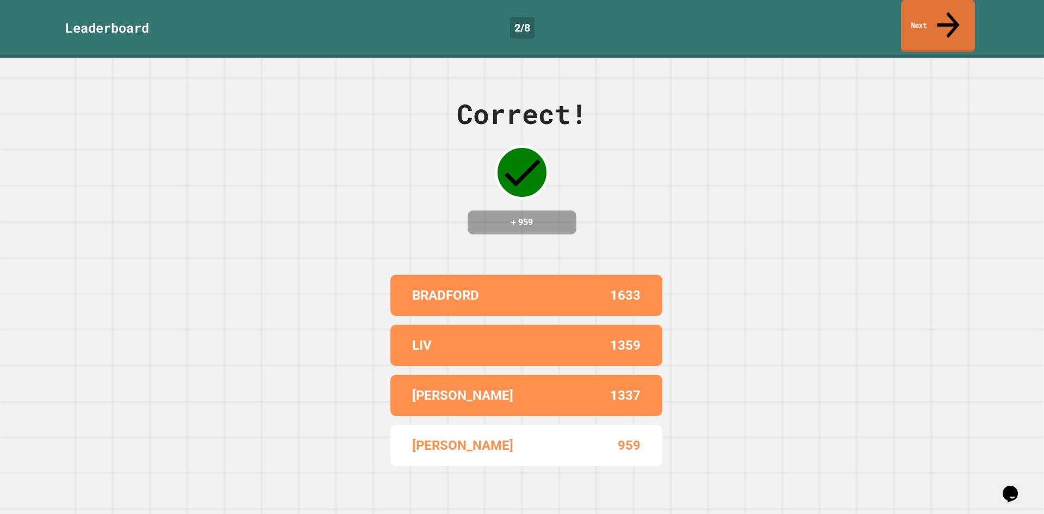
click at [936, 20] on link "Next" at bounding box center [938, 26] width 74 height 53
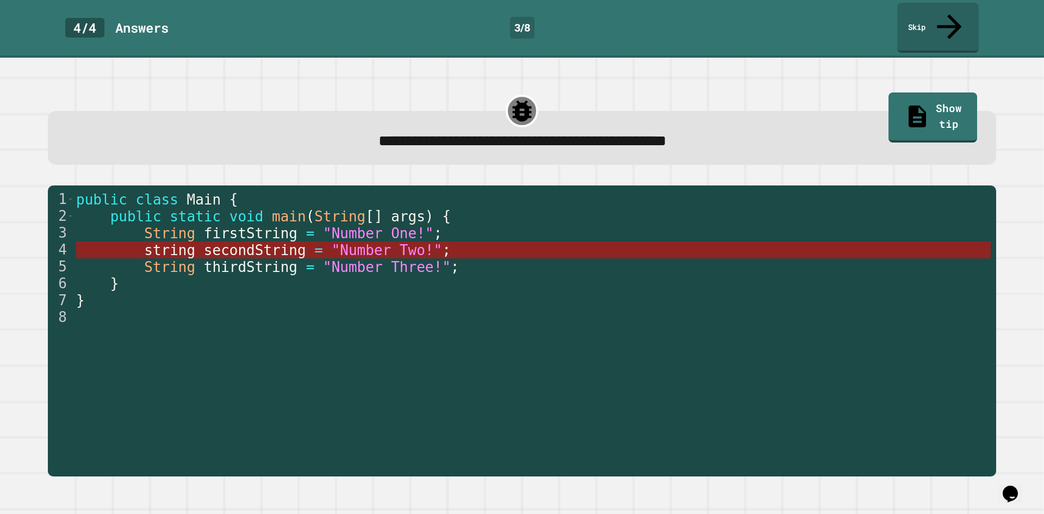
click at [394, 242] on span ""Number Two!"" at bounding box center [386, 250] width 111 height 16
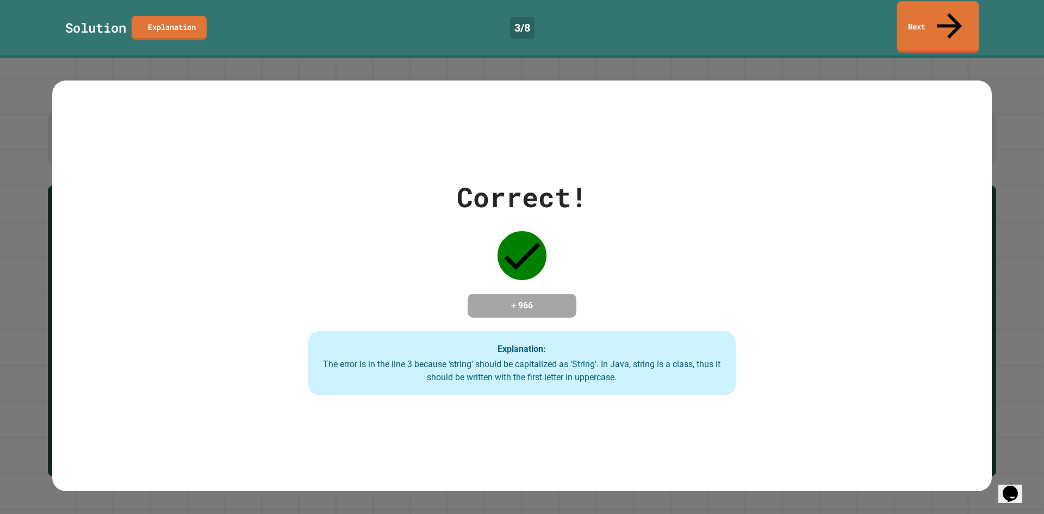
click at [950, 17] on icon at bounding box center [949, 26] width 37 height 38
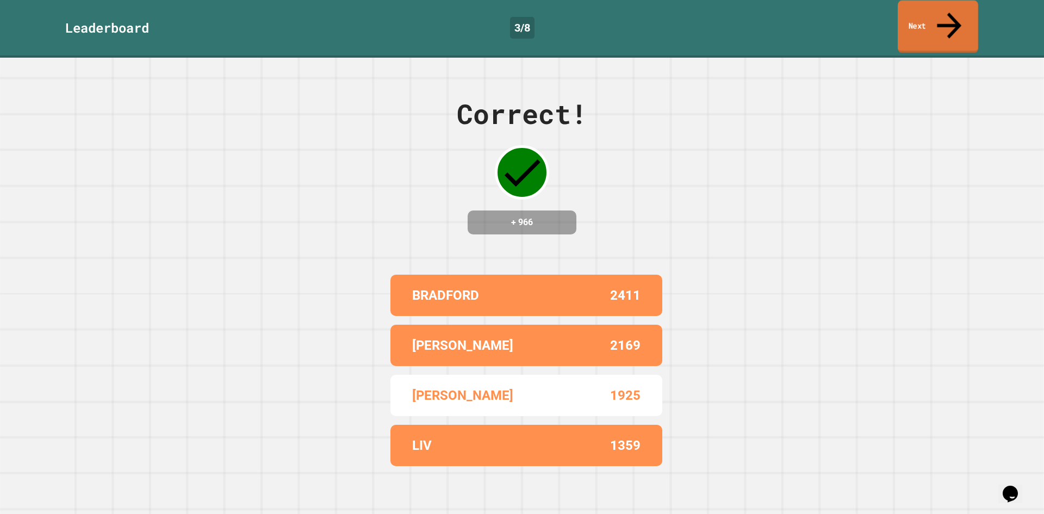
click at [938, 22] on link "Next" at bounding box center [938, 27] width 81 height 53
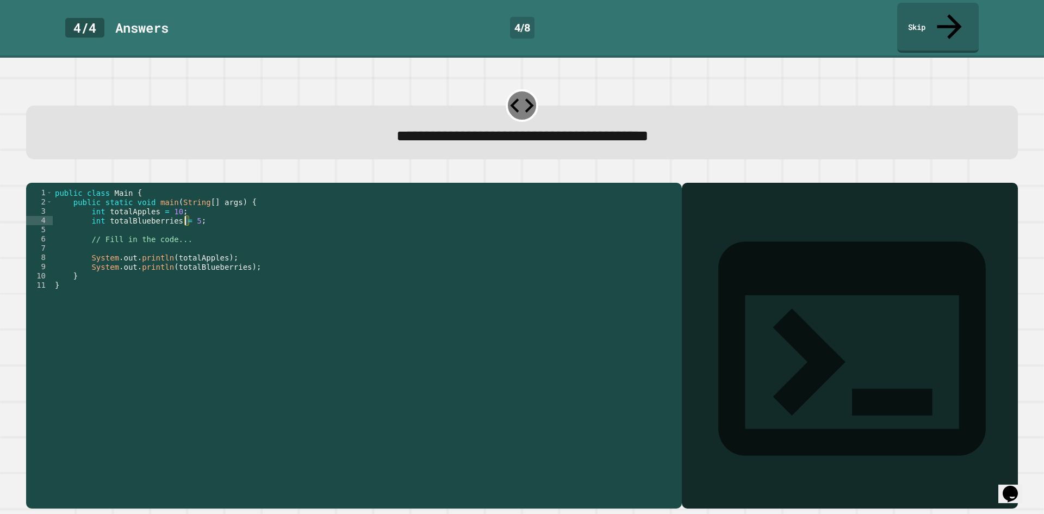
click at [185, 210] on div "public class Main { public static void main ( String [ ] args ) { int totalAppl…" at bounding box center [365, 345] width 624 height 314
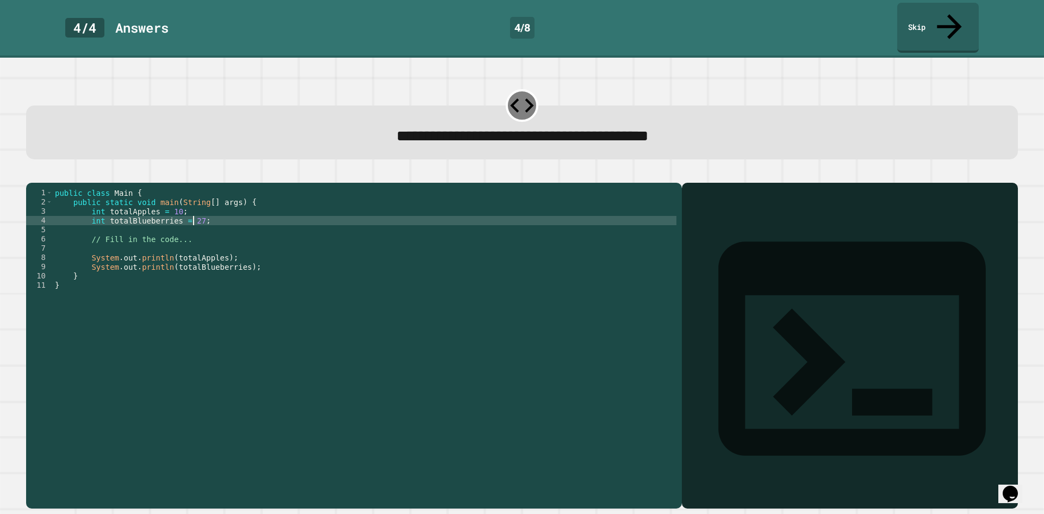
type textarea "**********"
click at [32, 174] on icon "button" at bounding box center [32, 174] width 0 height 0
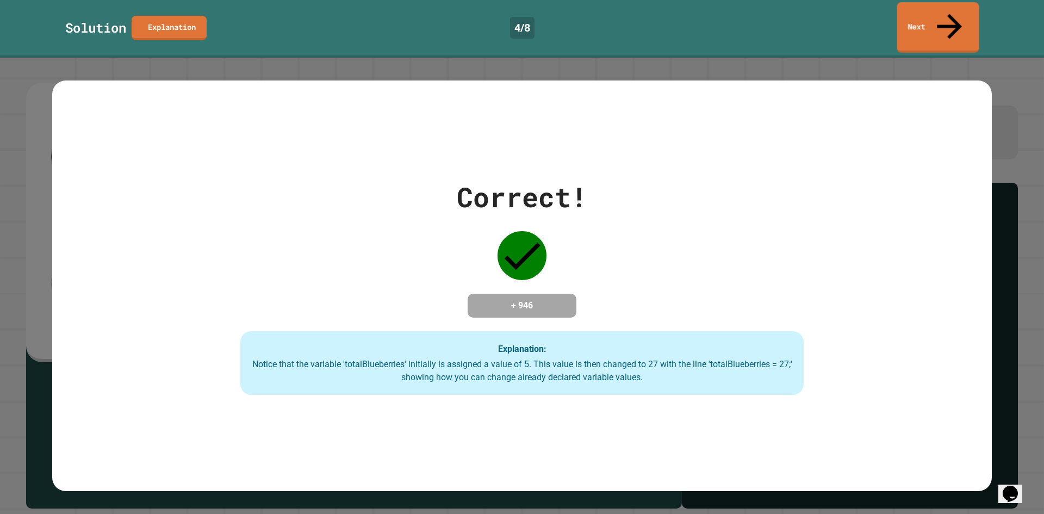
click at [916, 18] on link "Next" at bounding box center [938, 27] width 82 height 51
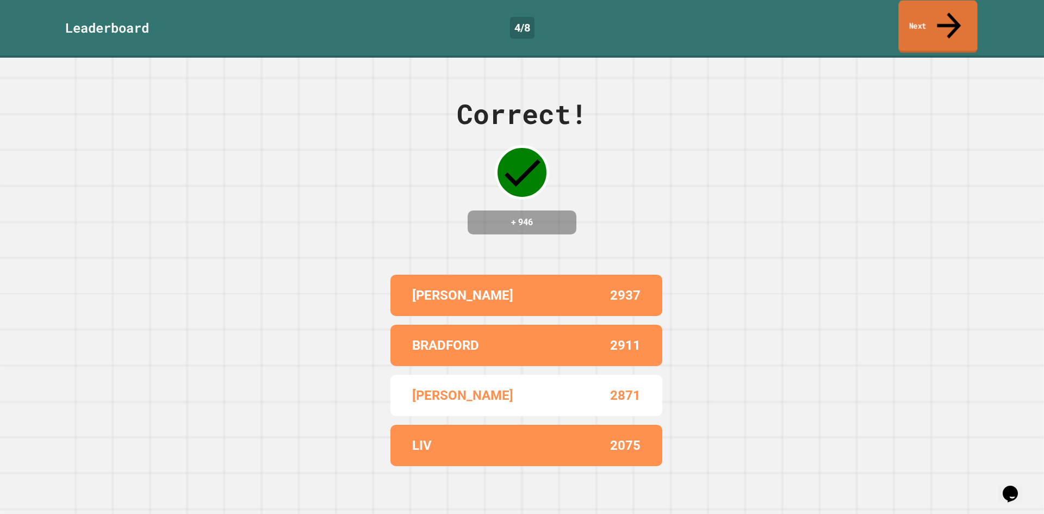
click at [934, 13] on link "Next" at bounding box center [938, 27] width 79 height 53
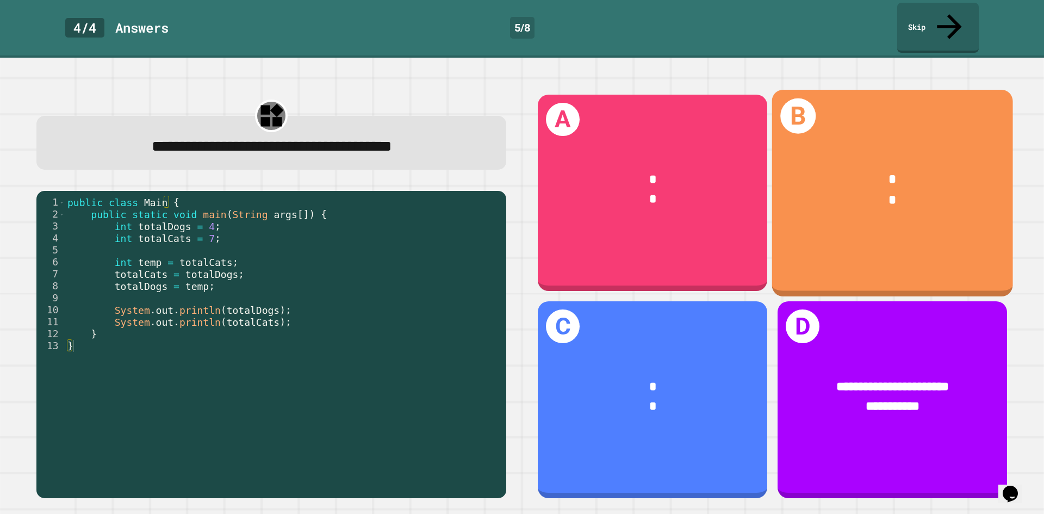
click at [816, 170] on div "*" at bounding box center [893, 180] width 188 height 20
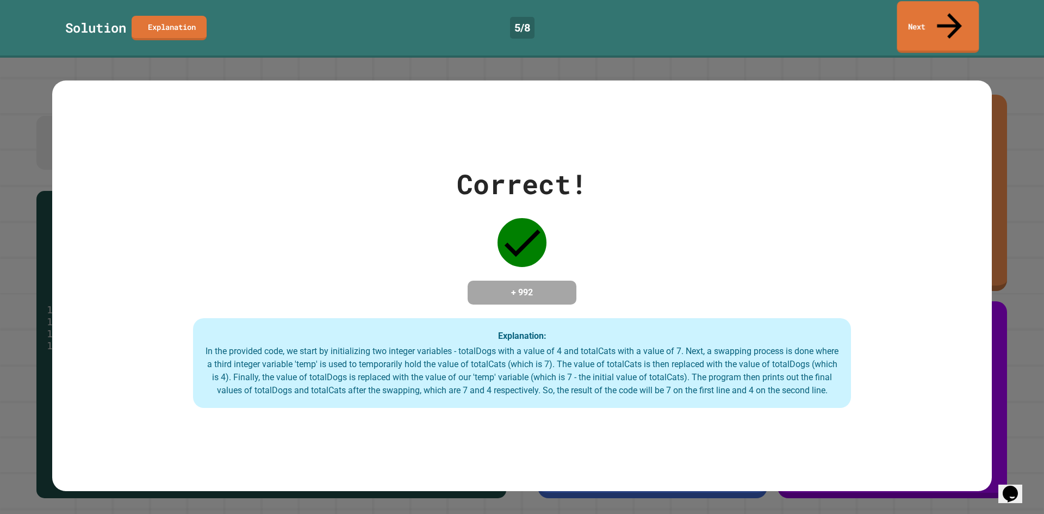
click at [915, 16] on link "Next" at bounding box center [939, 27] width 82 height 52
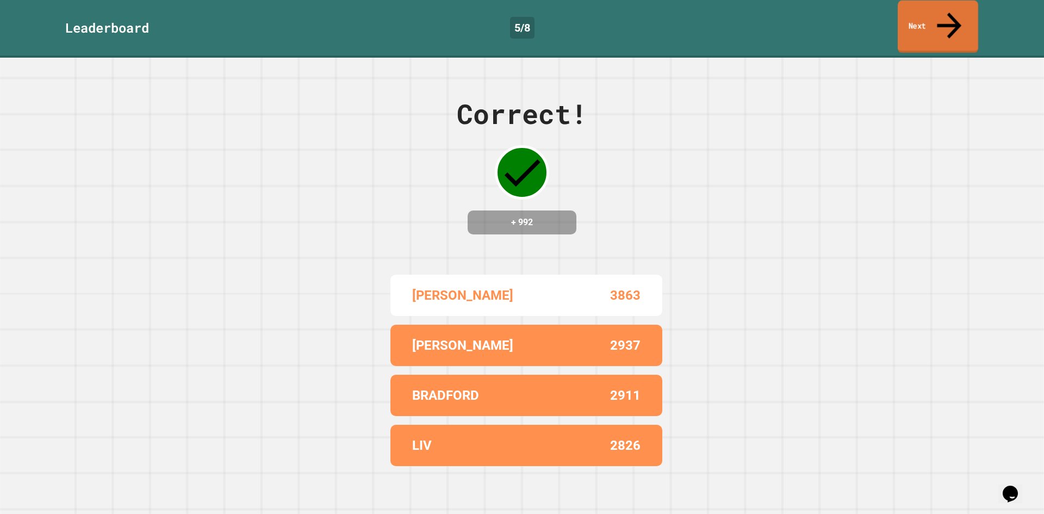
click at [933, 21] on link "Next" at bounding box center [938, 27] width 81 height 53
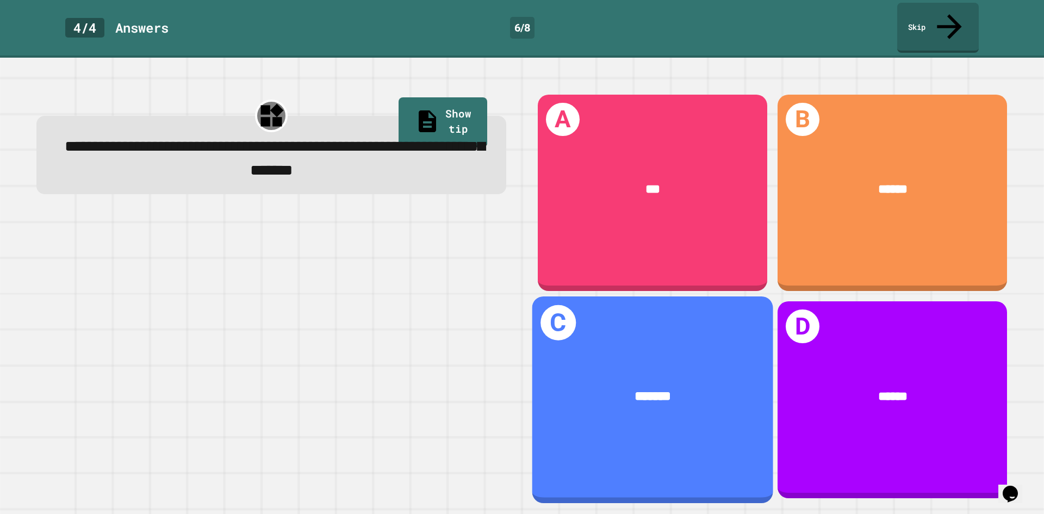
click at [592, 327] on div "C *******" at bounding box center [653, 399] width 241 height 207
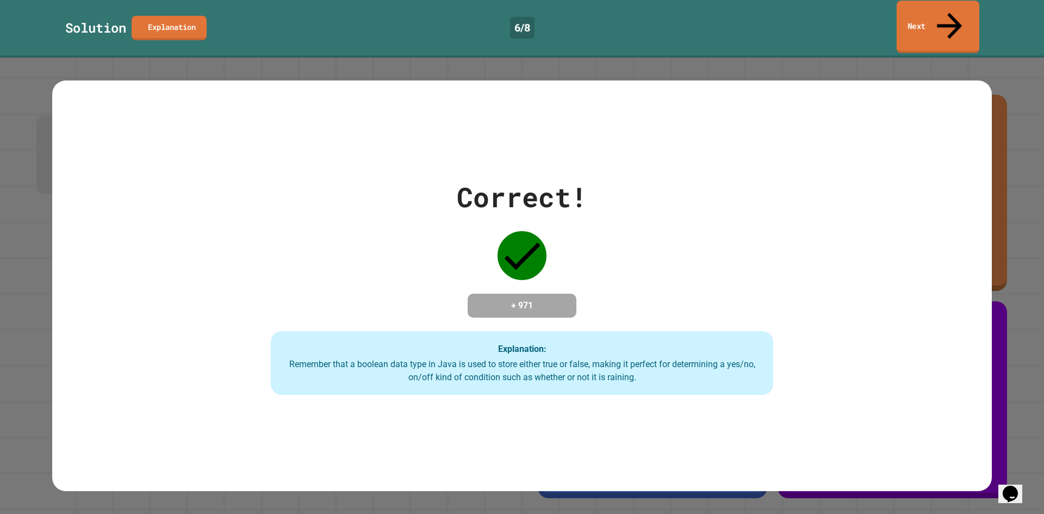
click at [939, 15] on link "Next" at bounding box center [938, 27] width 83 height 53
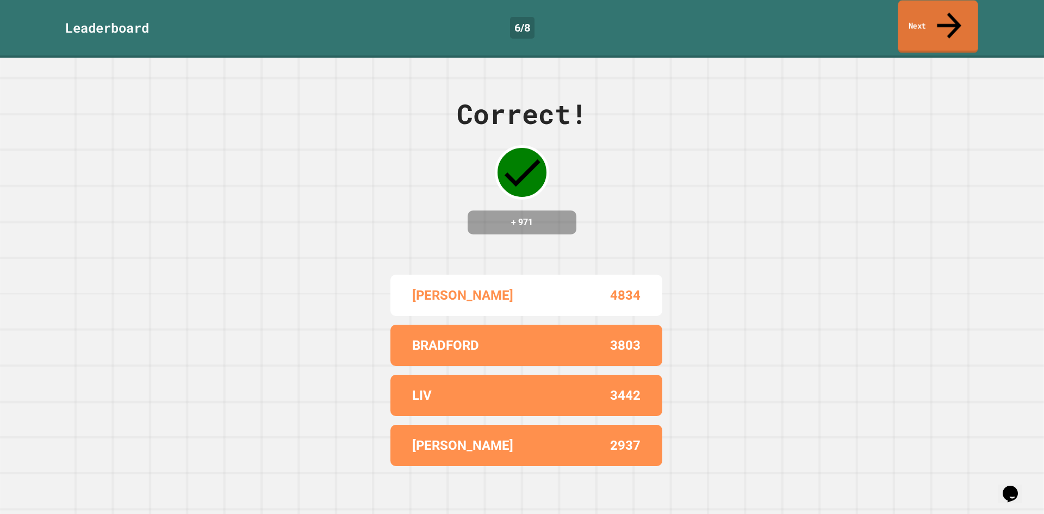
click at [956, 17] on link "Next" at bounding box center [938, 27] width 81 height 53
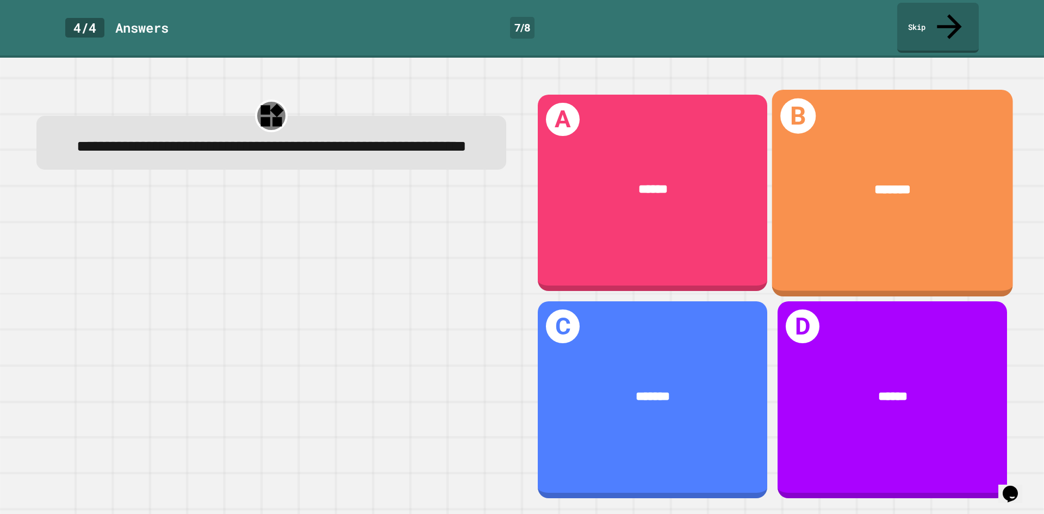
click at [819, 230] on div "B *******" at bounding box center [892, 193] width 241 height 207
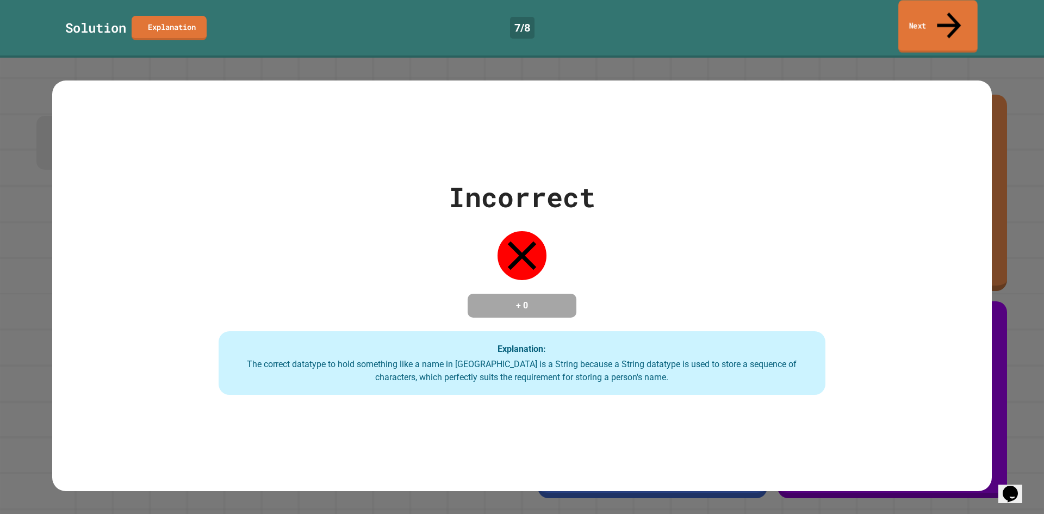
click at [915, 21] on link "Next" at bounding box center [938, 26] width 79 height 53
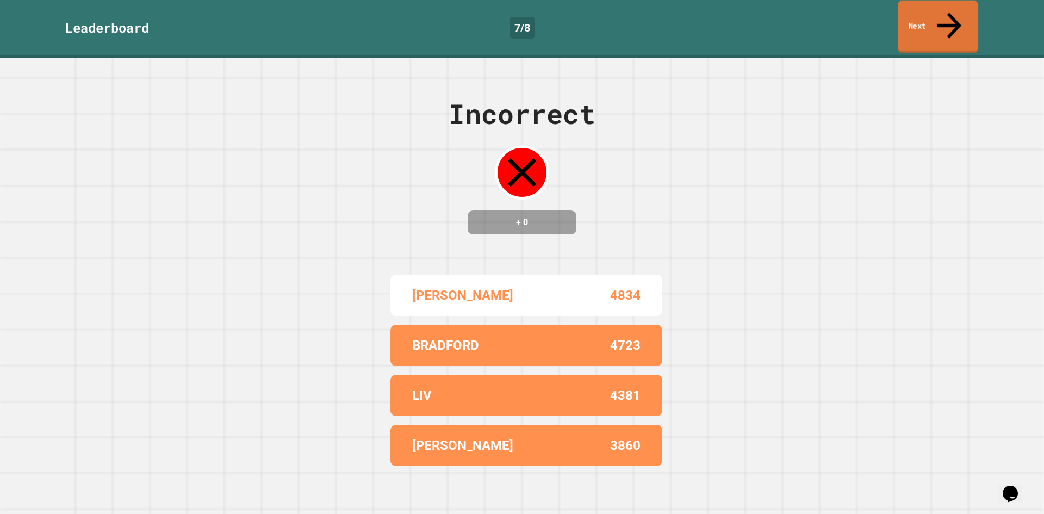
click at [972, 10] on link "Next" at bounding box center [938, 27] width 81 height 53
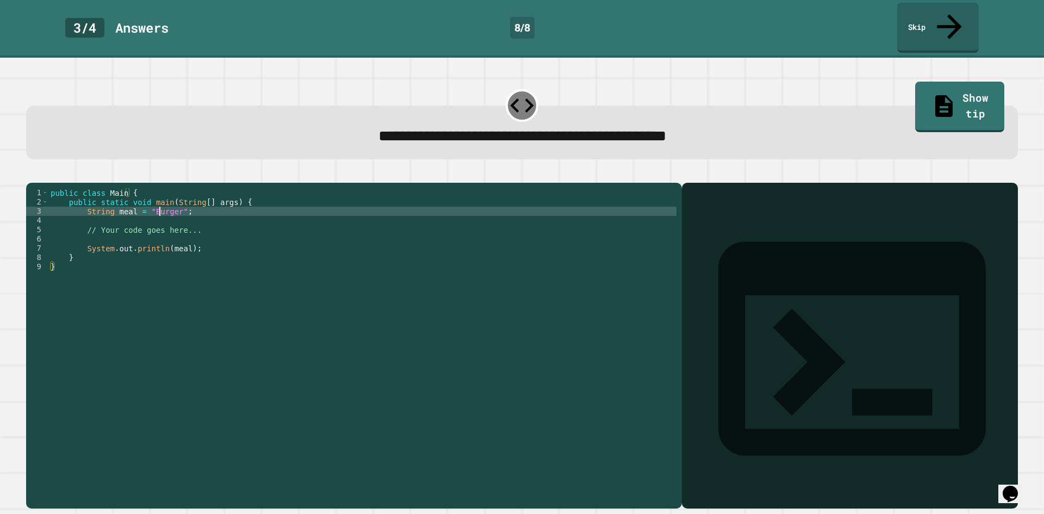
click at [160, 206] on div "public class Main { public static void main ( String [ ] args ) { String meal =…" at bounding box center [362, 345] width 628 height 314
type textarea "**********"
click at [41, 177] on icon "button" at bounding box center [39, 181] width 6 height 8
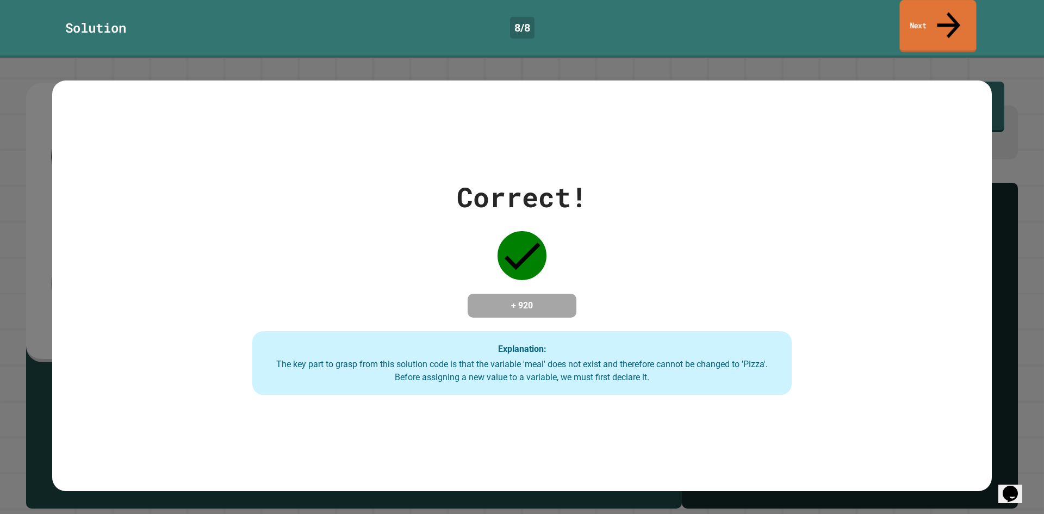
click at [967, 8] on link "Next" at bounding box center [938, 26] width 77 height 53
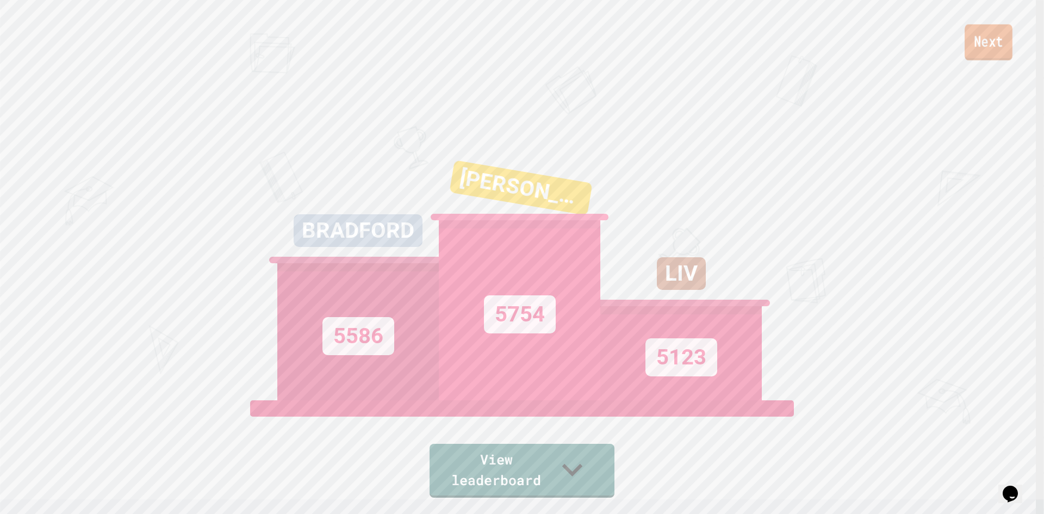
click at [993, 36] on link "Next" at bounding box center [989, 42] width 48 height 36
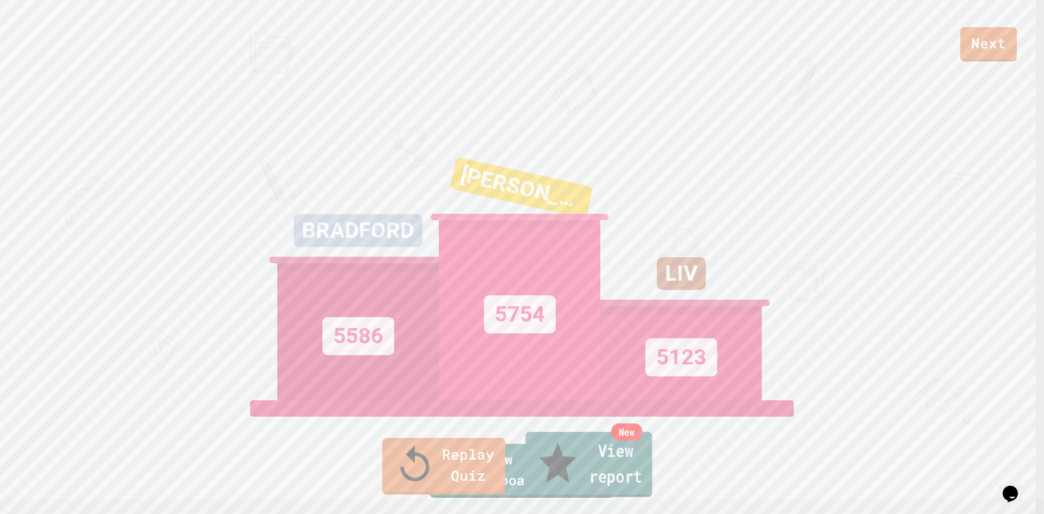
click at [592, 485] on link "New View report" at bounding box center [589, 464] width 127 height 65
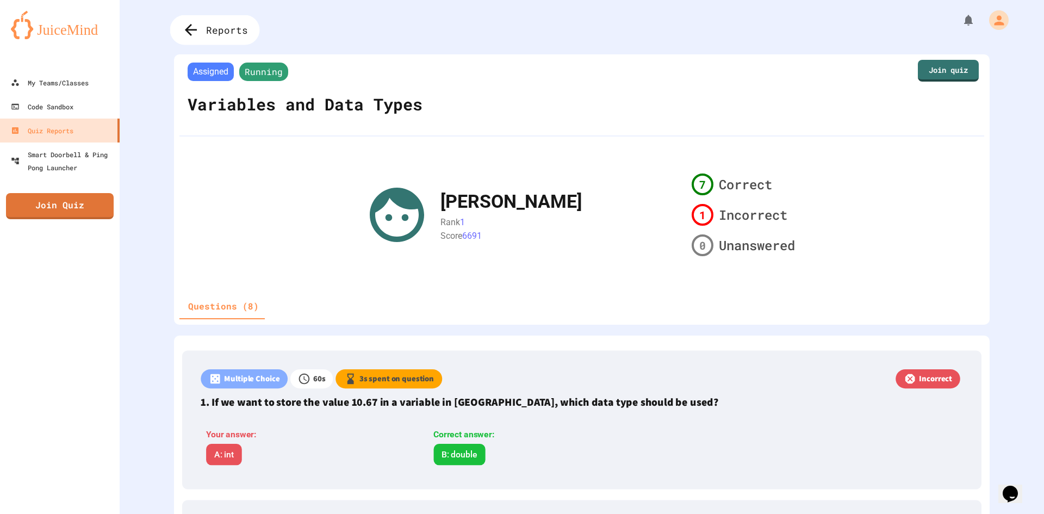
click at [191, 33] on icon at bounding box center [191, 30] width 18 height 18
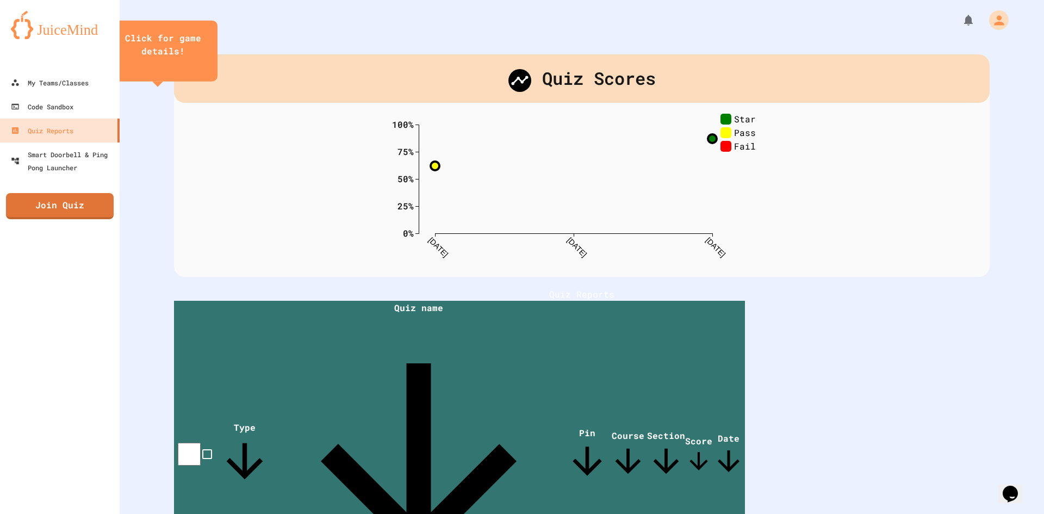
drag, startPoint x: 887, startPoint y: 392, endPoint x: 905, endPoint y: 443, distance: 54.0
drag, startPoint x: 905, startPoint y: 443, endPoint x: 886, endPoint y: 466, distance: 29.0
click at [884, 482] on div "Quiz Scores 0% 25% 50% 75% 100% 8/22/25 8/24/25 8/26/25 Star Pass Fail 0 % Cour…" at bounding box center [582, 354] width 925 height 708
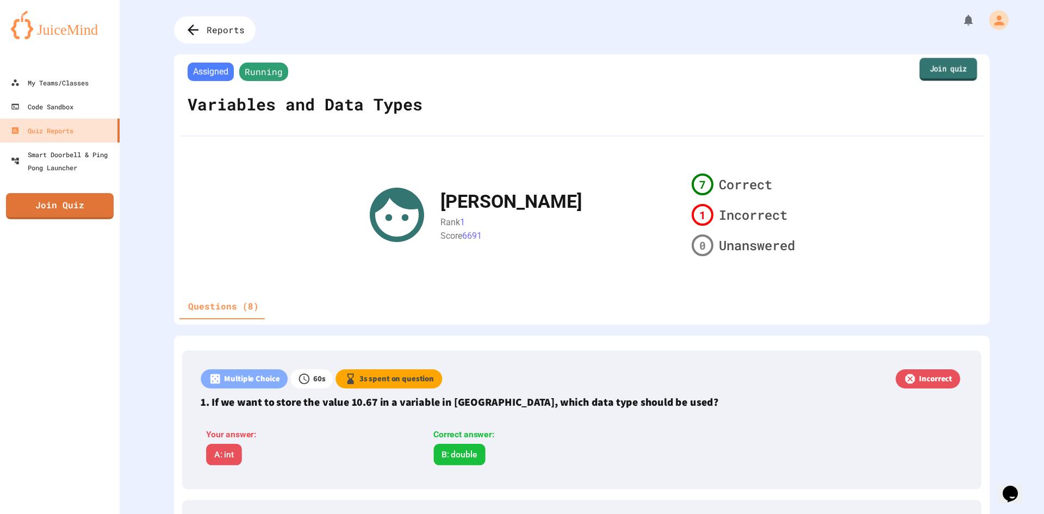
click at [926, 77] on link "Join quiz" at bounding box center [949, 69] width 58 height 23
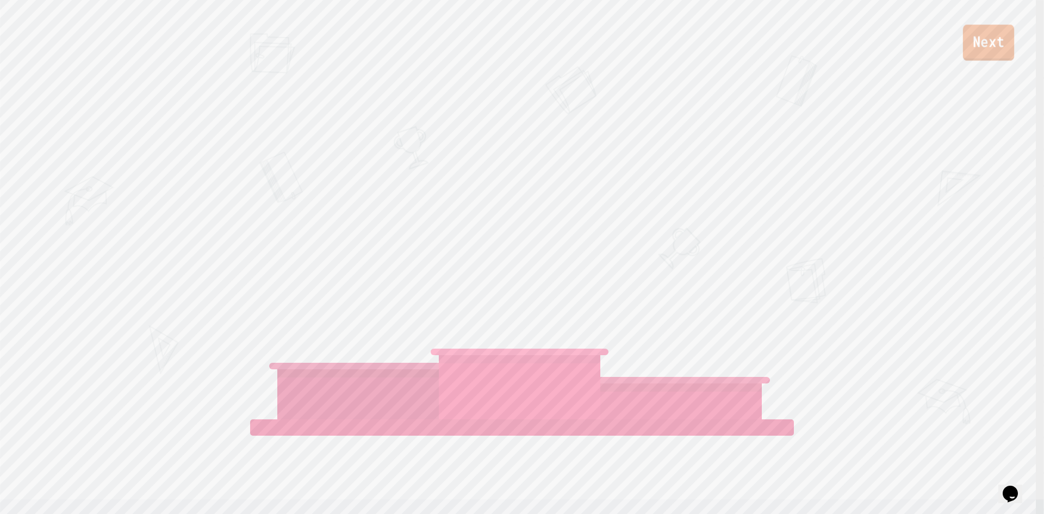
click at [1013, 40] on link "Next" at bounding box center [988, 42] width 51 height 36
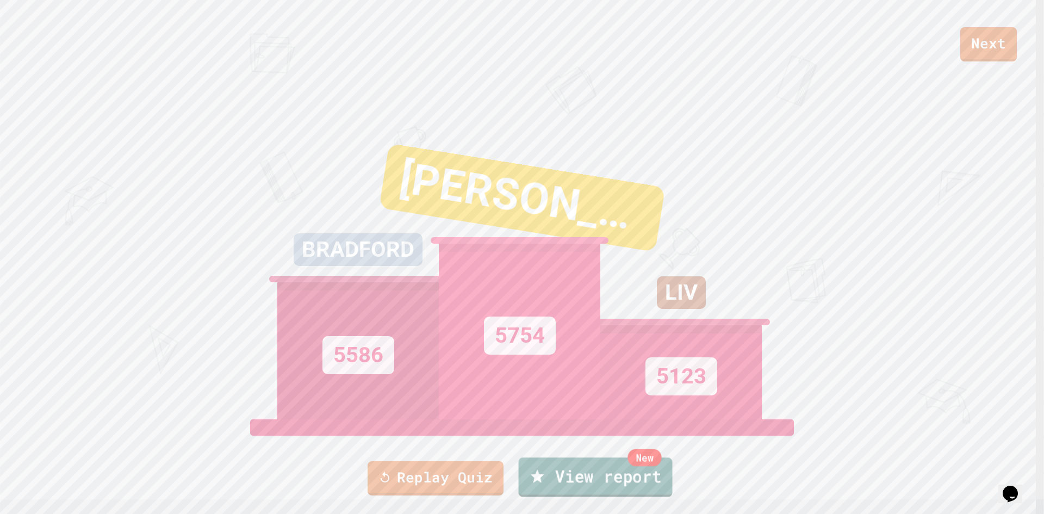
click at [582, 475] on link "New View report" at bounding box center [596, 476] width 154 height 39
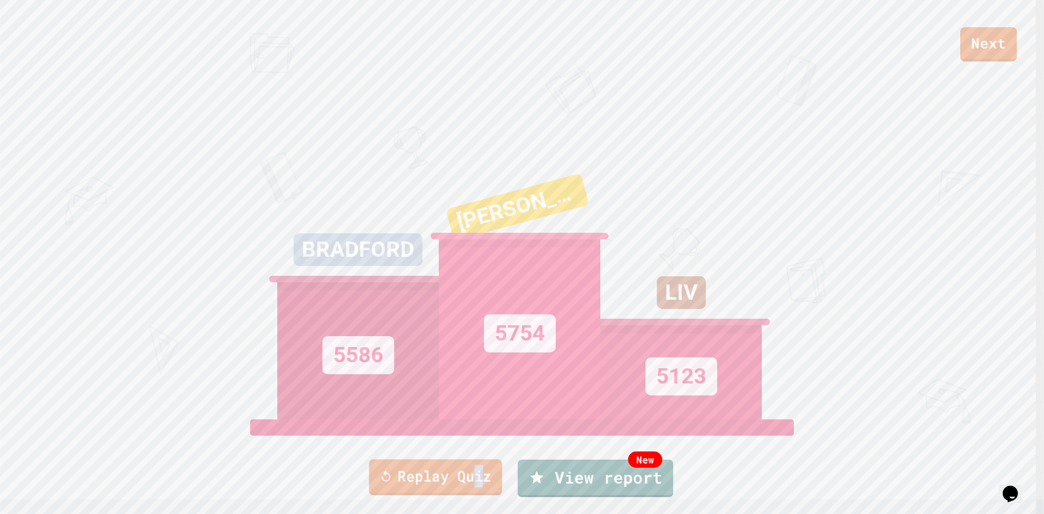
click at [478, 474] on link "Replay Quiz" at bounding box center [435, 477] width 133 height 36
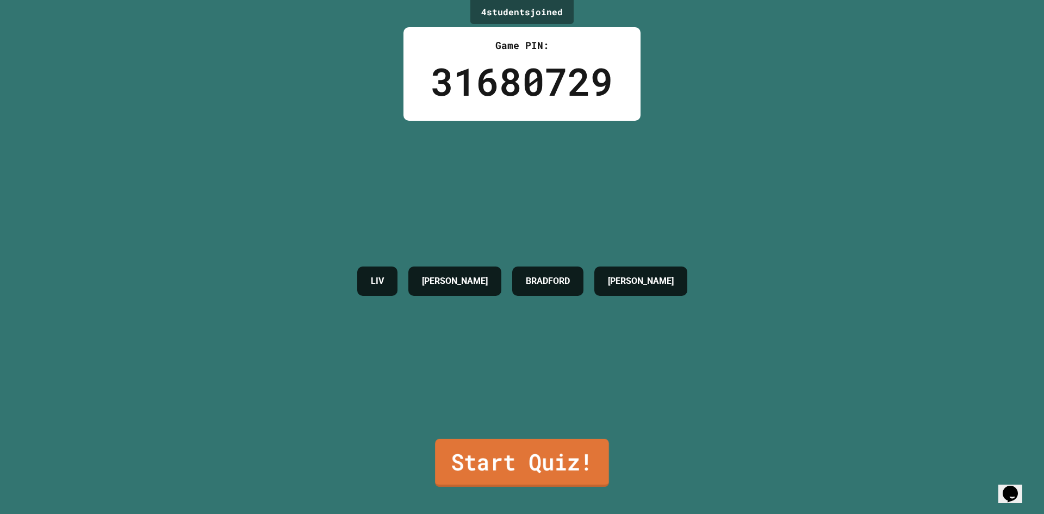
click at [506, 445] on link "Start Quiz!" at bounding box center [522, 463] width 174 height 48
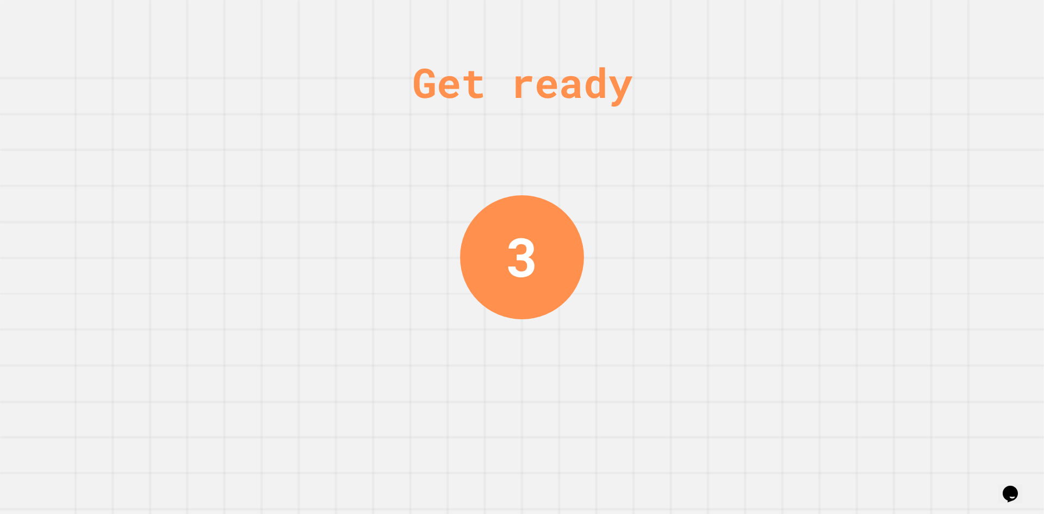
click at [516, 246] on div "3" at bounding box center [522, 256] width 32 height 81
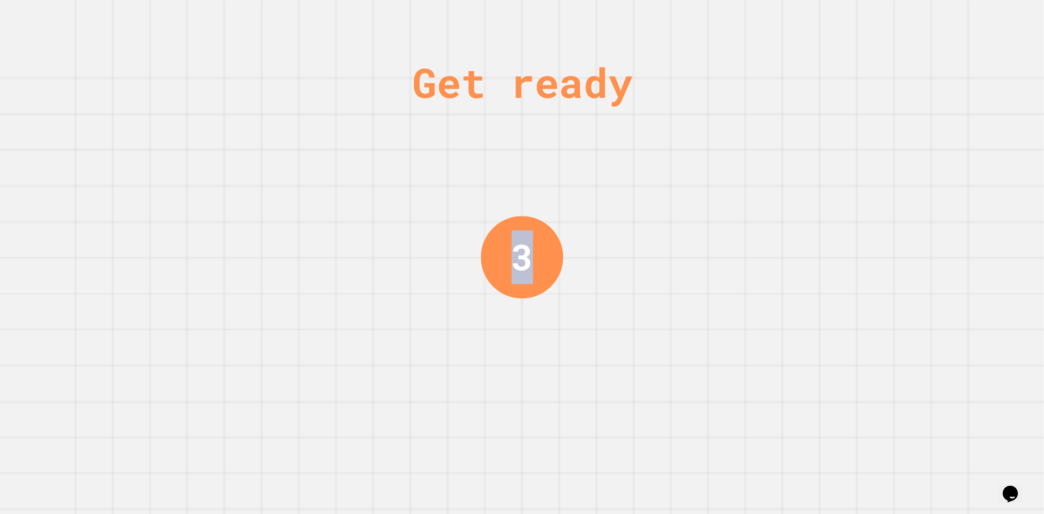
click at [516, 247] on div "3" at bounding box center [521, 256] width 21 height 53
click at [516, 247] on div "2" at bounding box center [522, 257] width 21 height 52
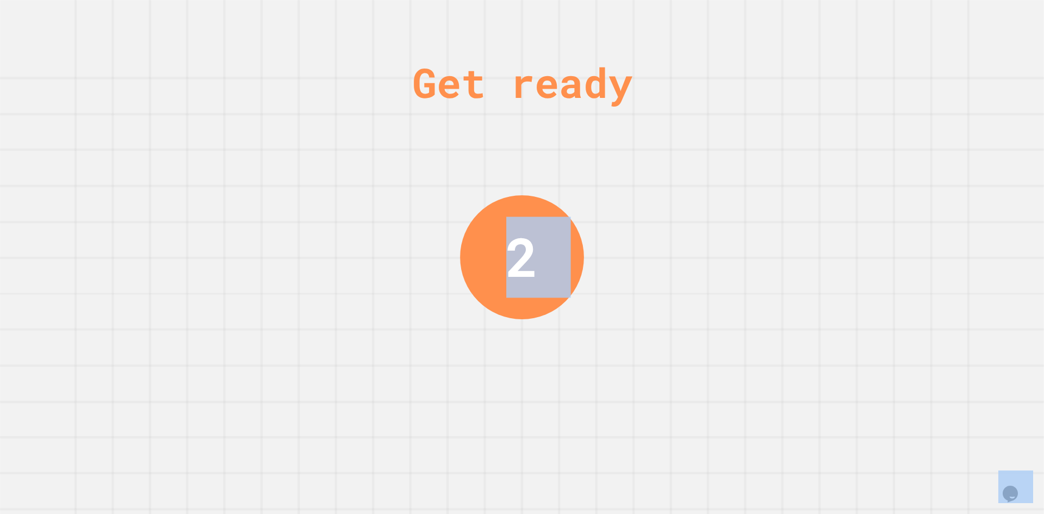
click at [516, 247] on div "2" at bounding box center [522, 256] width 32 height 81
click at [495, 258] on div "1" at bounding box center [522, 257] width 122 height 122
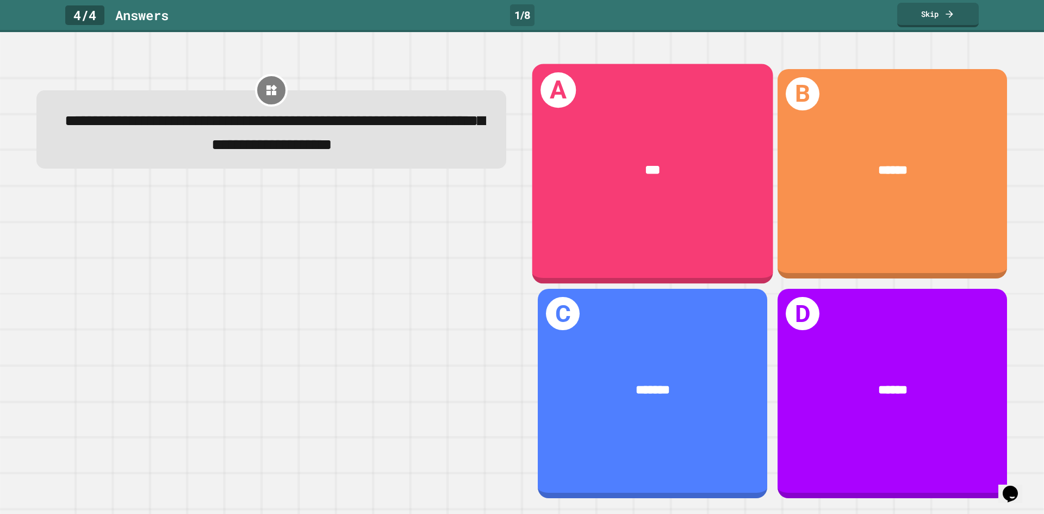
click at [609, 205] on div "A ***" at bounding box center [653, 174] width 241 height 220
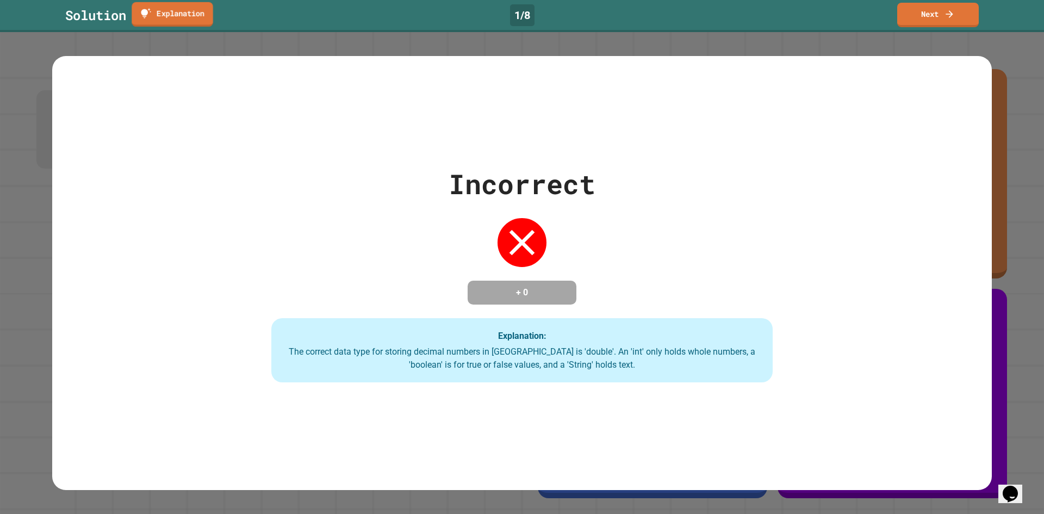
click at [195, 22] on link "Explanation" at bounding box center [172, 14] width 81 height 24
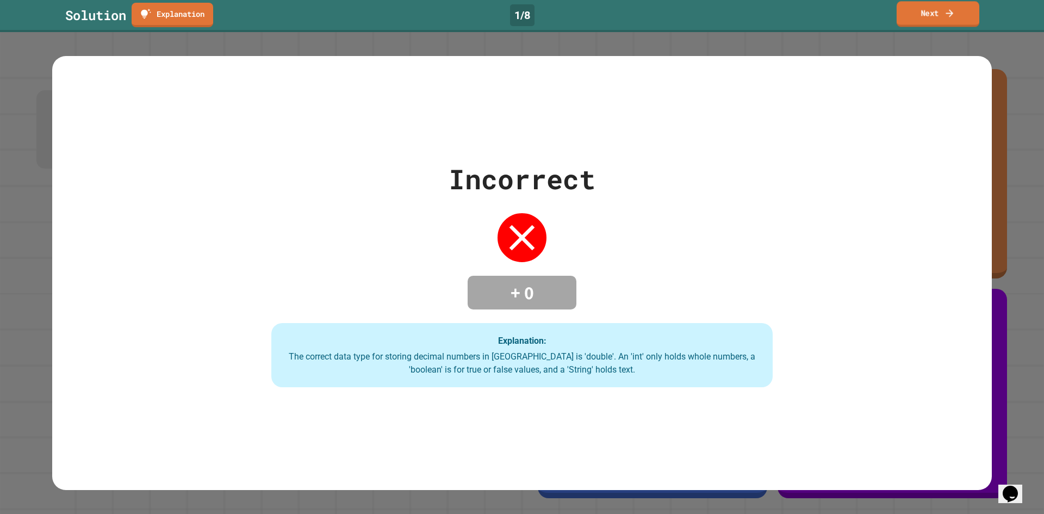
click at [922, 8] on link "Next" at bounding box center [938, 14] width 83 height 26
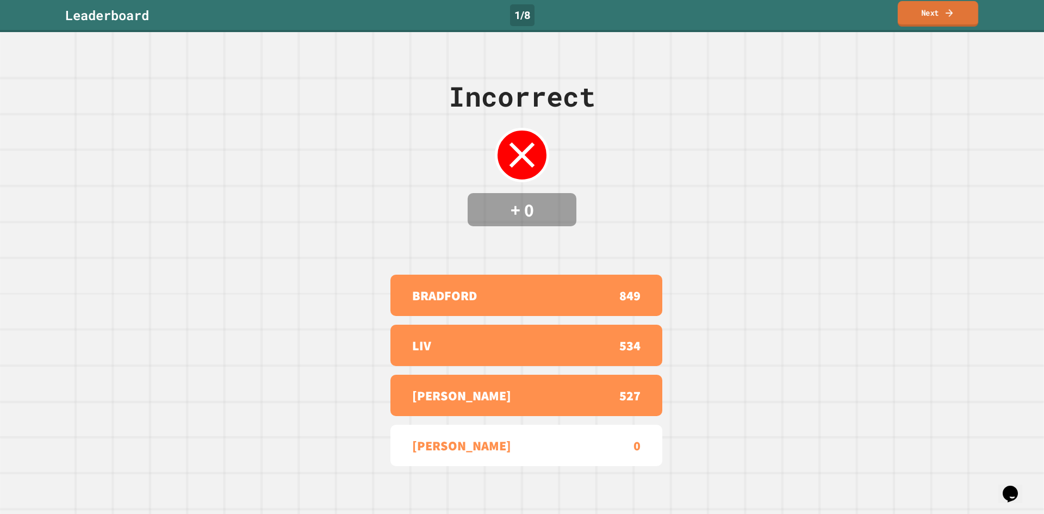
click at [917, 26] on link "Next" at bounding box center [938, 14] width 81 height 26
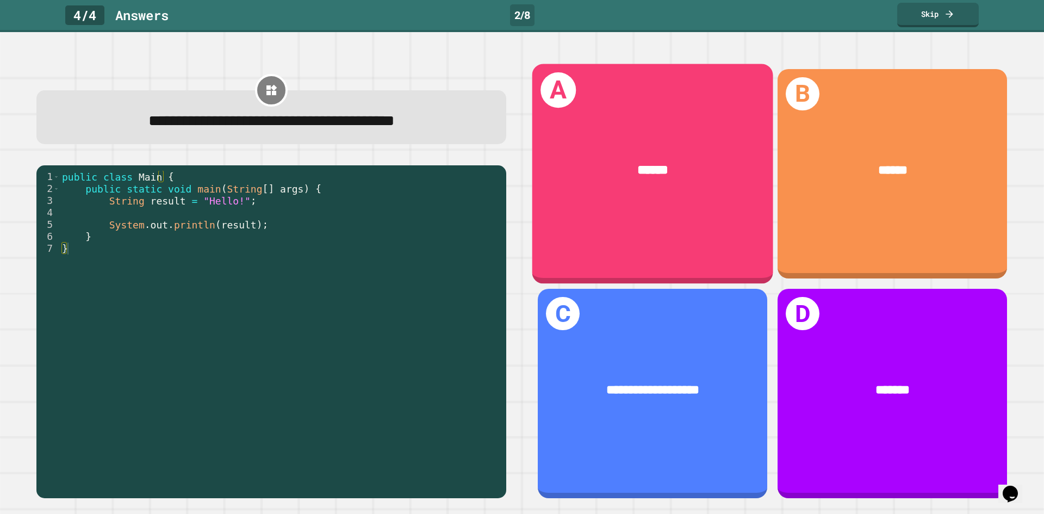
click at [656, 175] on span "******" at bounding box center [652, 169] width 31 height 13
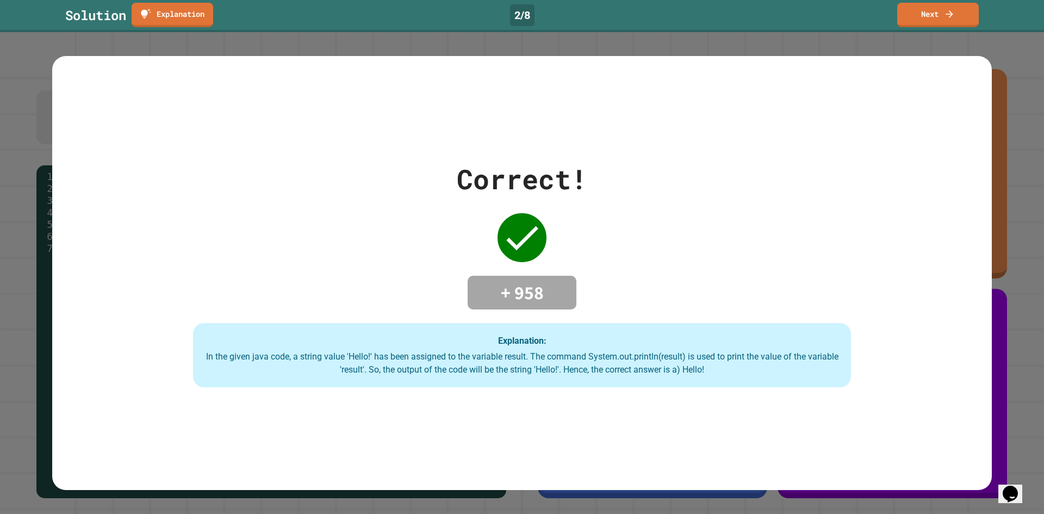
click at [958, 33] on div "Correct! + 958 Explanation: In the given java code, a string value 'Hello!' has…" at bounding box center [522, 273] width 1044 height 482
click at [952, 24] on link "Next" at bounding box center [938, 14] width 83 height 25
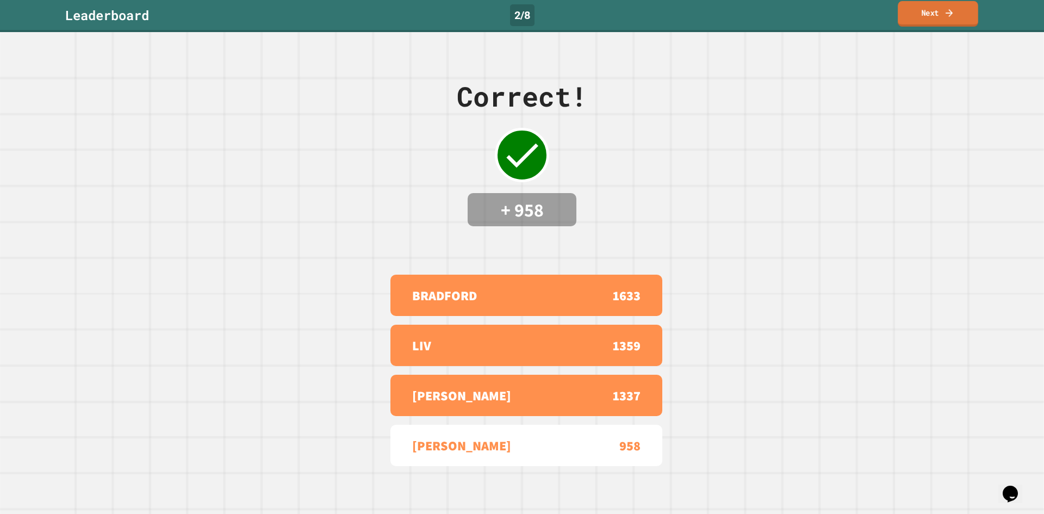
click at [968, 13] on link "Next" at bounding box center [938, 14] width 81 height 26
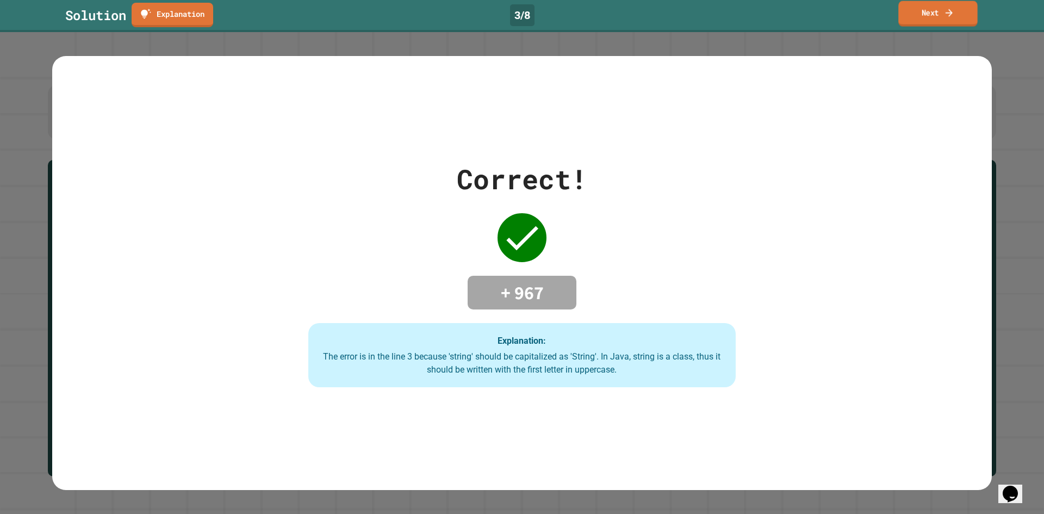
click at [957, 9] on link "Next" at bounding box center [938, 14] width 79 height 26
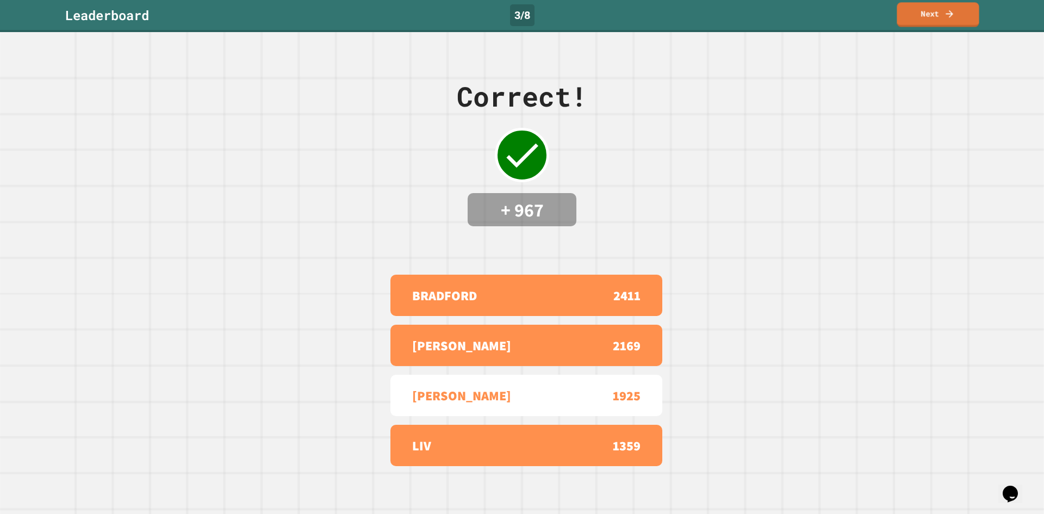
click at [922, 21] on link "Next" at bounding box center [938, 14] width 82 height 24
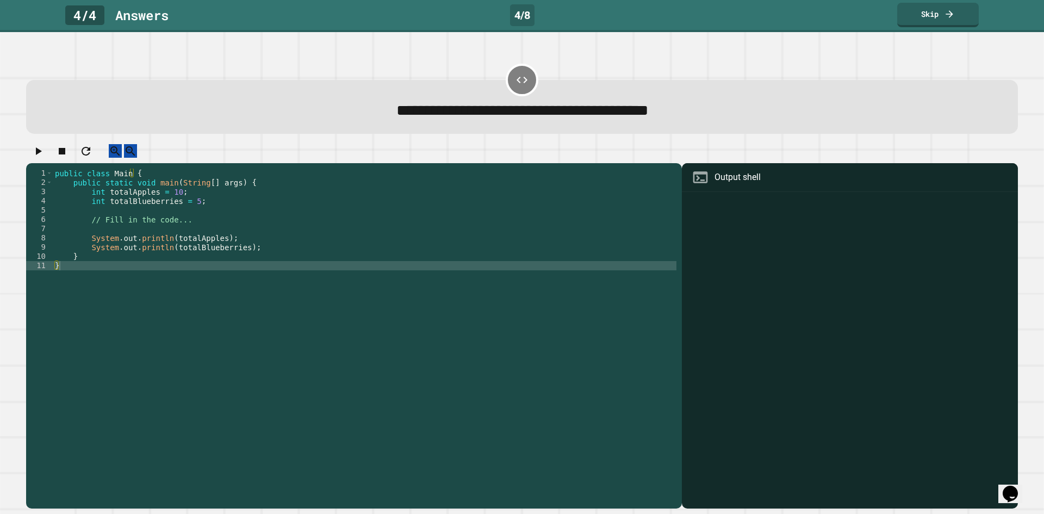
click at [186, 213] on div "public class Main { public static void main ( String [ ] args ) { int totalAppl…" at bounding box center [365, 326] width 624 height 314
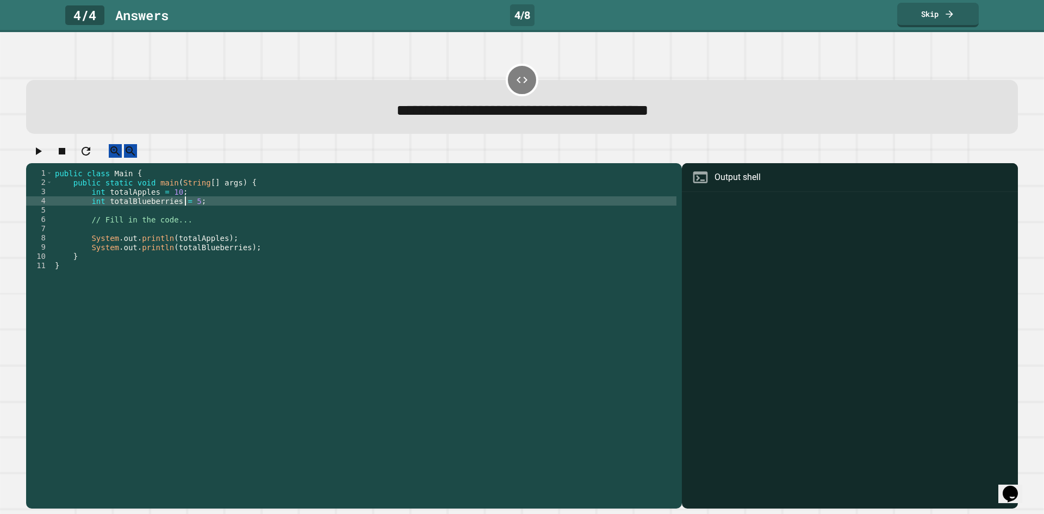
click at [185, 213] on div "public class Main { public static void main ( String [ ] args ) { int totalAppl…" at bounding box center [365, 326] width 624 height 314
type textarea "**********"
click at [45, 158] on icon "button" at bounding box center [38, 151] width 13 height 13
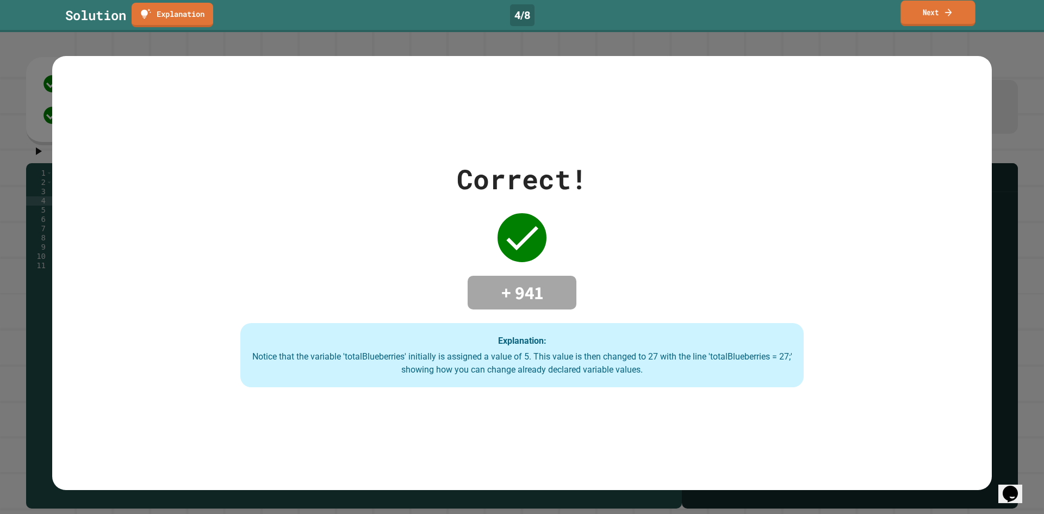
click at [927, 8] on link "Next" at bounding box center [938, 14] width 75 height 26
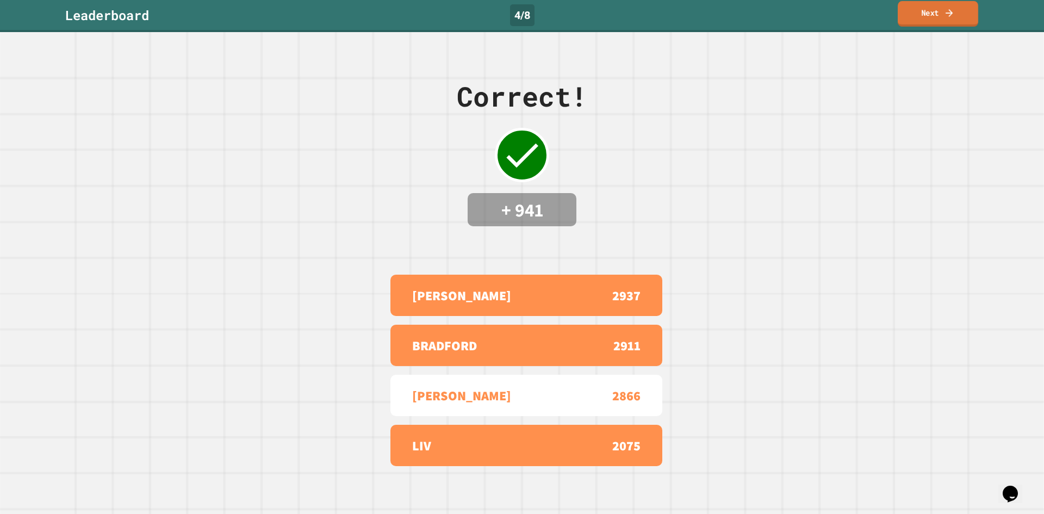
click at [945, 18] on link "Next" at bounding box center [938, 14] width 81 height 26
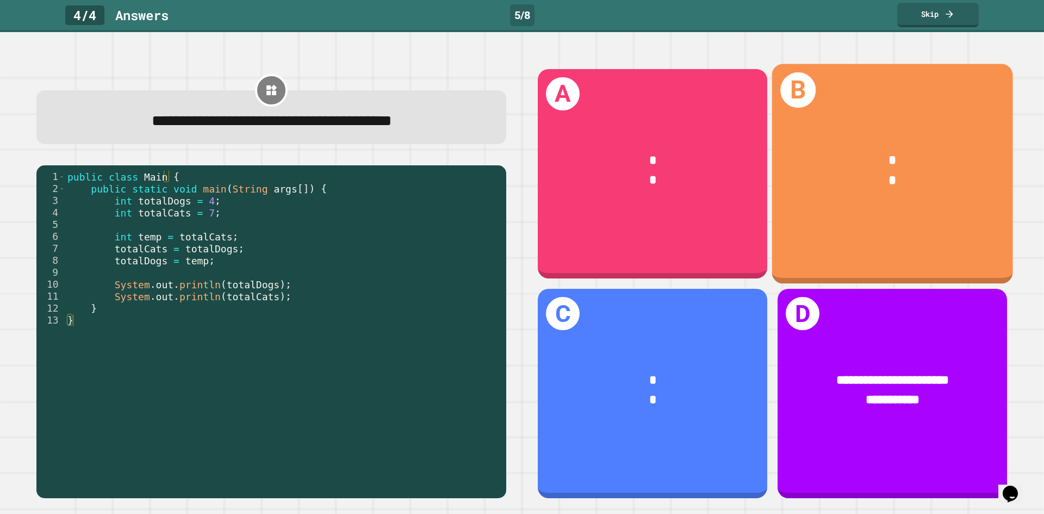
click at [935, 114] on div "B * *" at bounding box center [892, 174] width 241 height 220
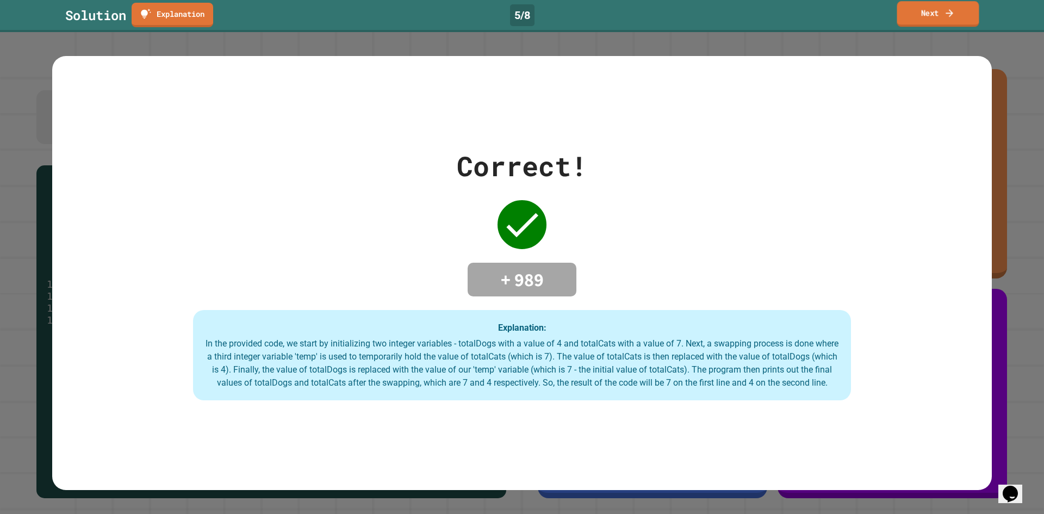
click at [937, 12] on link "Next" at bounding box center [939, 14] width 82 height 26
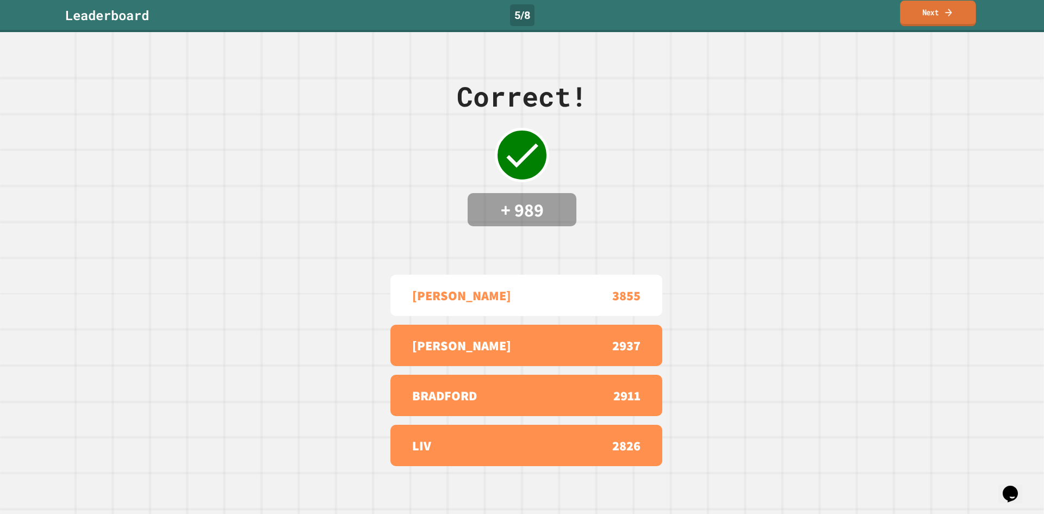
click at [937, 16] on link "Next" at bounding box center [938, 14] width 76 height 26
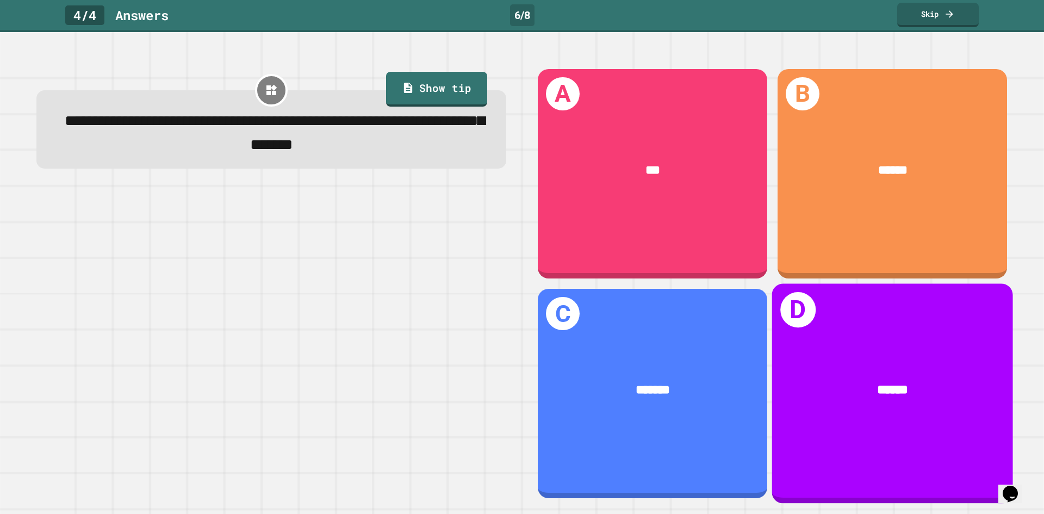
click at [859, 359] on div "******" at bounding box center [892, 390] width 241 height 73
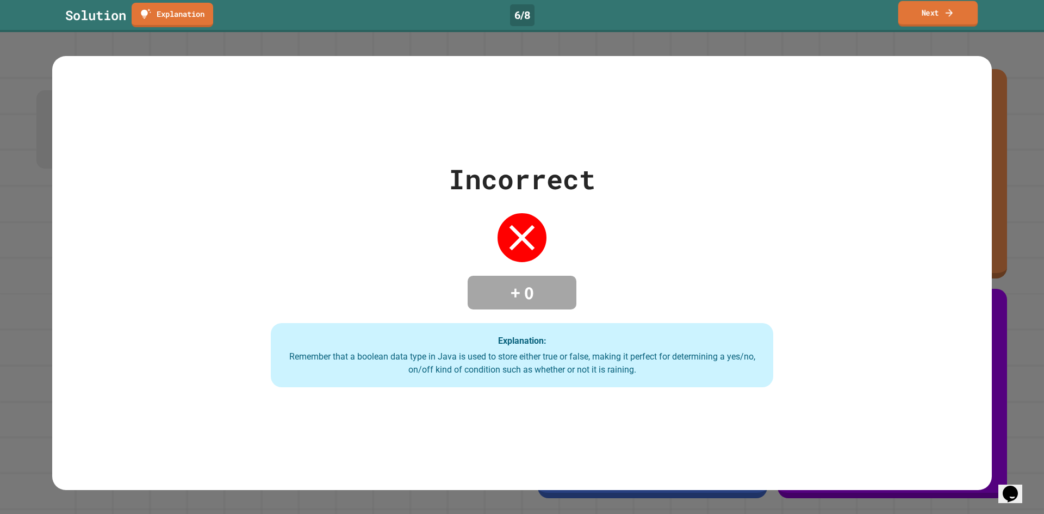
click at [969, 12] on link "Next" at bounding box center [939, 14] width 80 height 26
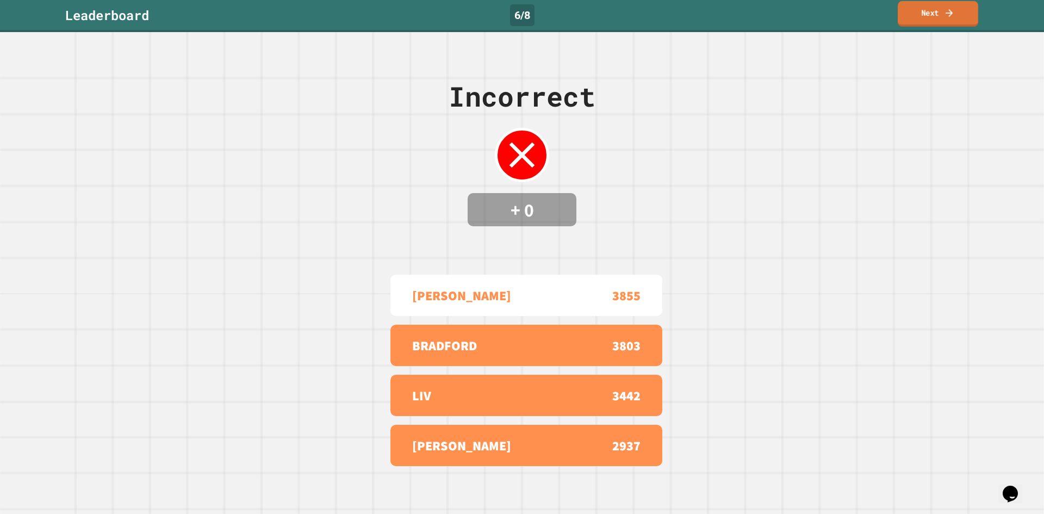
click at [964, 15] on link "Next" at bounding box center [938, 14] width 81 height 26
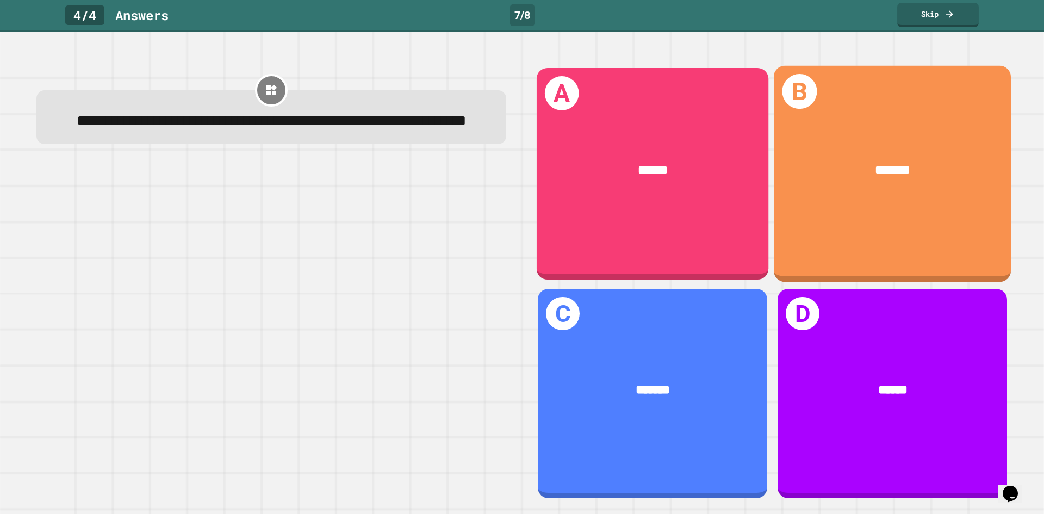
click at [636, 205] on div "A ******" at bounding box center [653, 174] width 232 height 212
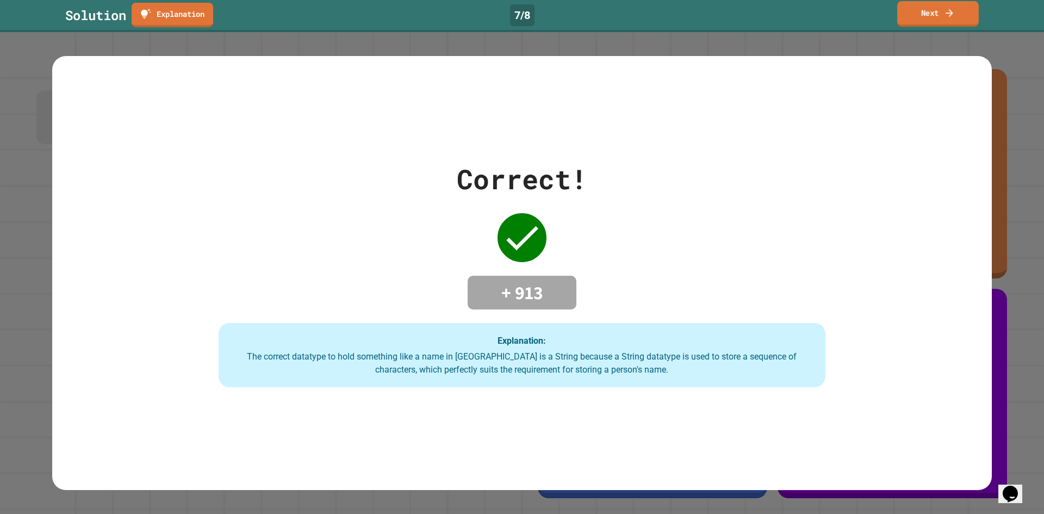
click at [931, 13] on link "Next" at bounding box center [939, 14] width 82 height 26
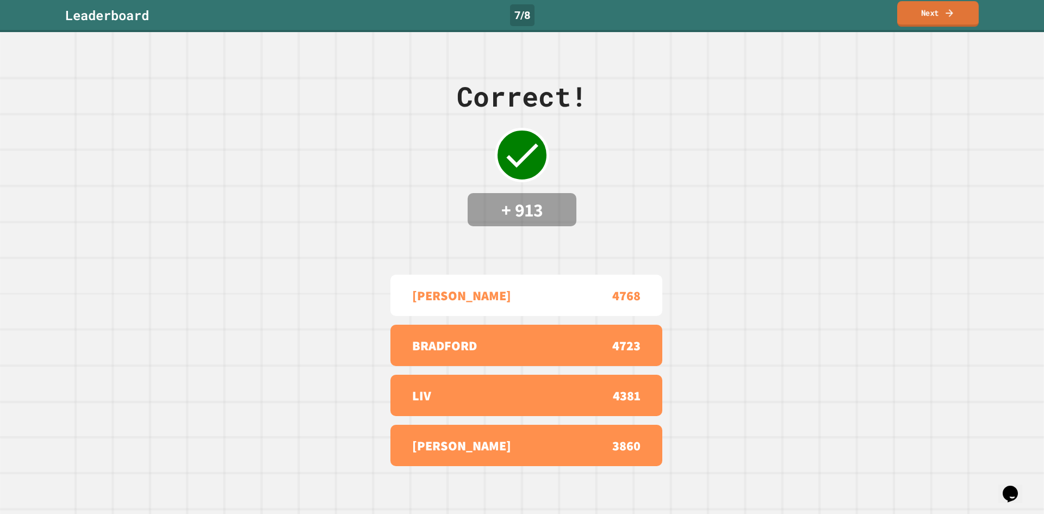
click at [909, 19] on link "Next" at bounding box center [939, 14] width 82 height 26
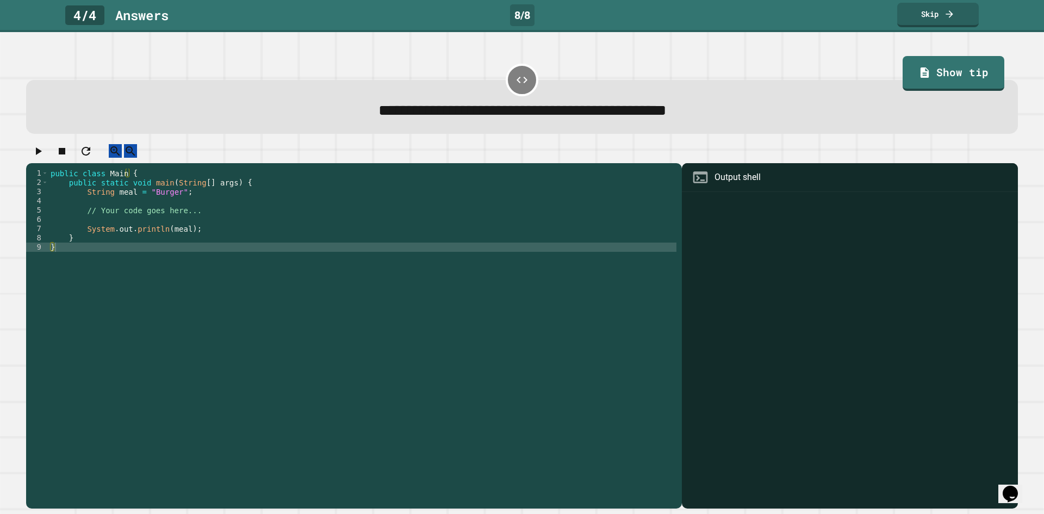
click at [154, 202] on div "public class Main { public static void main ( String [ ] args ) { String meal =…" at bounding box center [362, 326] width 628 height 314
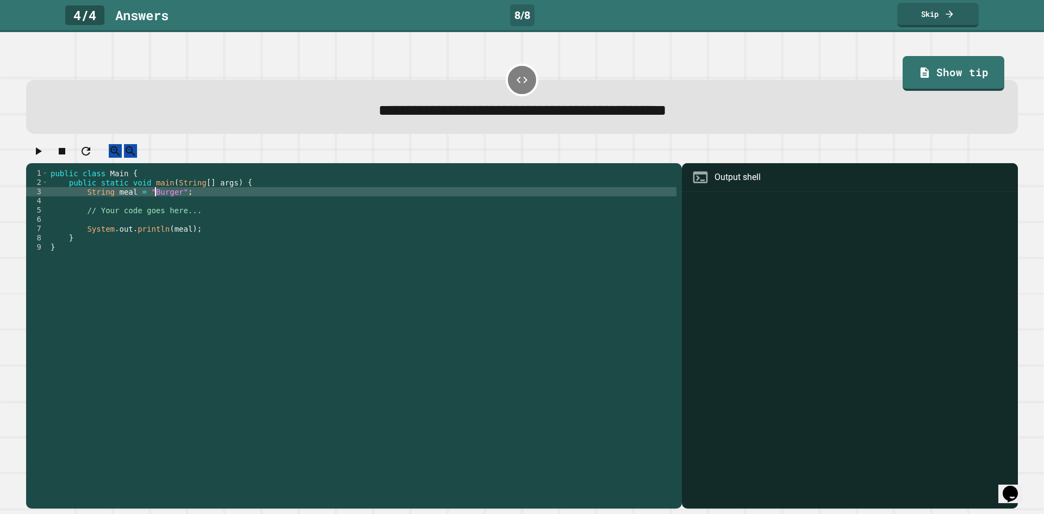
click at [154, 202] on div "public class Main { public static void main ( String [ ] args ) { String meal =…" at bounding box center [362, 326] width 628 height 314
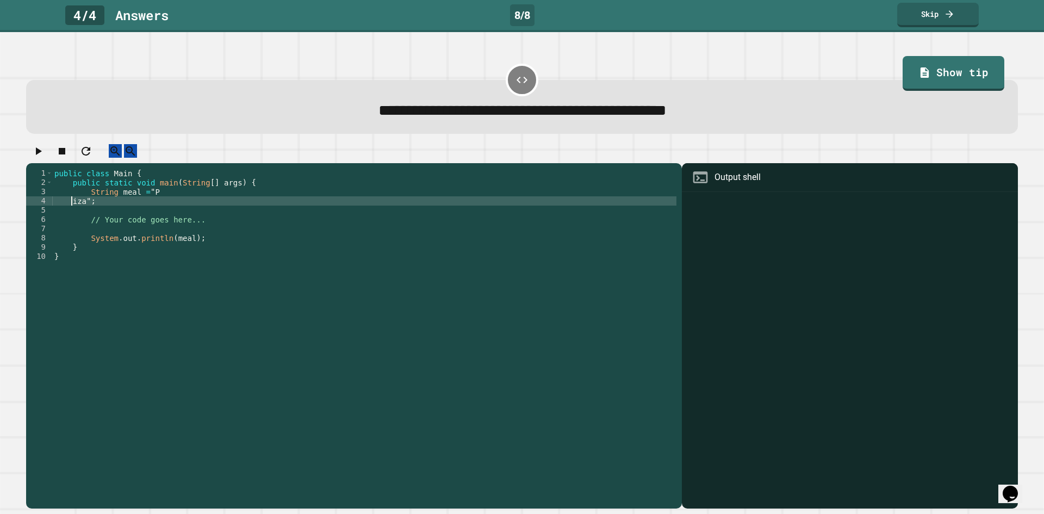
scroll to position [0, 1]
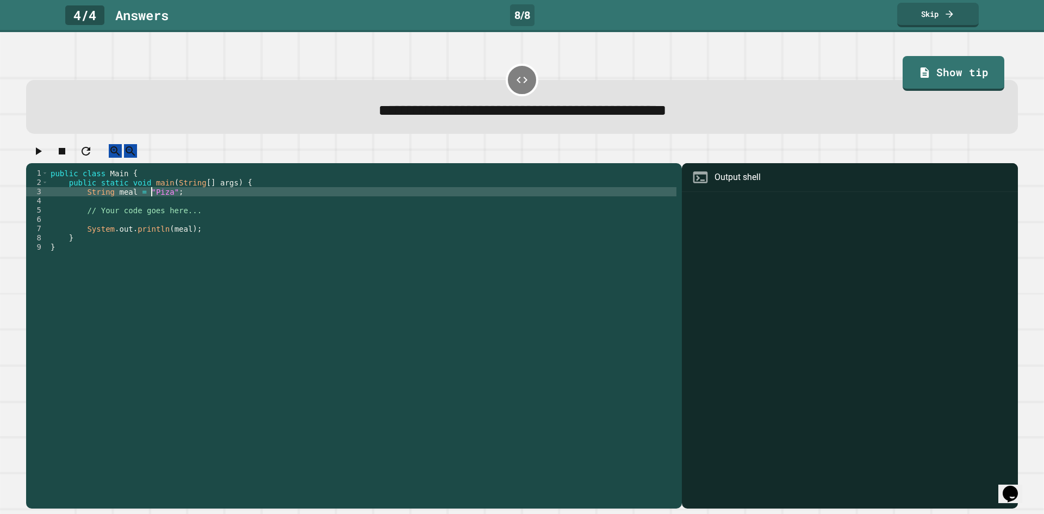
click at [40, 158] on icon "button" at bounding box center [38, 151] width 13 height 13
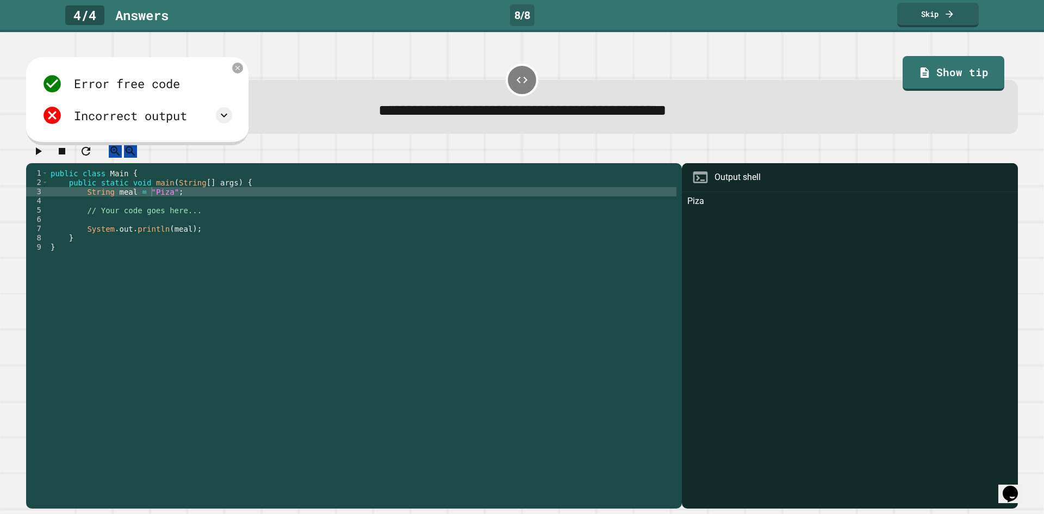
click at [159, 205] on div "public class Main { public static void main ( String [ ] args ) { String meal =…" at bounding box center [362, 326] width 628 height 314
type textarea "**********"
click at [42, 155] on icon "button" at bounding box center [39, 151] width 6 height 8
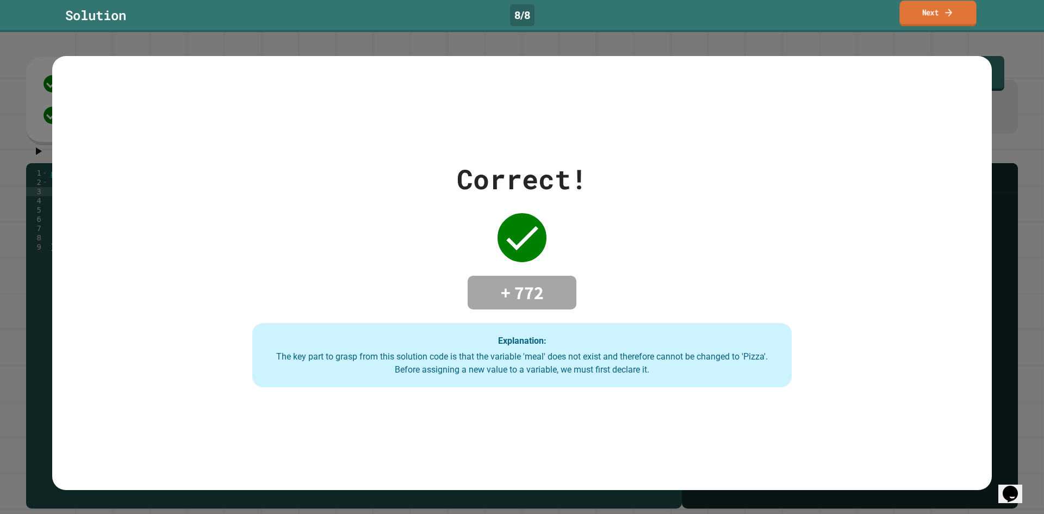
click at [967, 6] on link "Next" at bounding box center [938, 14] width 77 height 26
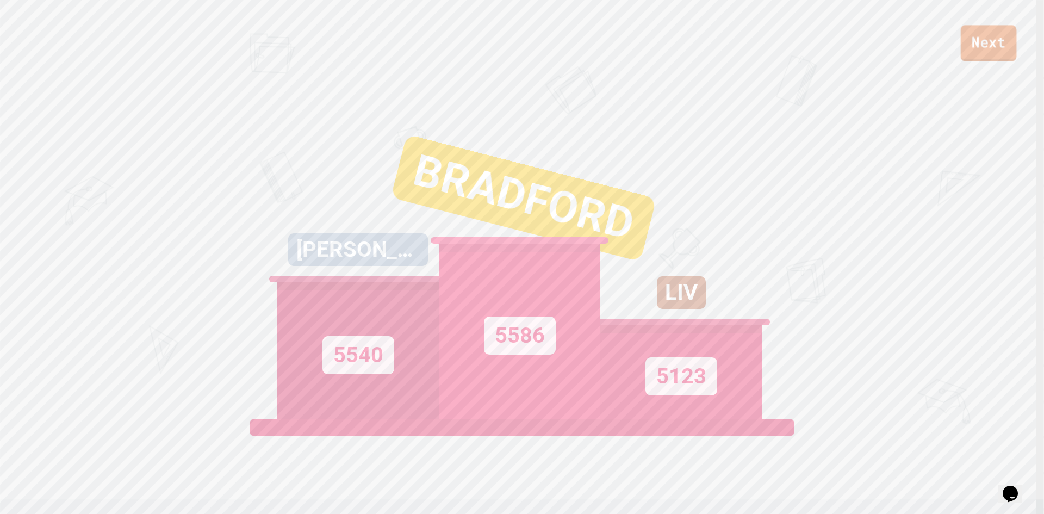
click at [967, 48] on link "Next" at bounding box center [989, 43] width 56 height 36
